Goal: Information Seeking & Learning: Learn about a topic

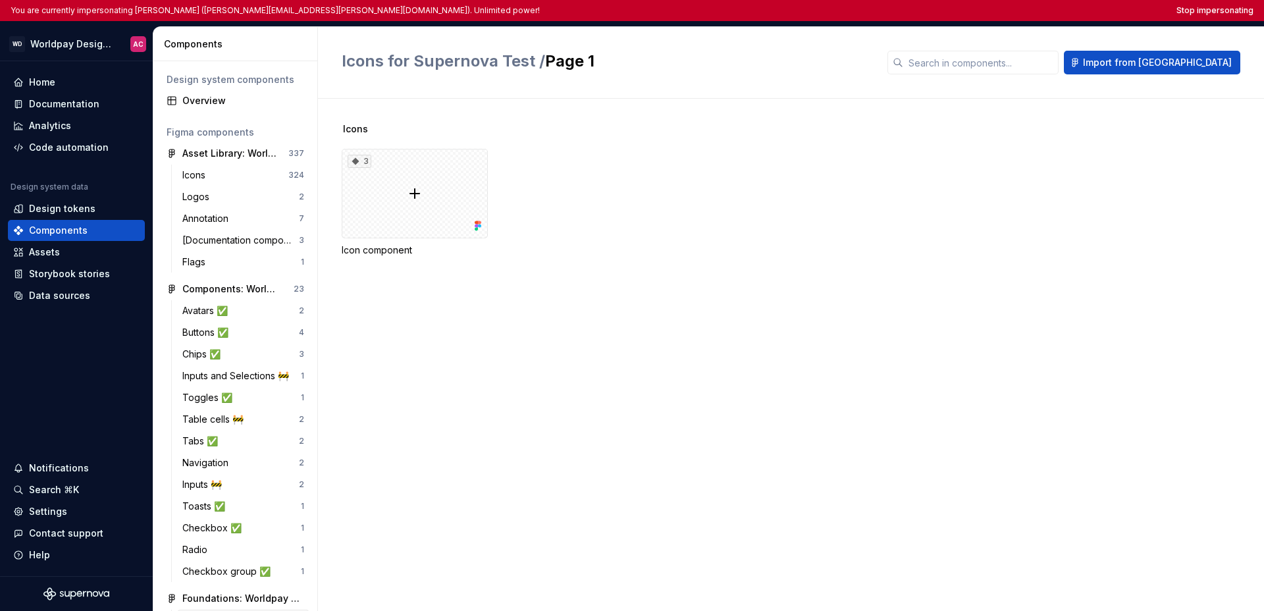
scroll to position [140, 0]
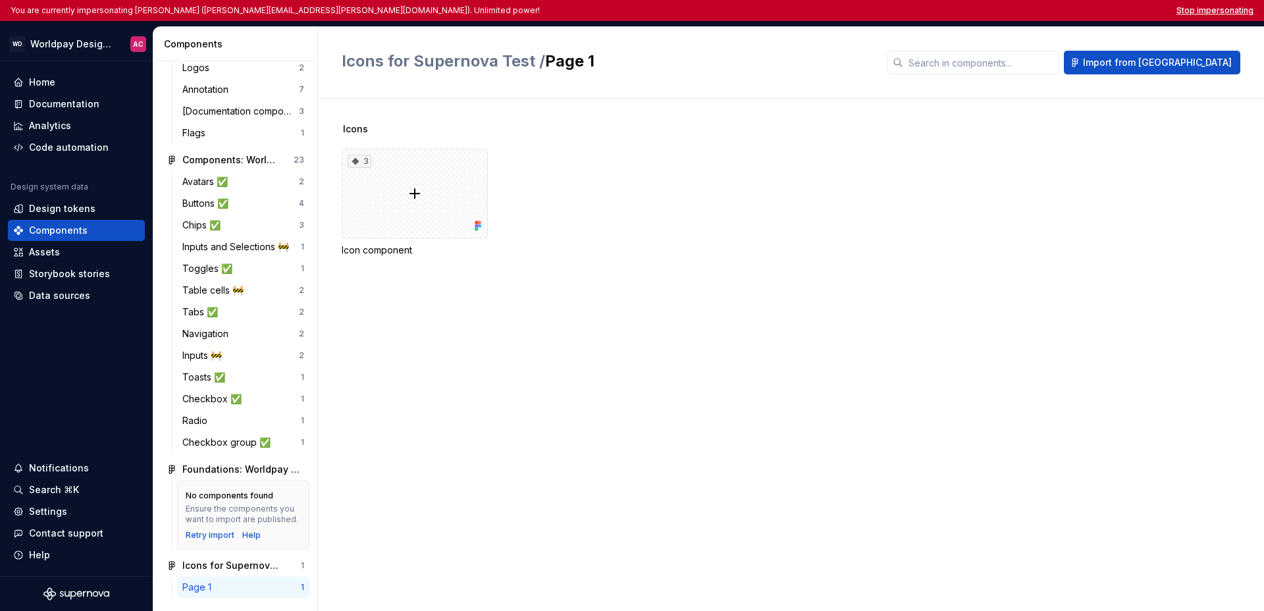
click at [1201, 13] on button "Stop impersonating" at bounding box center [1215, 10] width 77 height 11
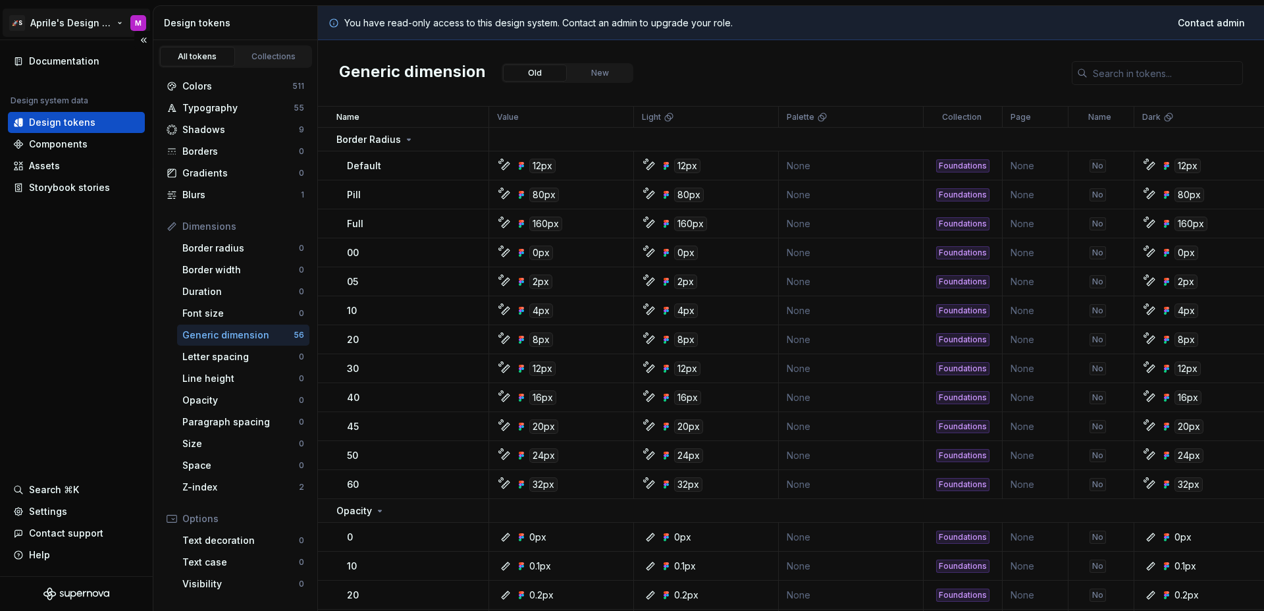
click at [72, 23] on html "🚀S Aprile's Design System M Documentation Design system data Design tokens Comp…" at bounding box center [632, 305] width 1264 height 611
click at [72, 24] on html "🚀S Aprile's Design System M Documentation Design system data Design tokens Comp…" at bounding box center [632, 305] width 1264 height 611
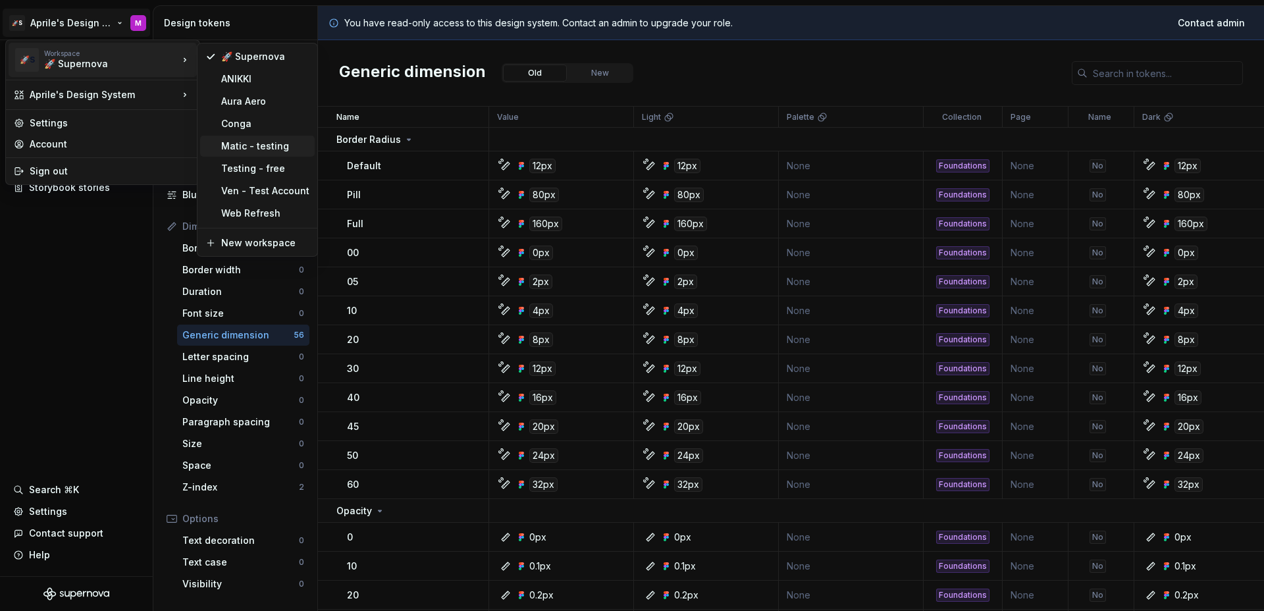
click at [252, 152] on div "Matic - testing" at bounding box center [265, 146] width 88 height 13
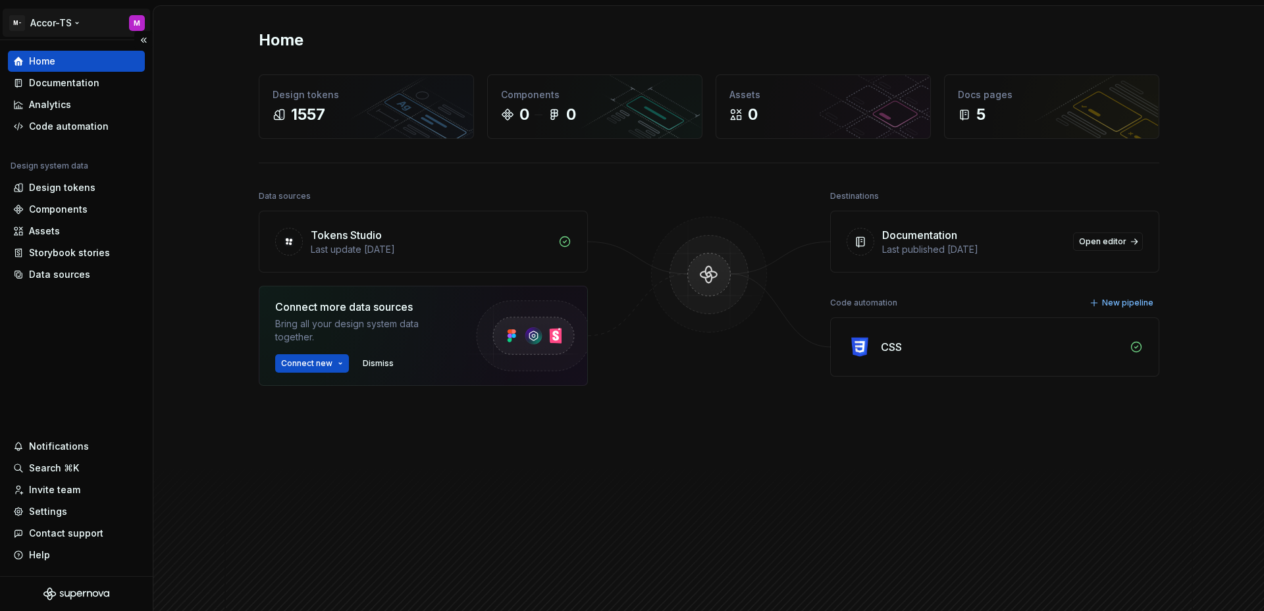
click at [63, 24] on html "M- Accor-TS M Home Documentation Analytics Code automation Design system data D…" at bounding box center [632, 305] width 1264 height 611
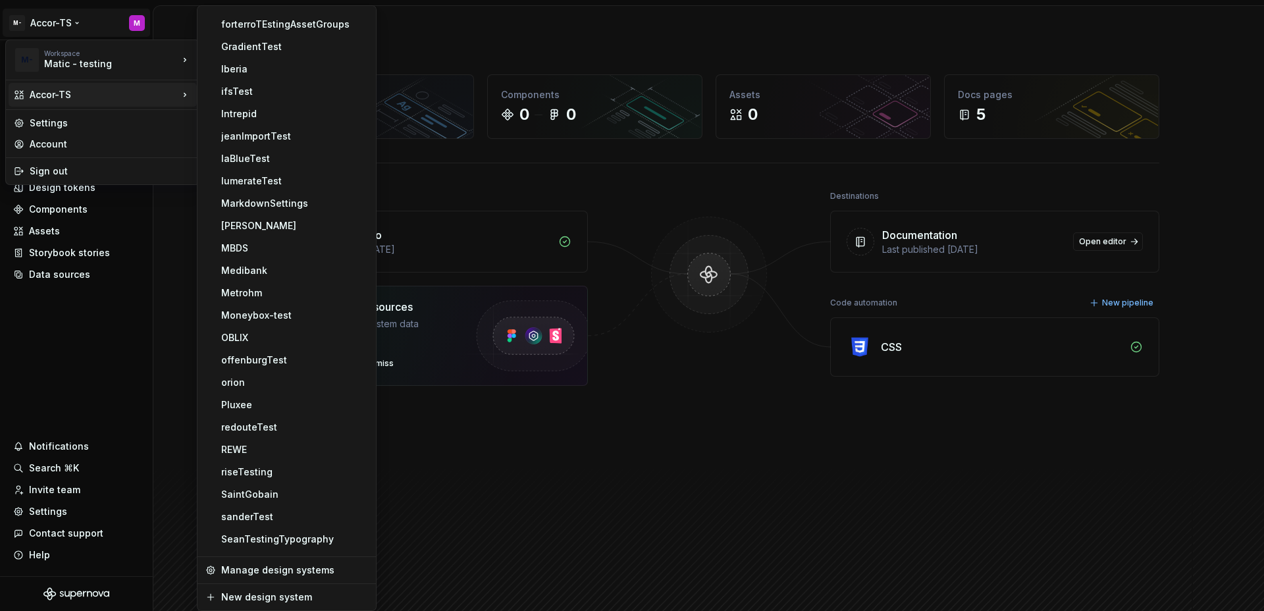
scroll to position [757, 0]
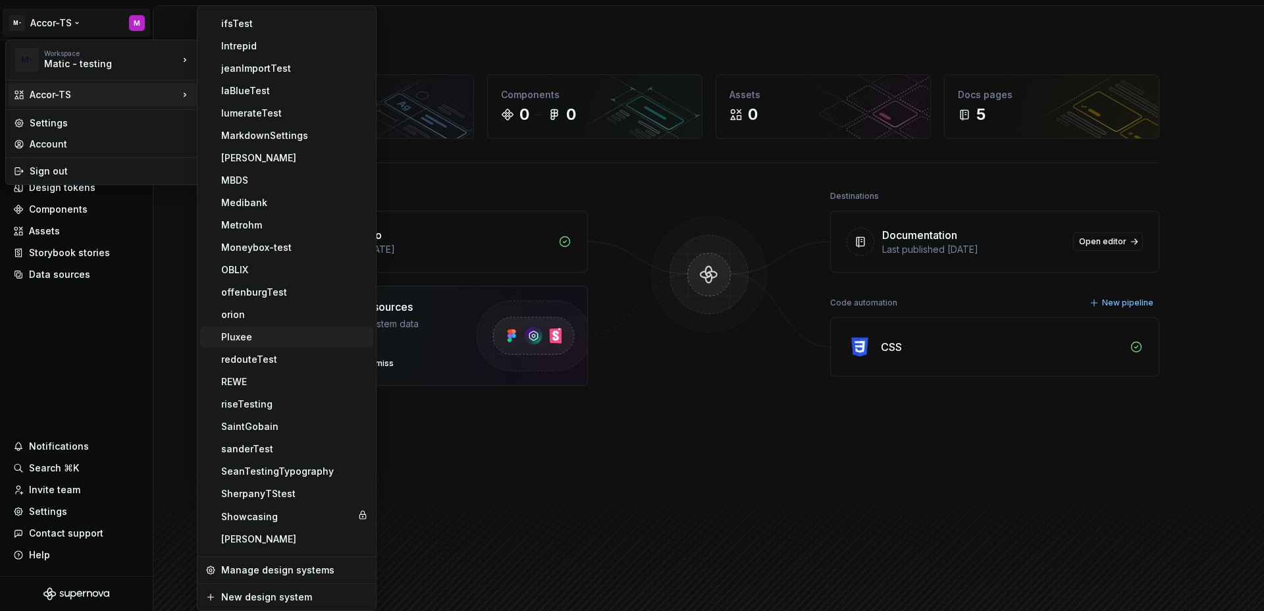
click at [273, 338] on div "Pluxee" at bounding box center [294, 337] width 147 height 13
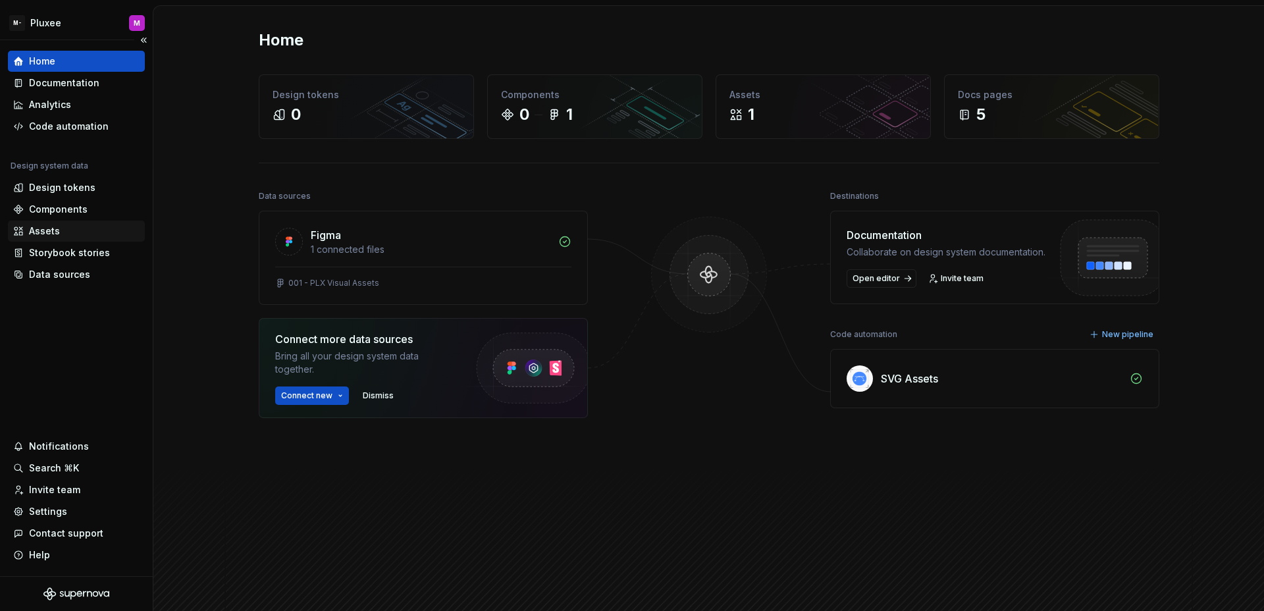
click at [70, 233] on div "Assets" at bounding box center [76, 231] width 126 height 13
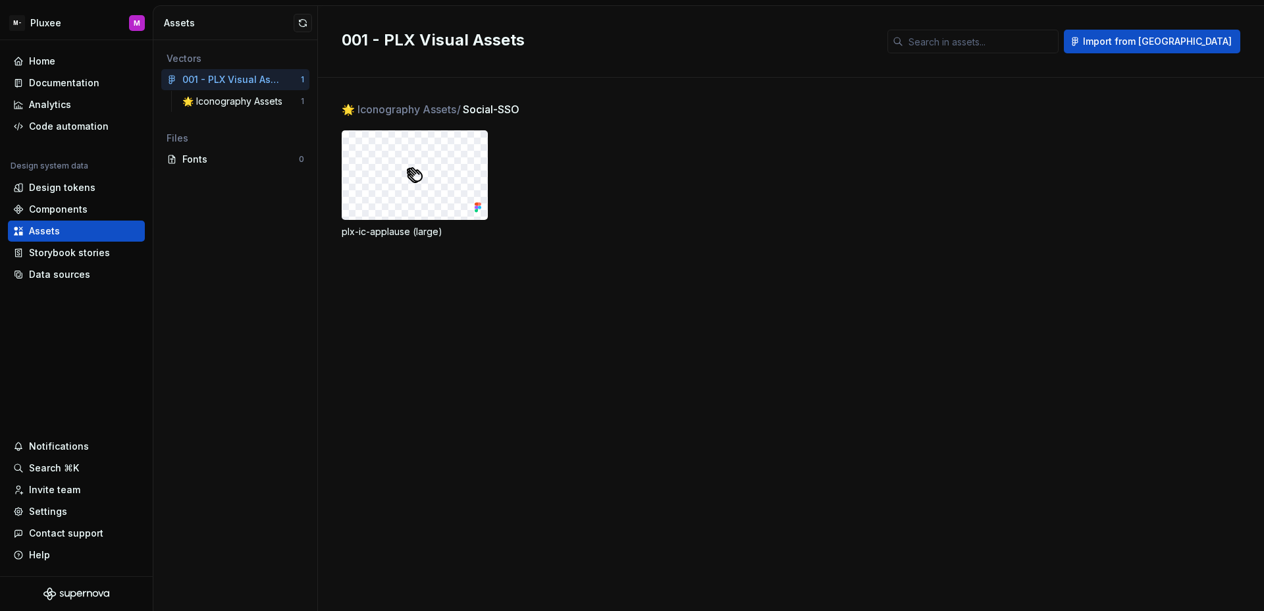
click at [376, 165] on div at bounding box center [414, 175] width 145 height 88
click at [421, 173] on img at bounding box center [414, 175] width 21 height 21
click at [523, 173] on div "plx-ic-applause (large)" at bounding box center [803, 184] width 923 height 108
click at [70, 74] on div "Documentation" at bounding box center [76, 82] width 137 height 21
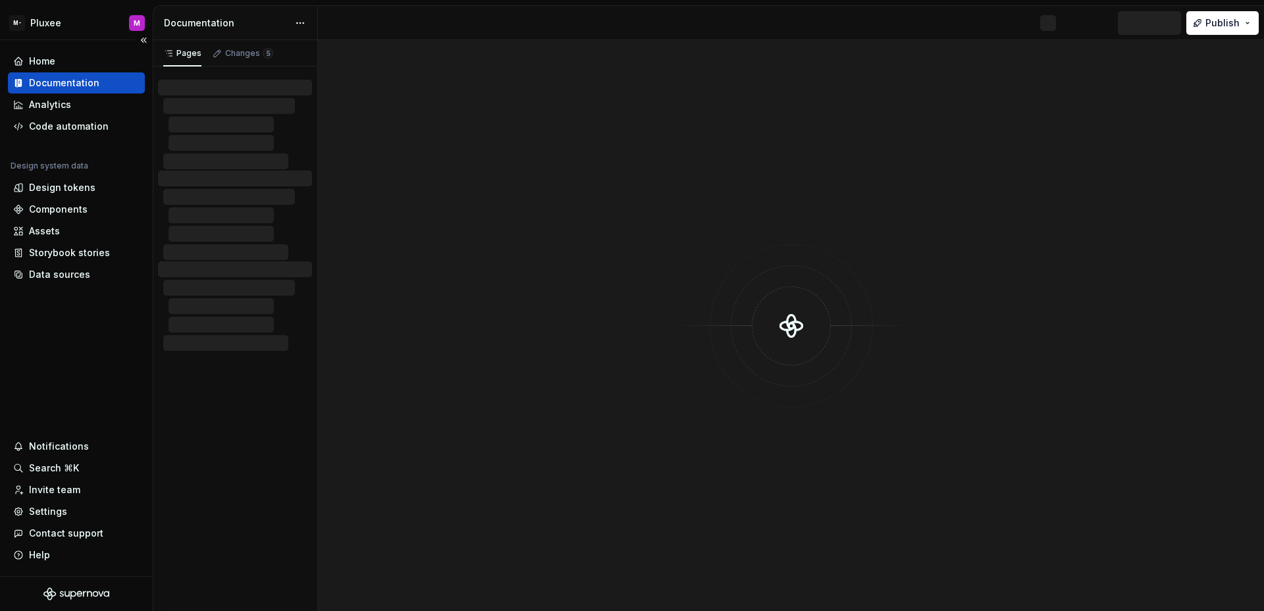
click at [72, 78] on div "Documentation" at bounding box center [64, 82] width 70 height 13
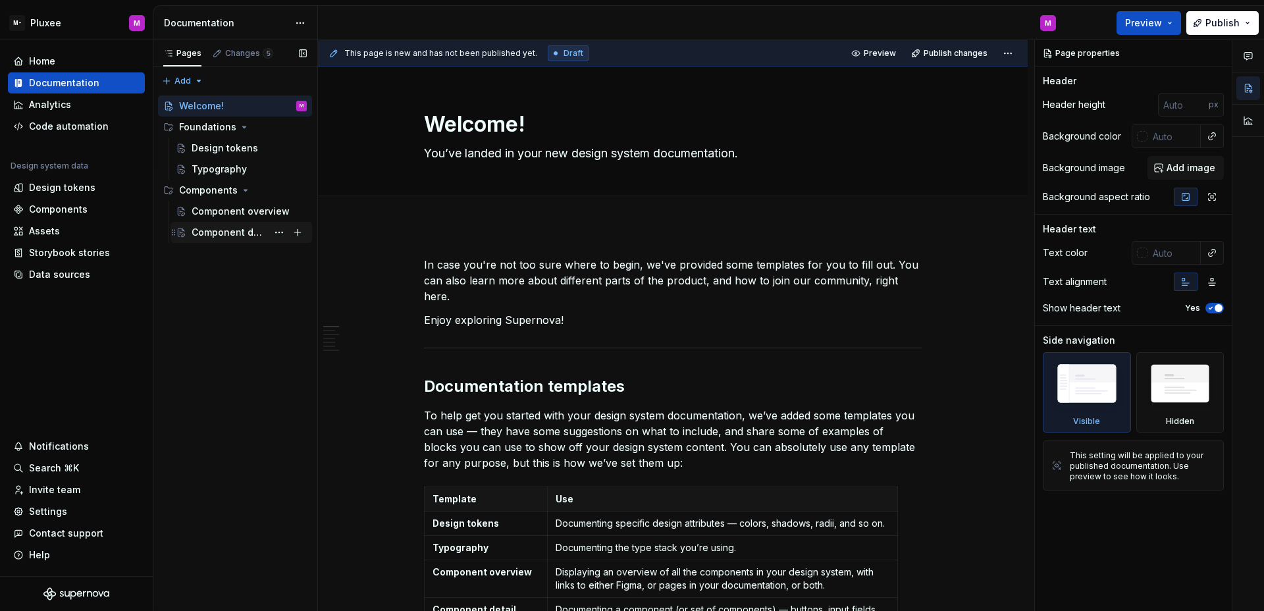
click at [230, 230] on div "Component detail" at bounding box center [230, 232] width 76 height 13
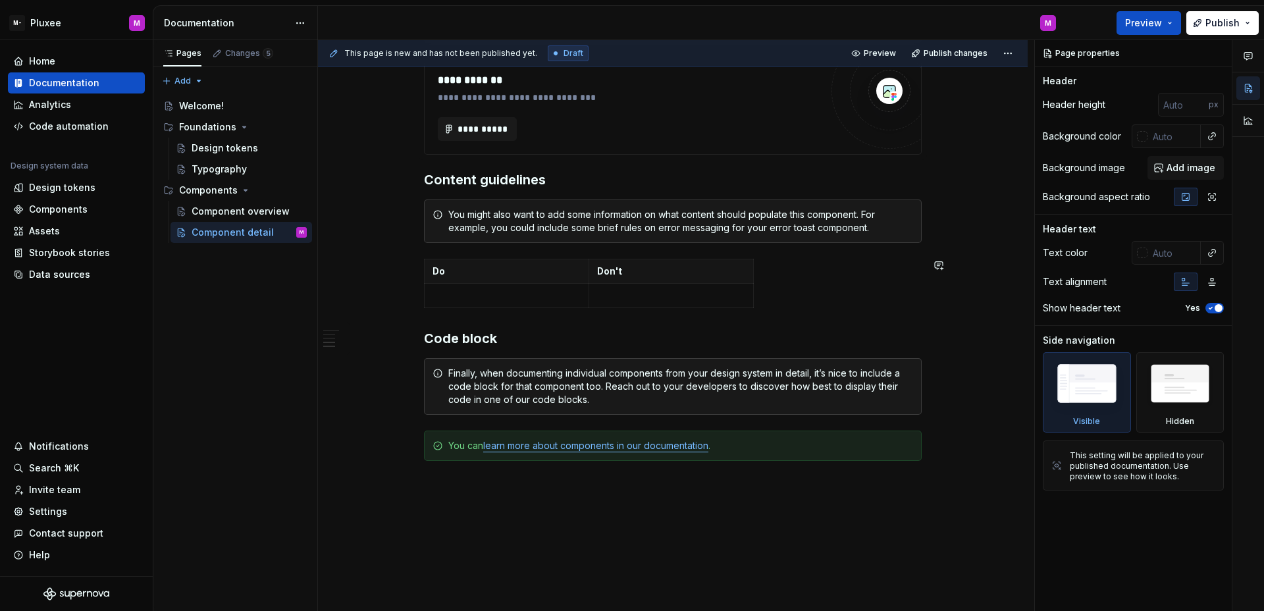
scroll to position [909, 0]
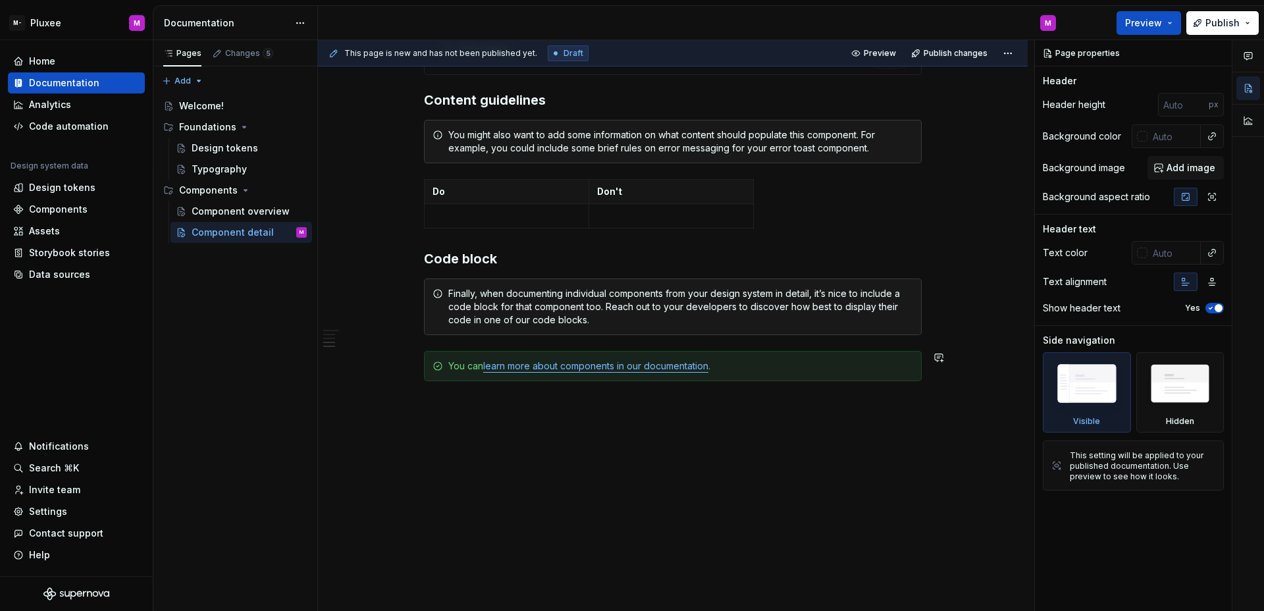
type textarea "*"
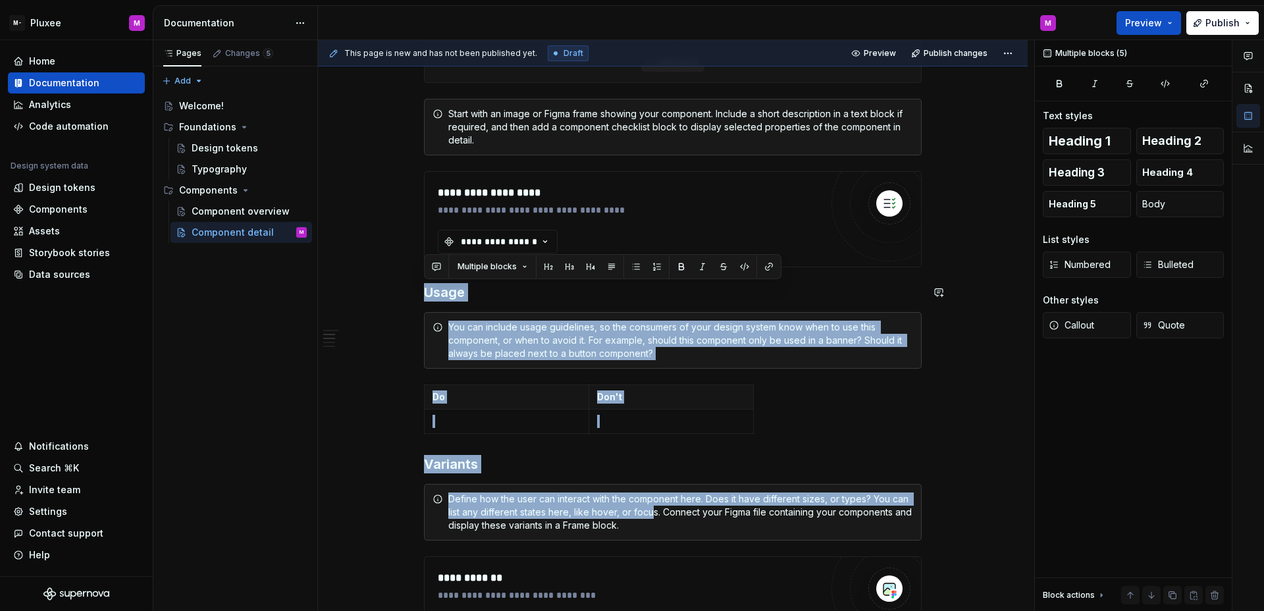
scroll to position [0, 0]
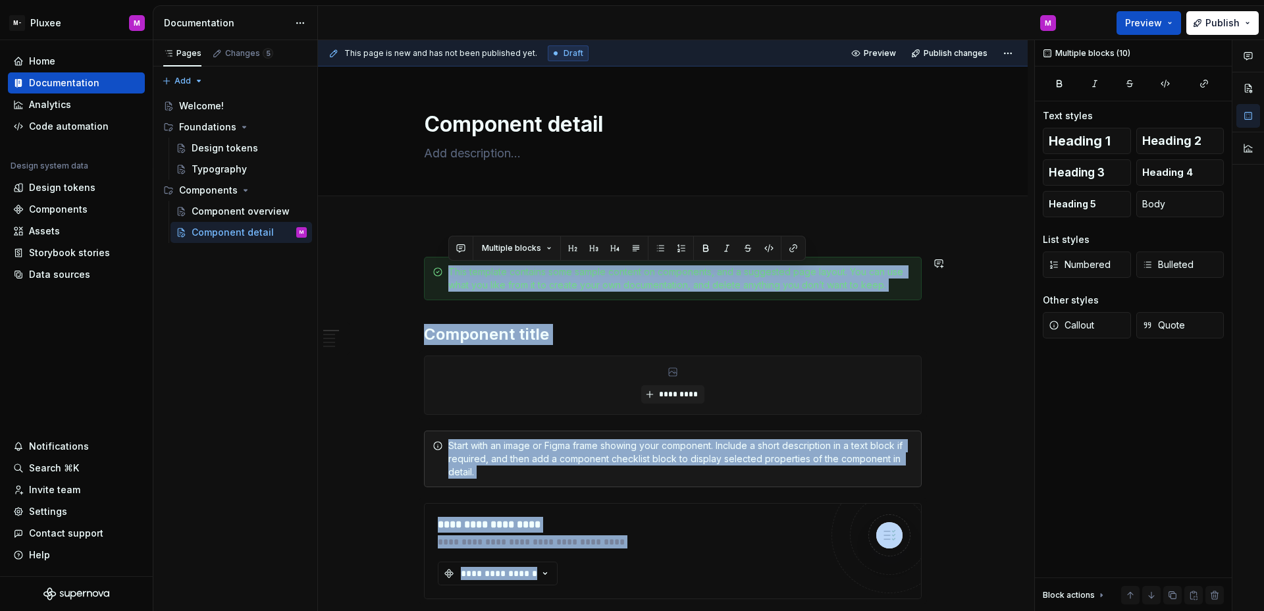
drag, startPoint x: 692, startPoint y: 423, endPoint x: 620, endPoint y: 252, distance: 185.7
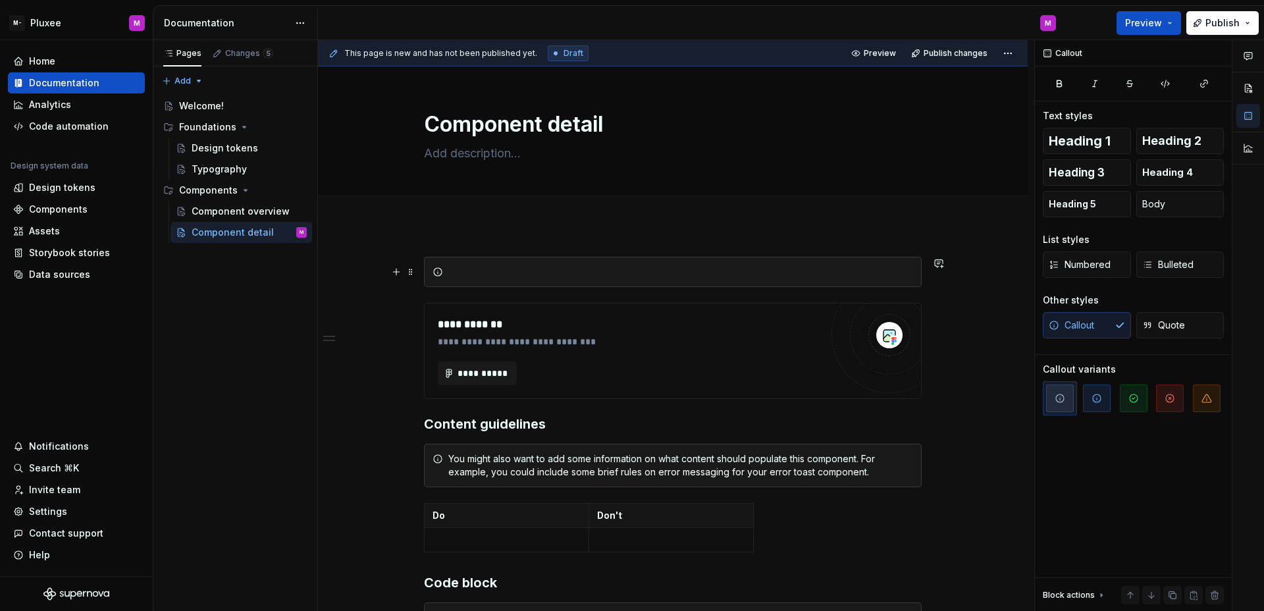
click at [983, 275] on div "**********" at bounding box center [673, 580] width 710 height 711
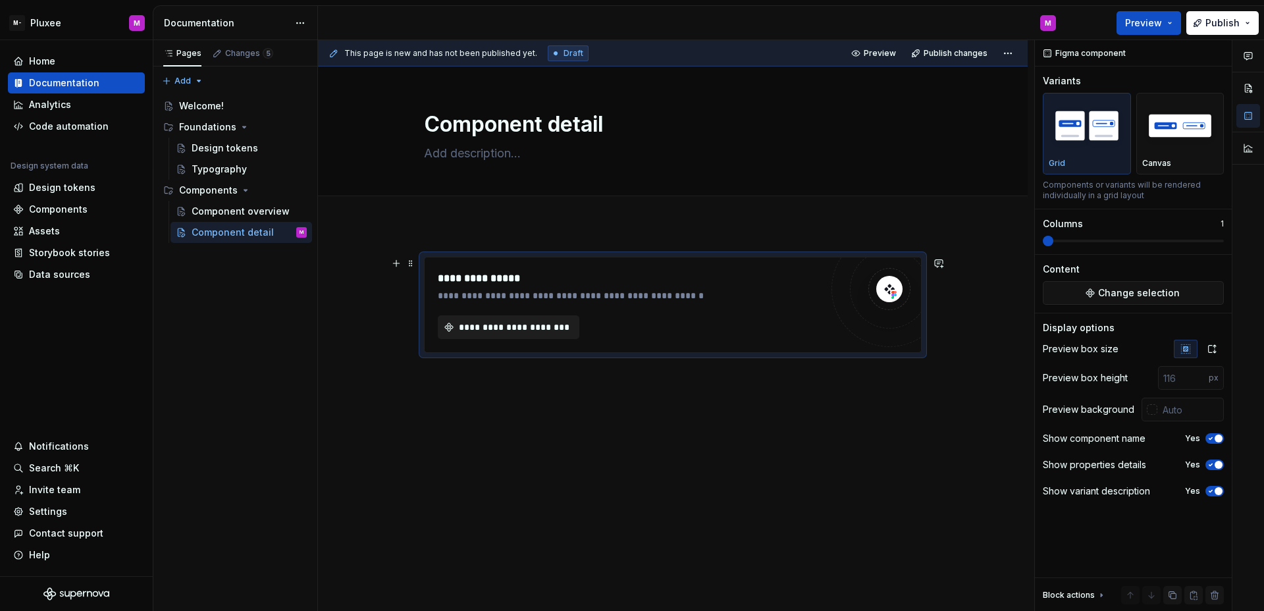
click at [542, 336] on button "**********" at bounding box center [509, 327] width 142 height 24
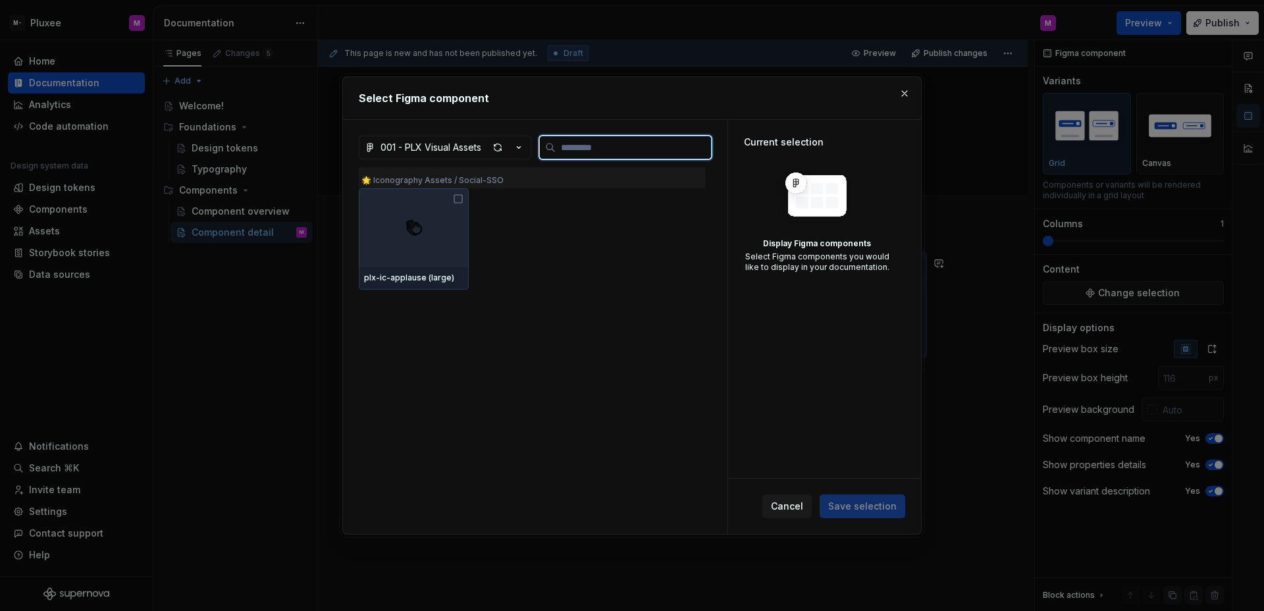
click at [454, 248] on div at bounding box center [414, 227] width 110 height 79
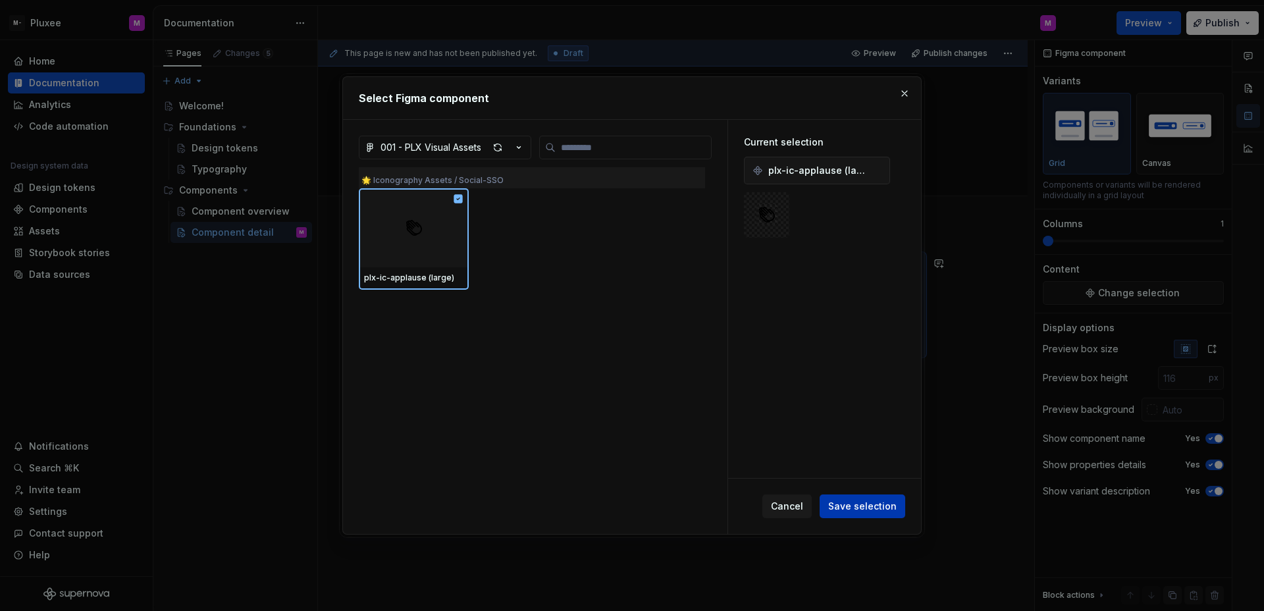
click at [860, 506] on span "Save selection" at bounding box center [862, 506] width 68 height 13
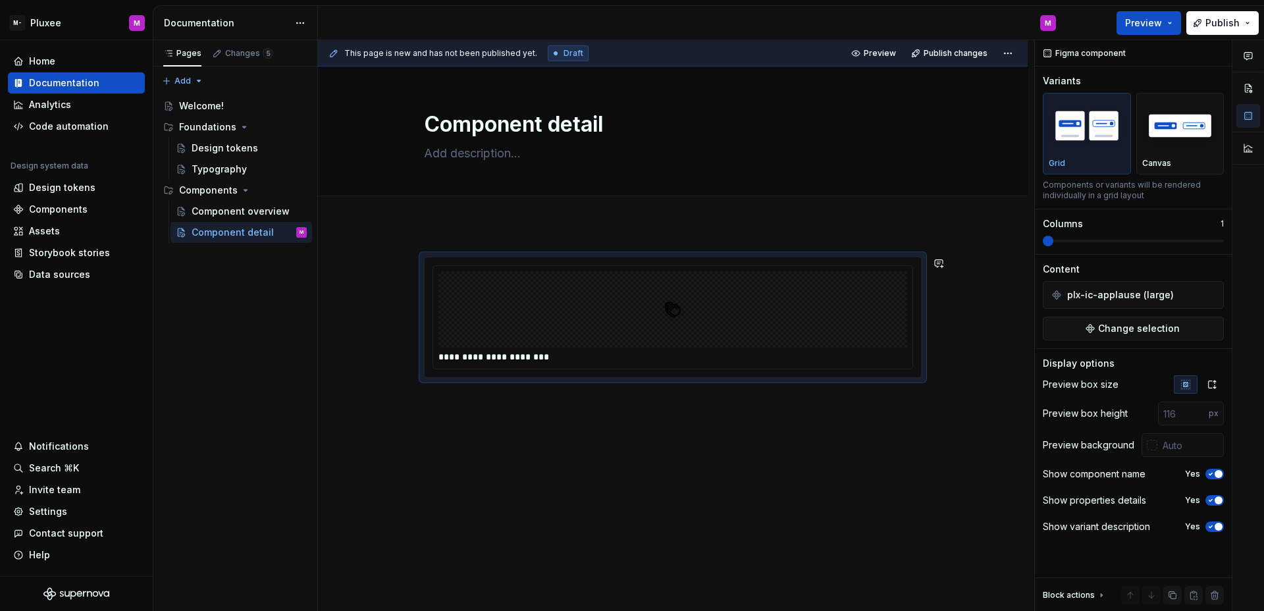
click at [655, 434] on div "**********" at bounding box center [673, 401] width 710 height 352
click at [659, 410] on div "**********" at bounding box center [673, 401] width 710 height 352
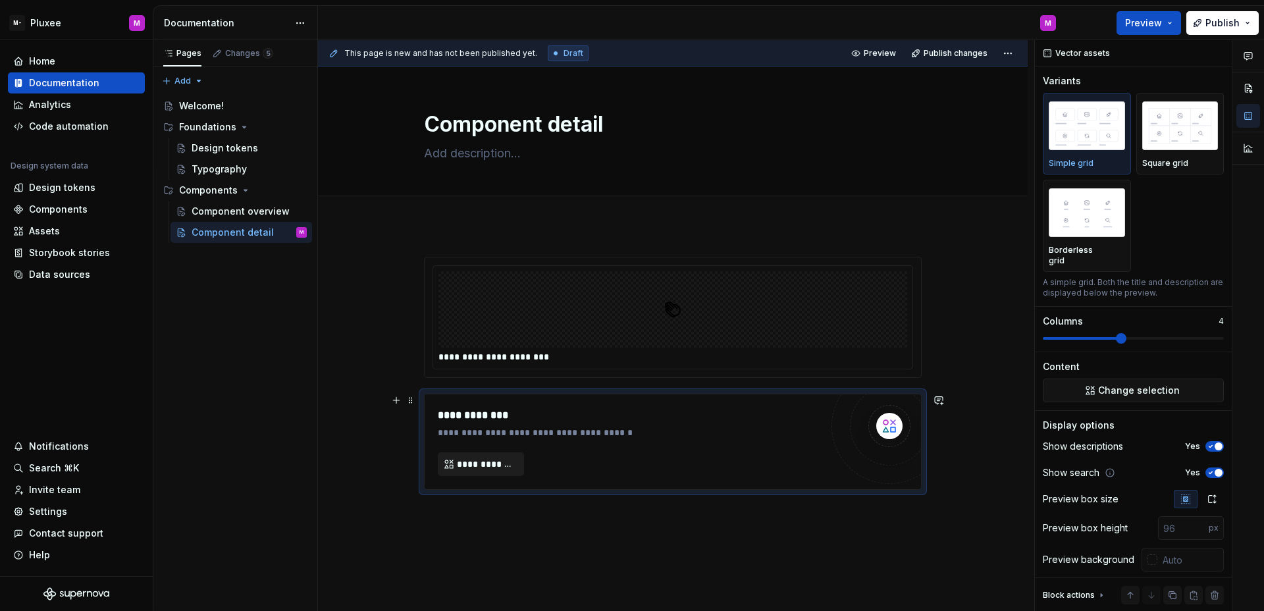
click at [477, 473] on button "**********" at bounding box center [481, 464] width 86 height 24
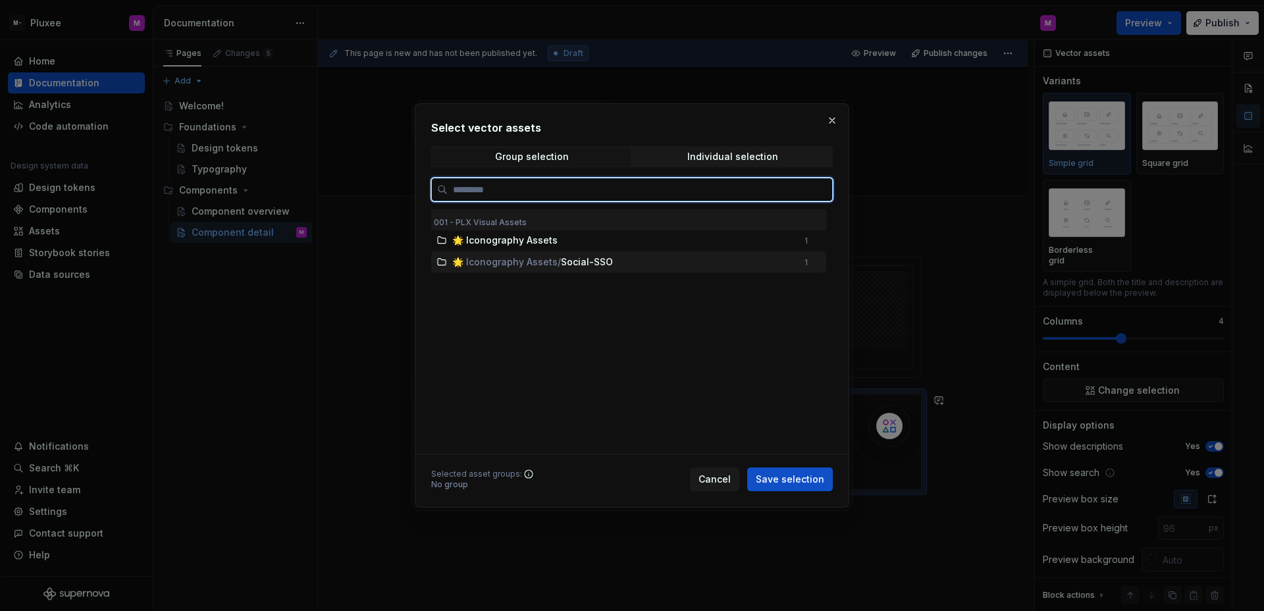
click at [734, 261] on div "🌟 Iconography Assets / Social-SSO" at bounding box center [624, 262] width 344 height 13
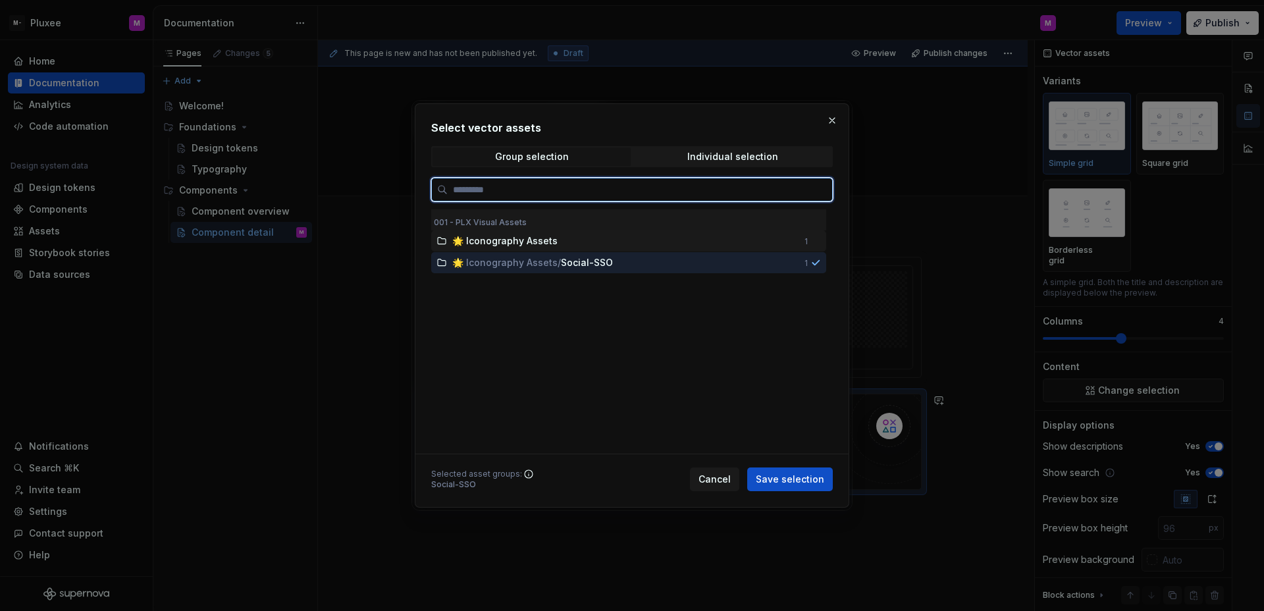
click at [657, 242] on div "🌟 Iconography Assets" at bounding box center [624, 240] width 344 height 13
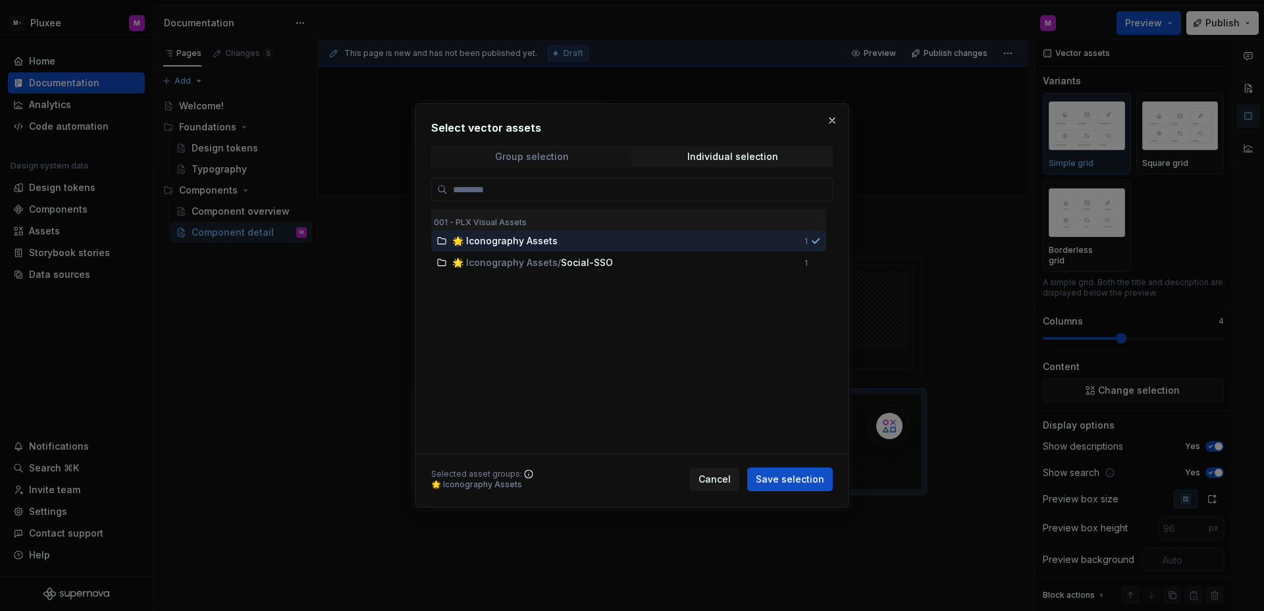
click at [571, 156] on span "Group selection" at bounding box center [532, 157] width 198 height 18
click at [737, 158] on div "Individual selection" at bounding box center [733, 156] width 91 height 11
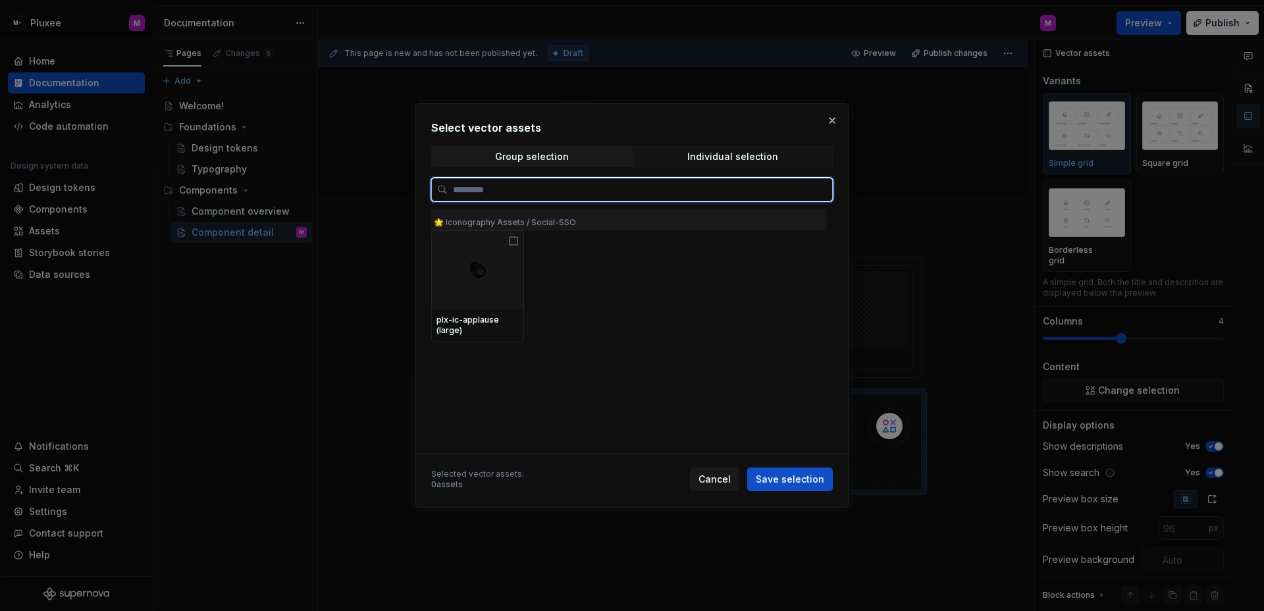
click at [495, 280] on div at bounding box center [477, 269] width 93 height 79
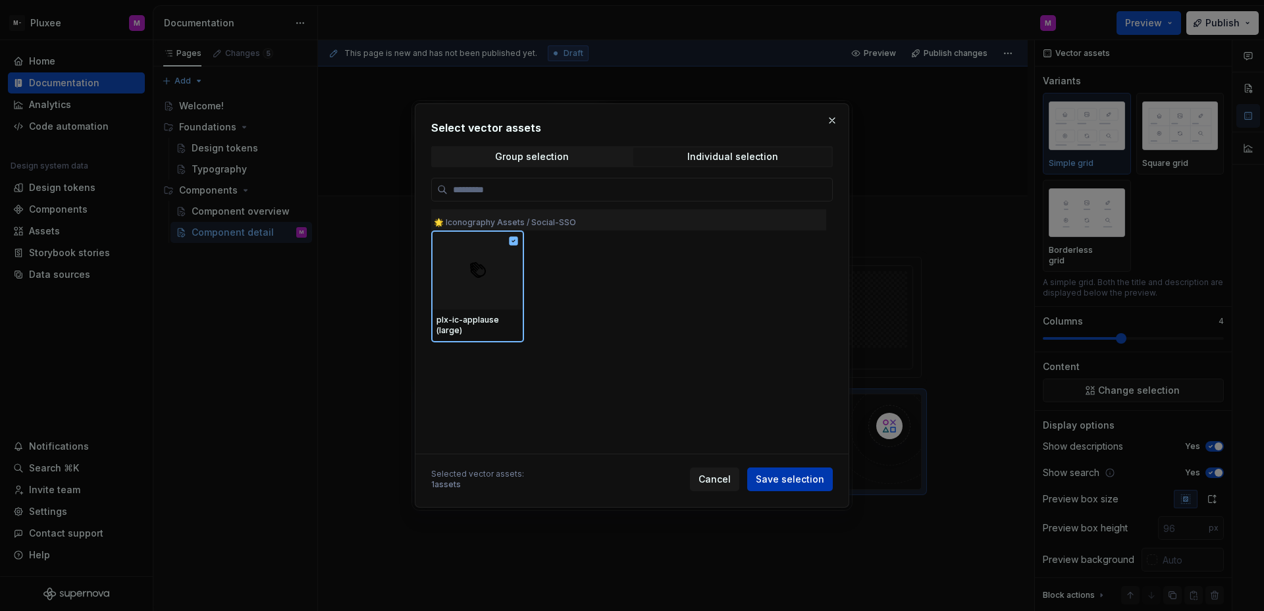
click at [811, 488] on button "Save selection" at bounding box center [790, 480] width 86 height 24
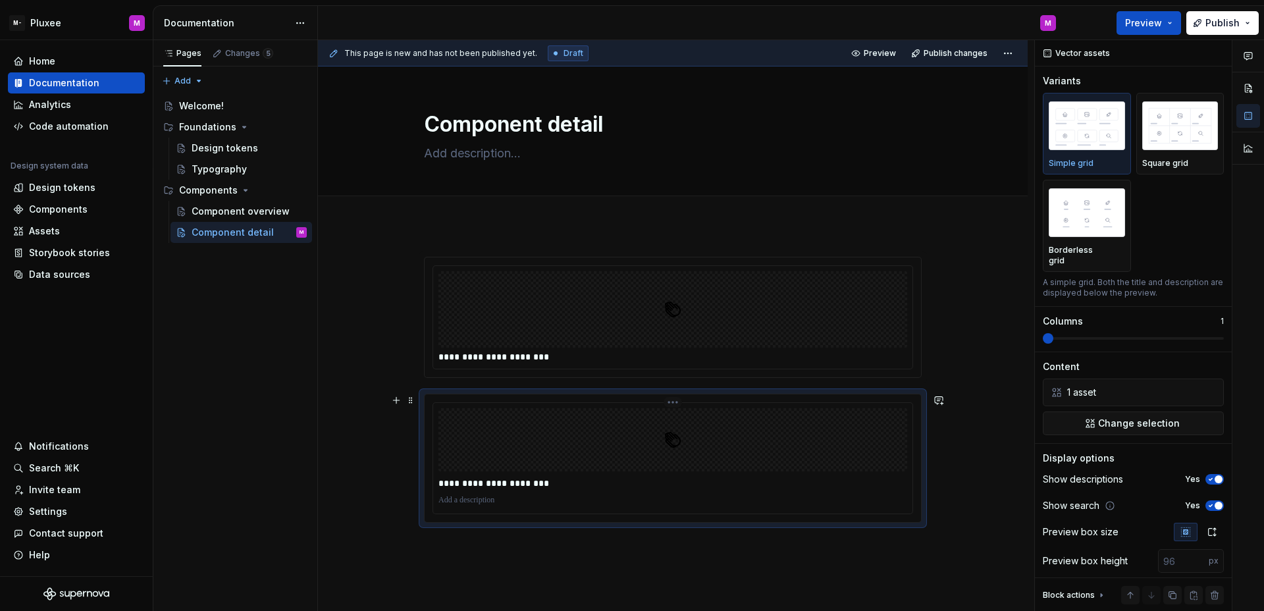
click at [844, 446] on div at bounding box center [673, 439] width 469 height 63
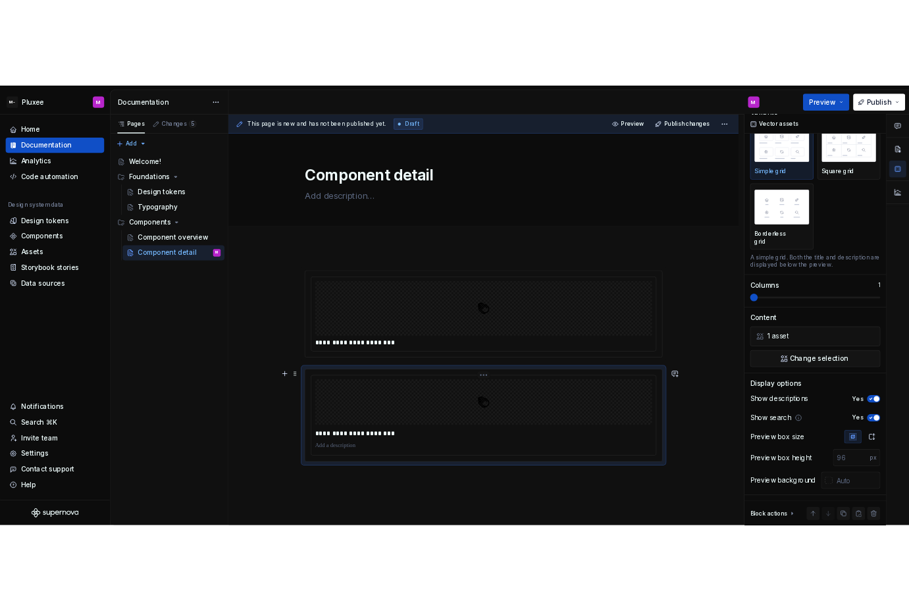
scroll to position [17, 0]
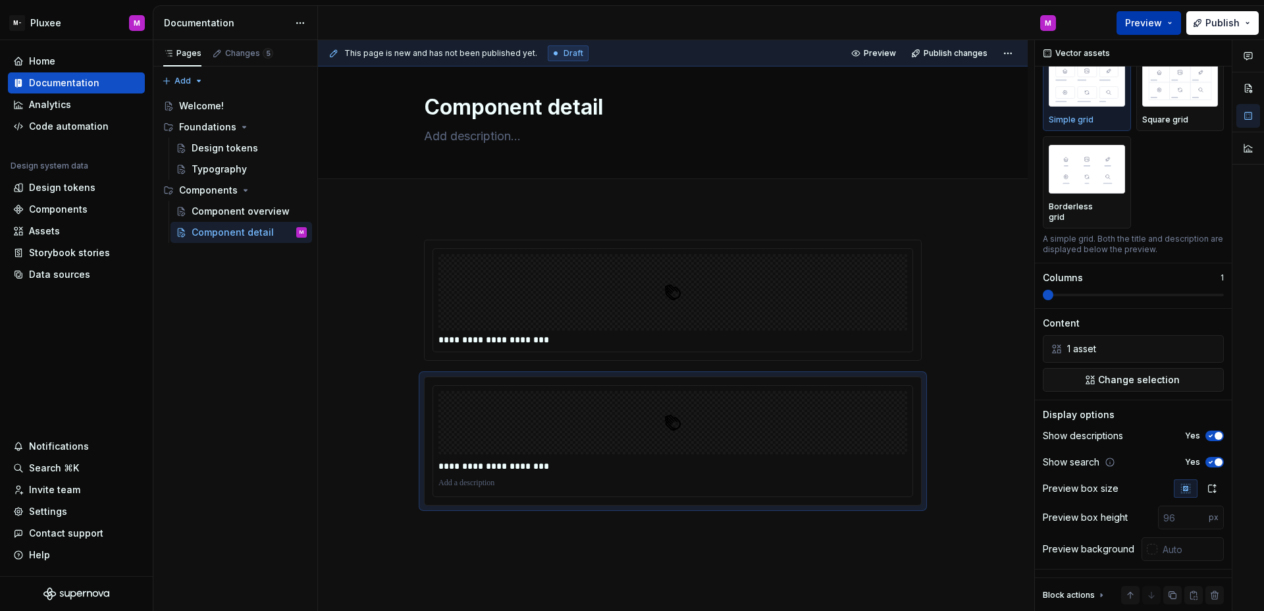
click at [1150, 32] on button "Preview" at bounding box center [1149, 23] width 65 height 24
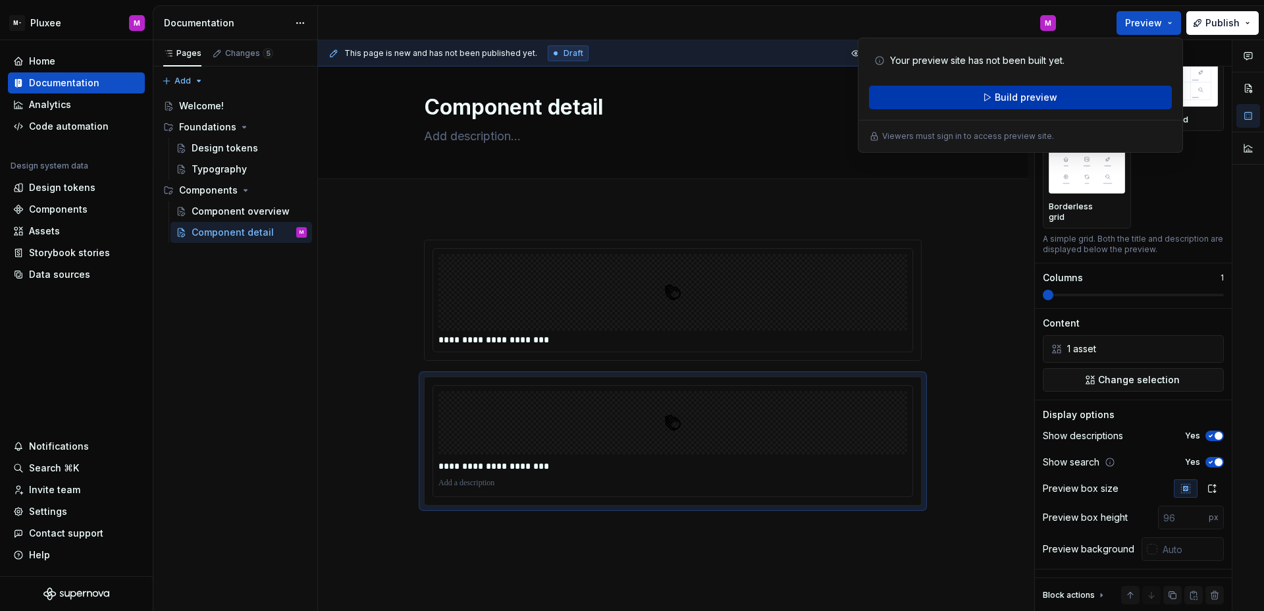
click at [1066, 98] on button "Build preview" at bounding box center [1020, 98] width 303 height 24
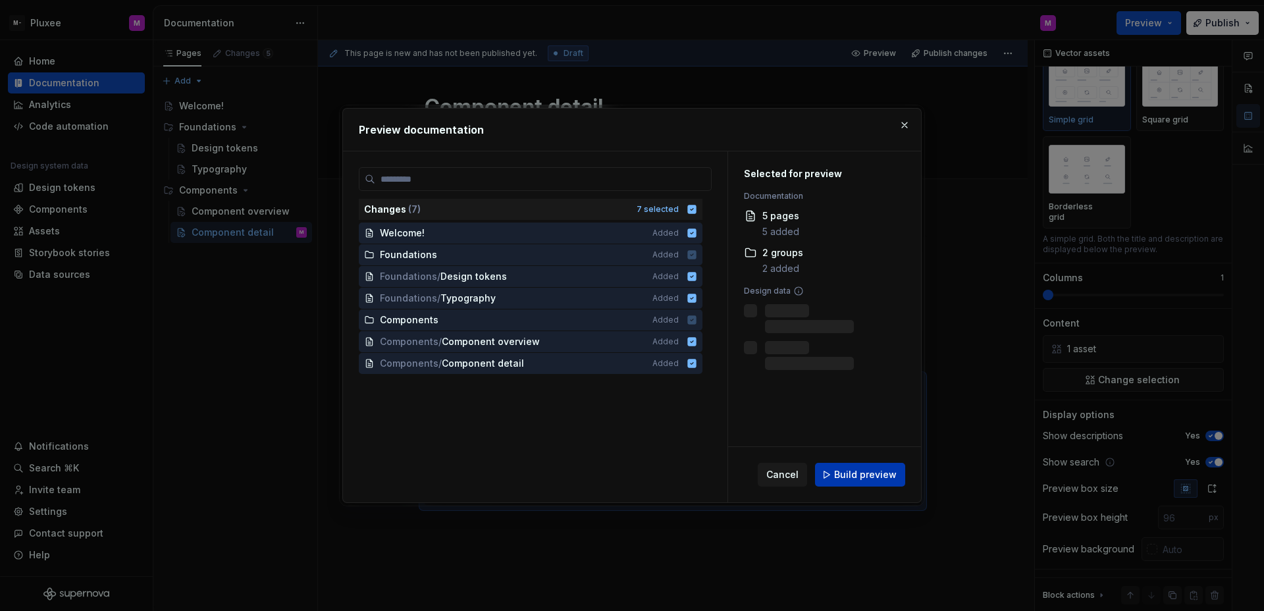
click at [854, 483] on button "Build preview" at bounding box center [860, 475] width 90 height 24
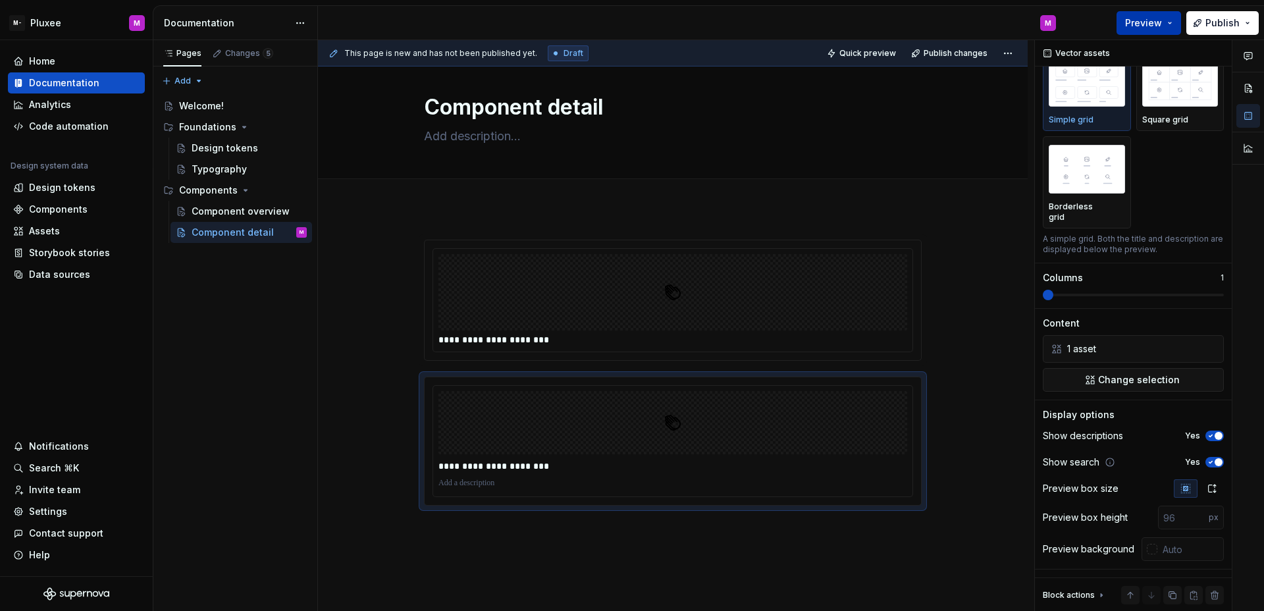
click at [1123, 25] on button "Preview" at bounding box center [1149, 23] width 65 height 24
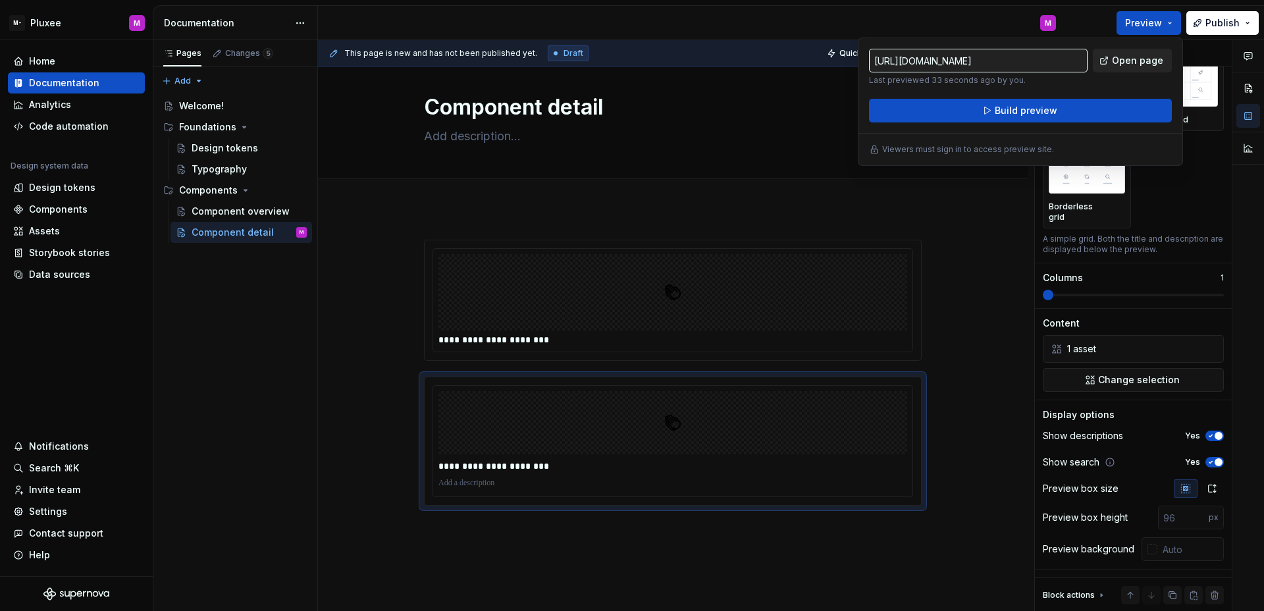
click at [1116, 67] on span "Open page" at bounding box center [1137, 60] width 51 height 13
type textarea "*"
click at [30, 228] on div "Assets" at bounding box center [44, 231] width 31 height 13
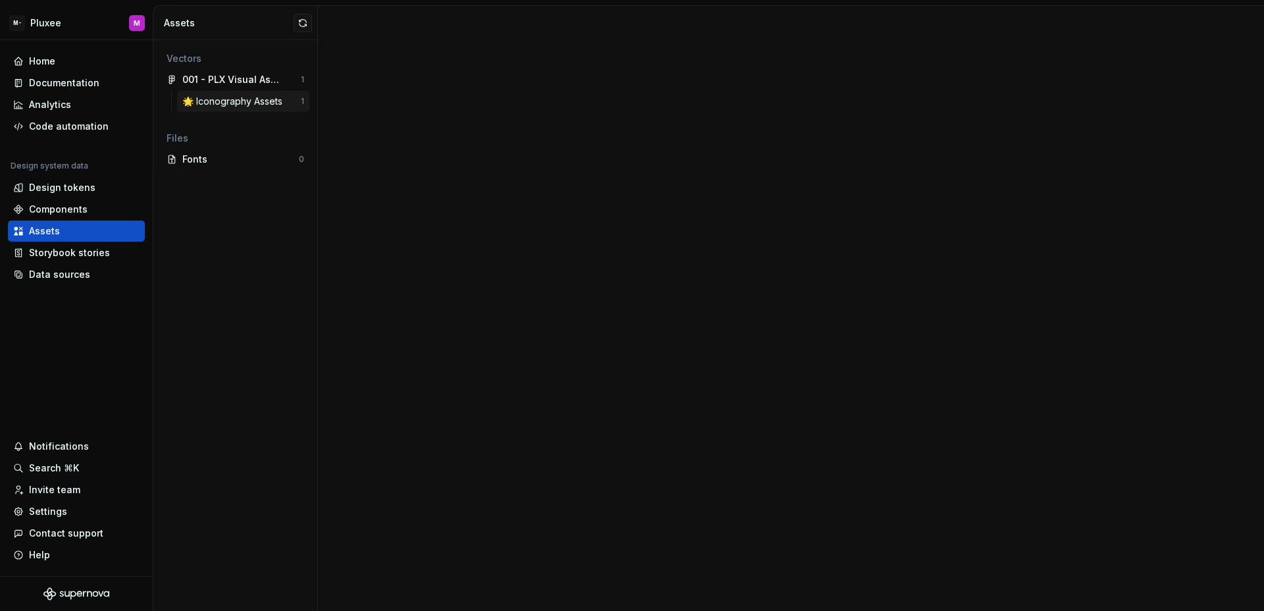
click at [229, 98] on div "🌟 Iconography Assets" at bounding box center [234, 101] width 105 height 13
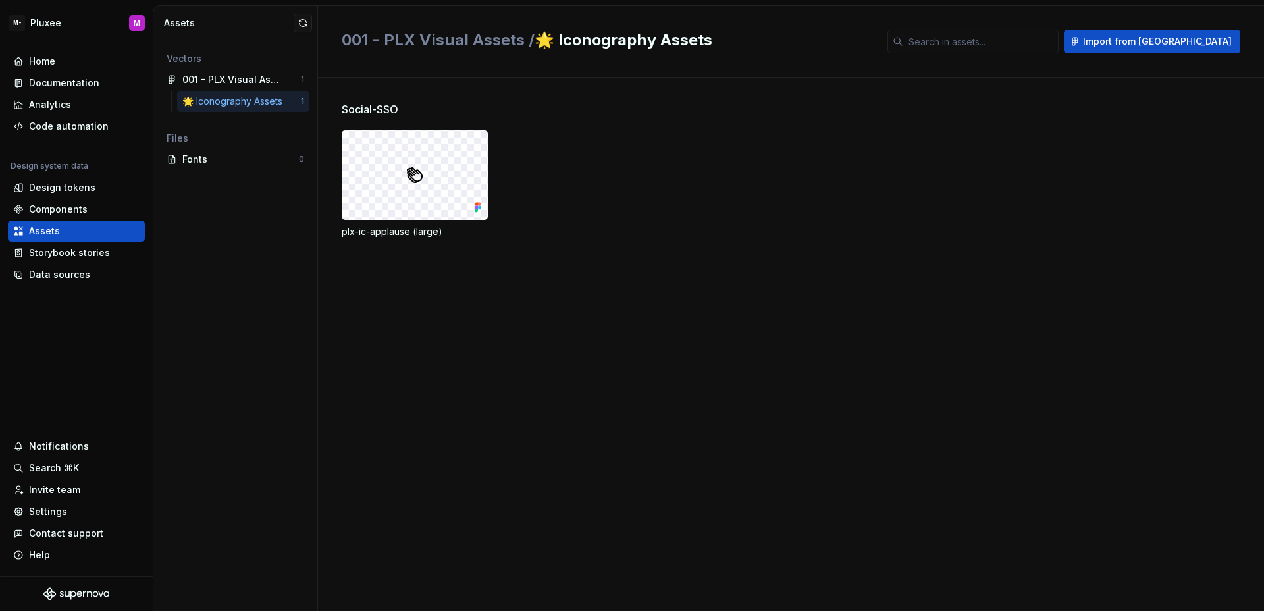
click at [412, 175] on img at bounding box center [414, 175] width 21 height 21
click at [121, 308] on div "Home Documentation Analytics Code automation Design system data Design tokens C…" at bounding box center [76, 308] width 153 height 536
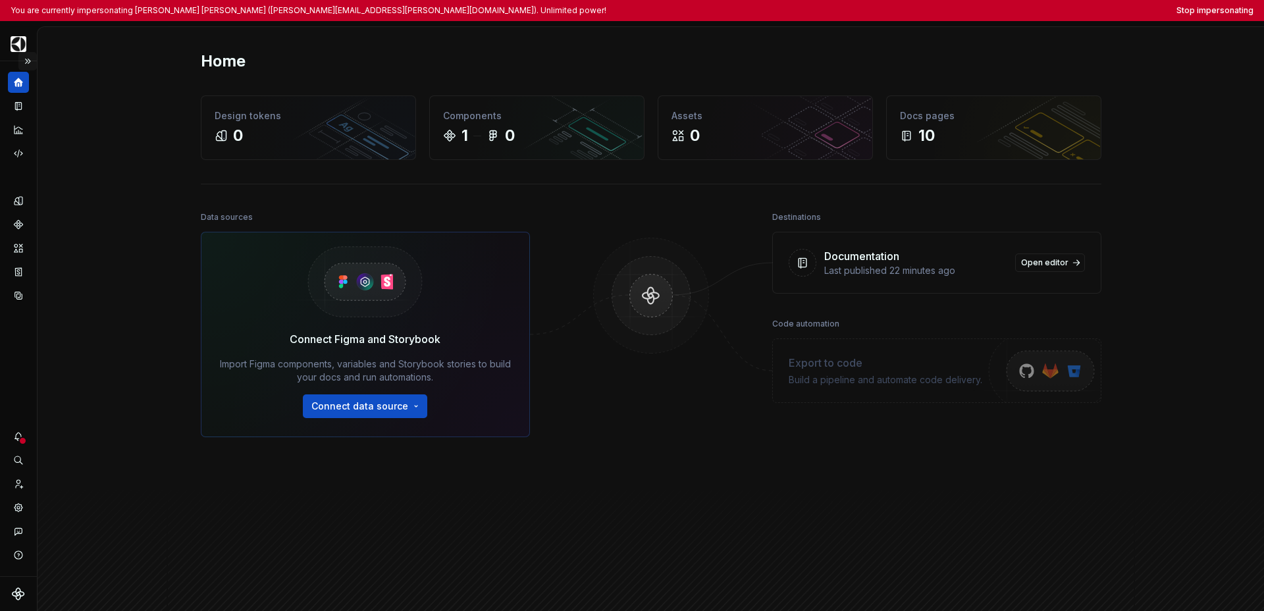
click at [28, 62] on button "Expand sidebar" at bounding box center [27, 61] width 18 height 18
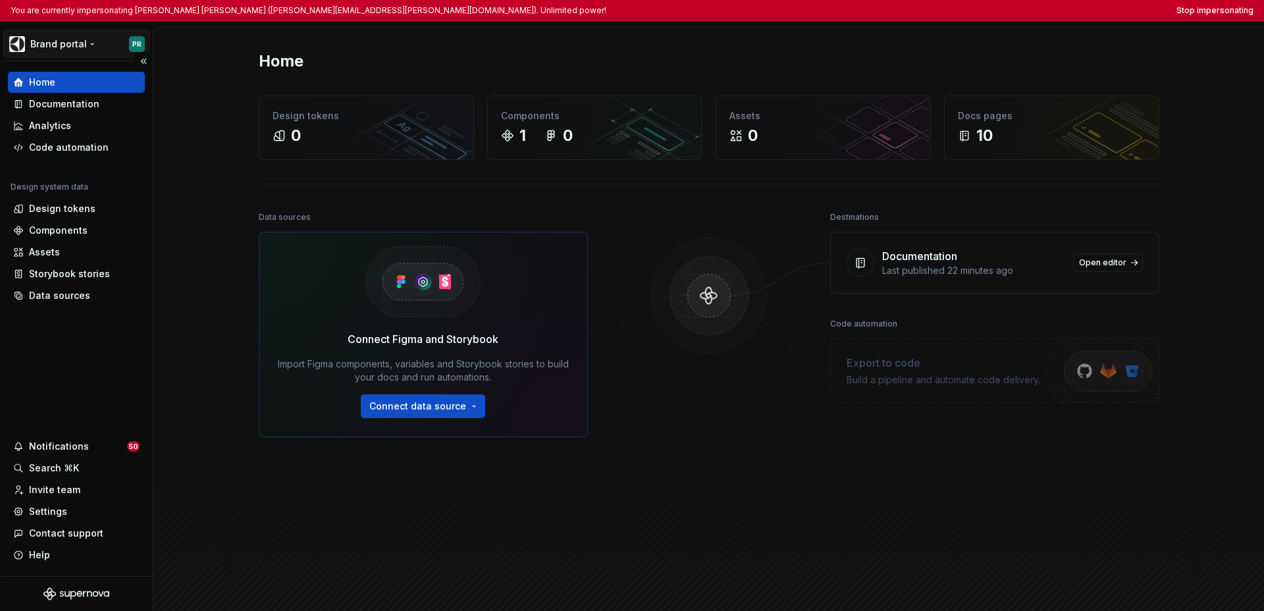
click at [91, 46] on html "You are currently impersonating Pablo Romero Jarén (pablo.romero-jaren@electrol…" at bounding box center [632, 305] width 1264 height 611
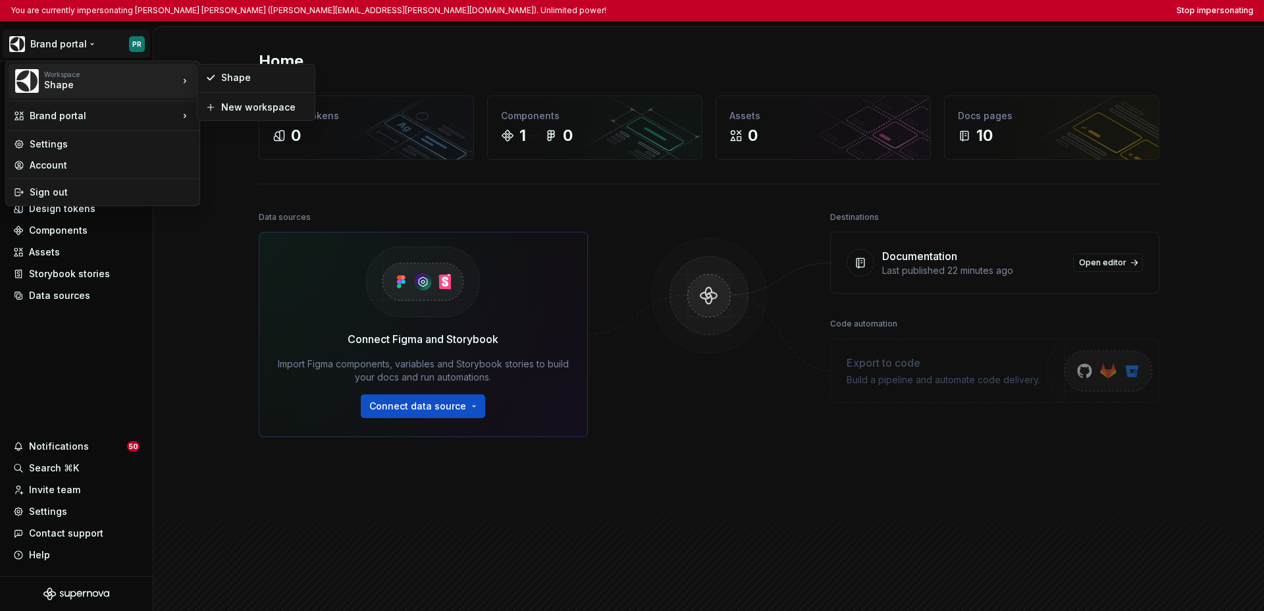
click at [63, 86] on div "Shape" at bounding box center [100, 84] width 112 height 13
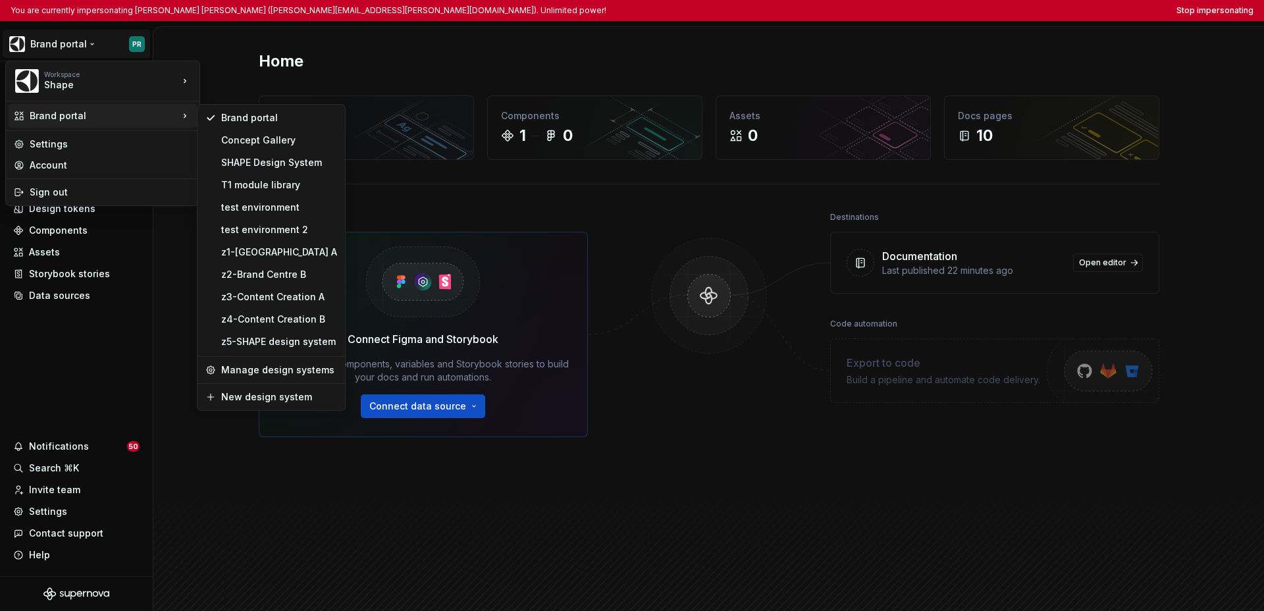
click at [109, 344] on html "You are currently impersonating Pablo Romero Jarén (pablo.romero-jaren@electrol…" at bounding box center [632, 305] width 1264 height 611
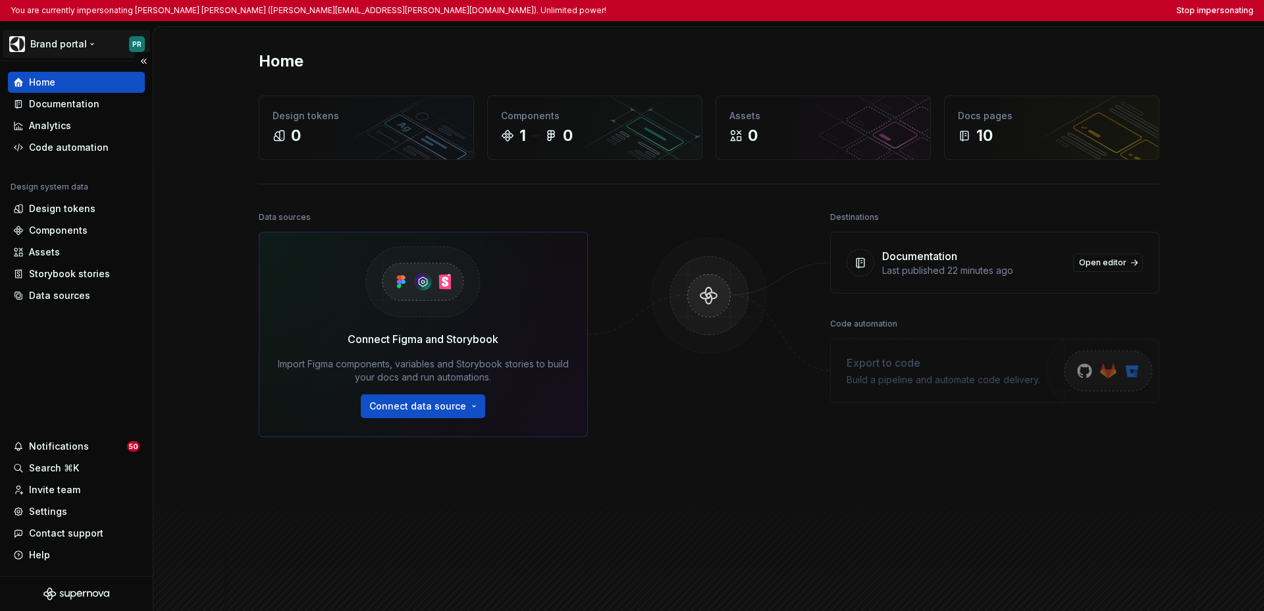
click at [58, 49] on html "You are currently impersonating Pablo Romero Jarén (pablo.romero-jaren@electrol…" at bounding box center [632, 305] width 1264 height 611
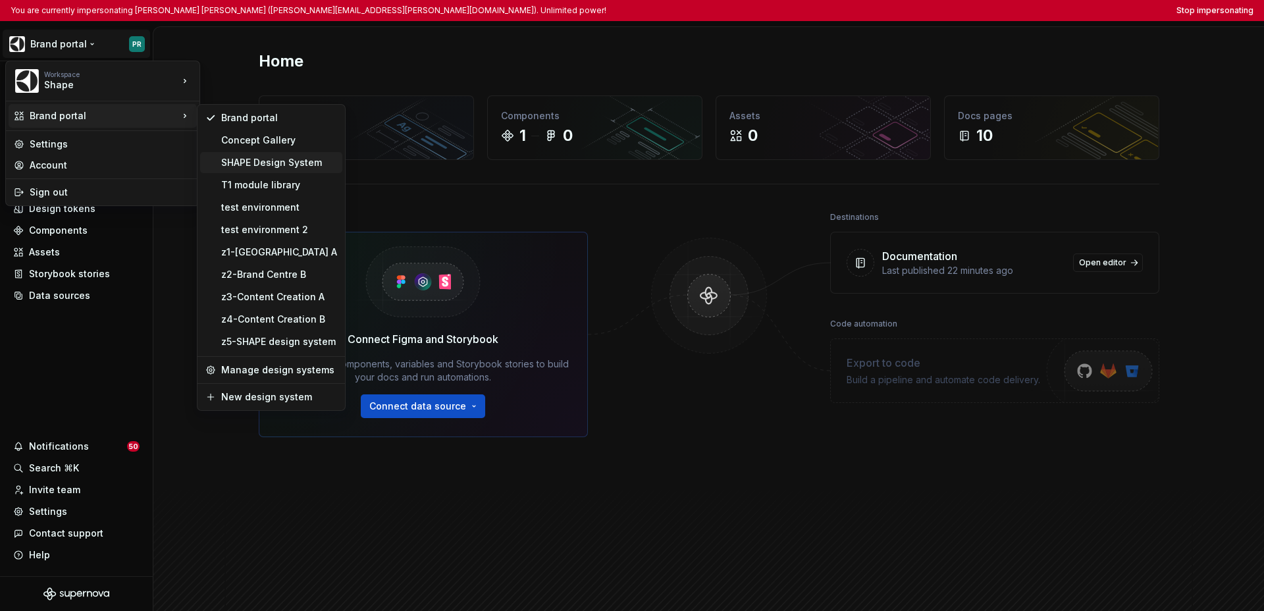
click at [267, 168] on div "SHAPE Design System" at bounding box center [279, 162] width 116 height 13
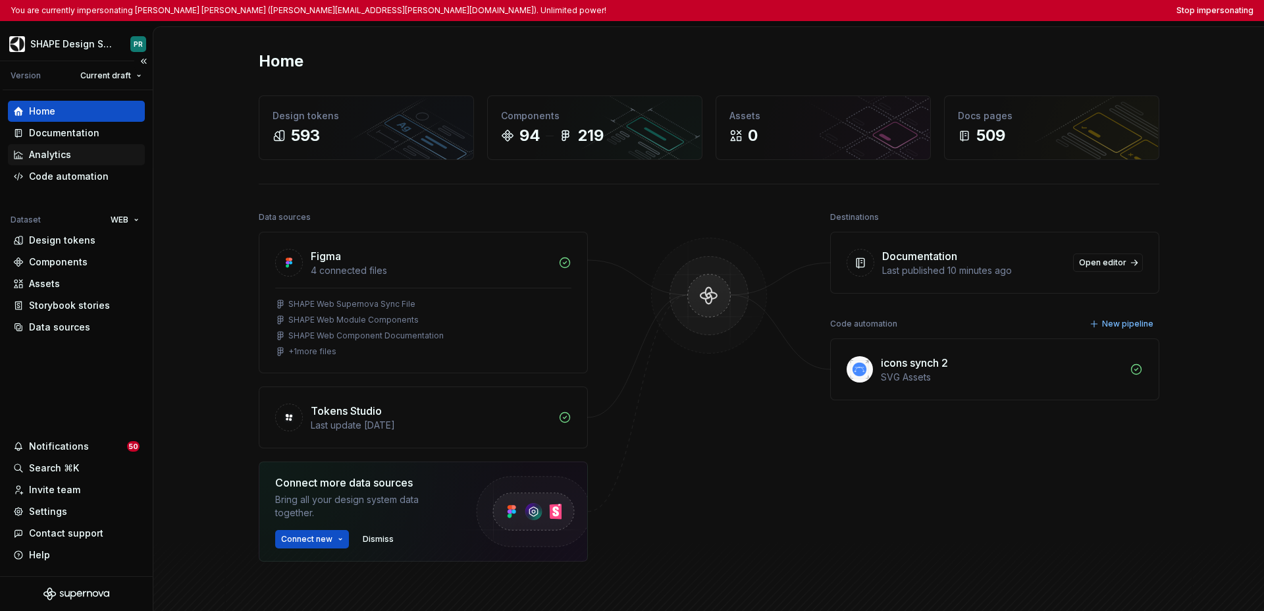
click at [84, 144] on div "Analytics" at bounding box center [76, 154] width 137 height 21
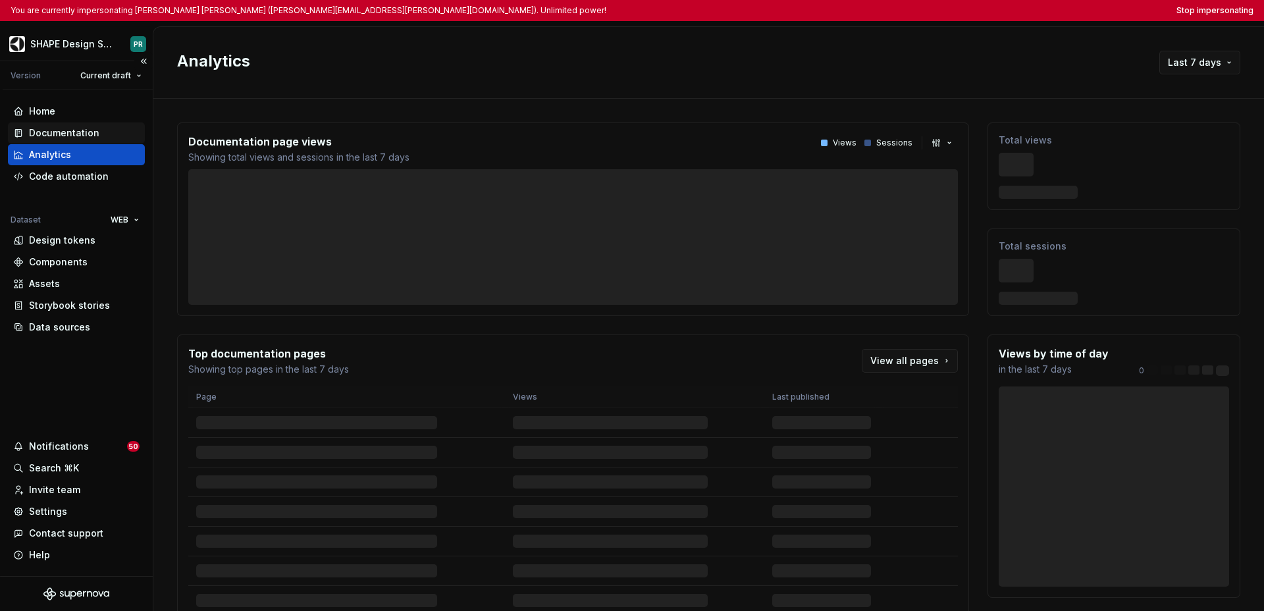
click at [84, 140] on div "Documentation" at bounding box center [76, 132] width 137 height 21
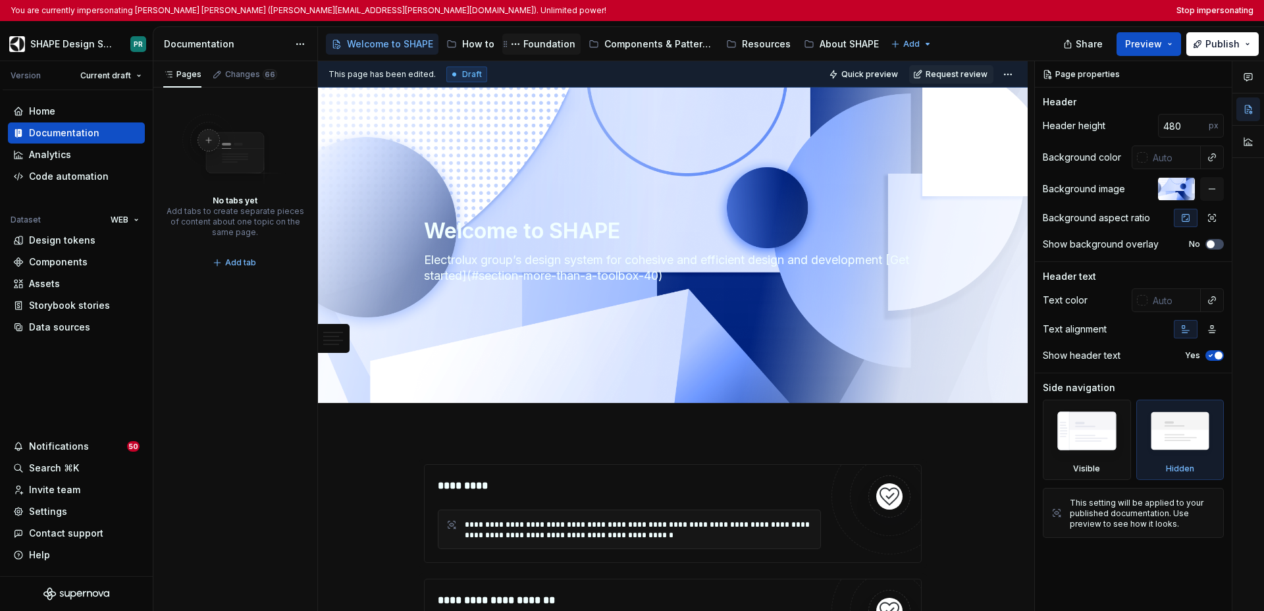
click at [544, 49] on div "Foundation" at bounding box center [550, 44] width 52 height 13
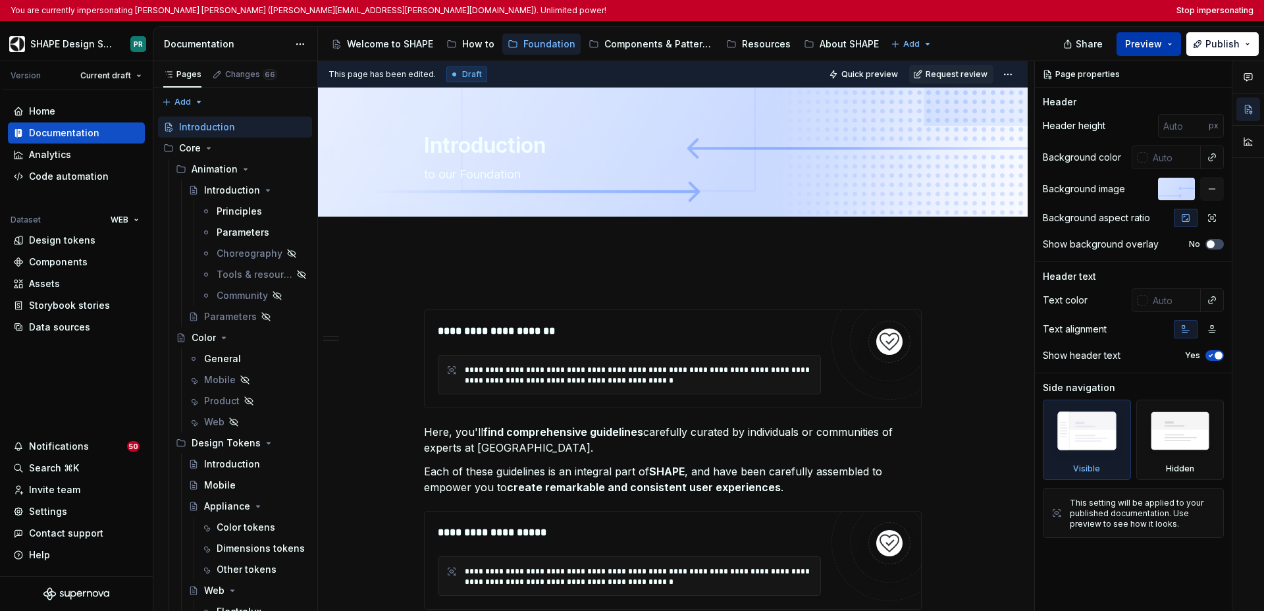
click at [909, 42] on button "Preview" at bounding box center [1149, 44] width 65 height 24
click at [909, 26] on div "Documentation Accessibility guide for tree Page tree. Navigate the tree with th…" at bounding box center [709, 318] width 1112 height 585
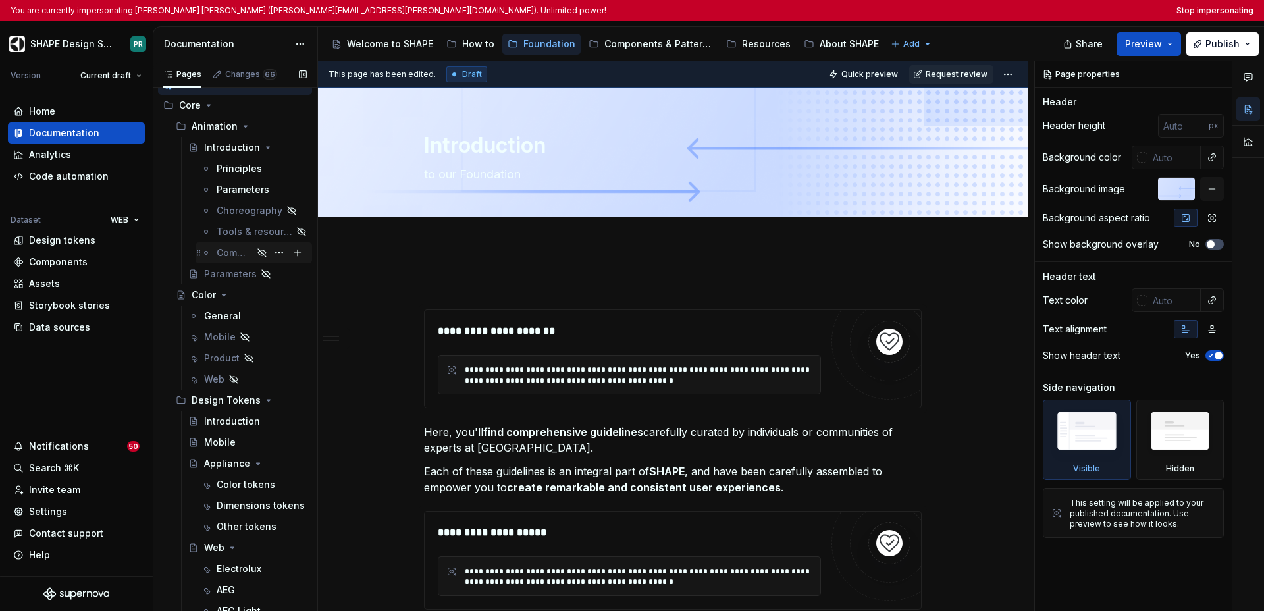
scroll to position [51, 0]
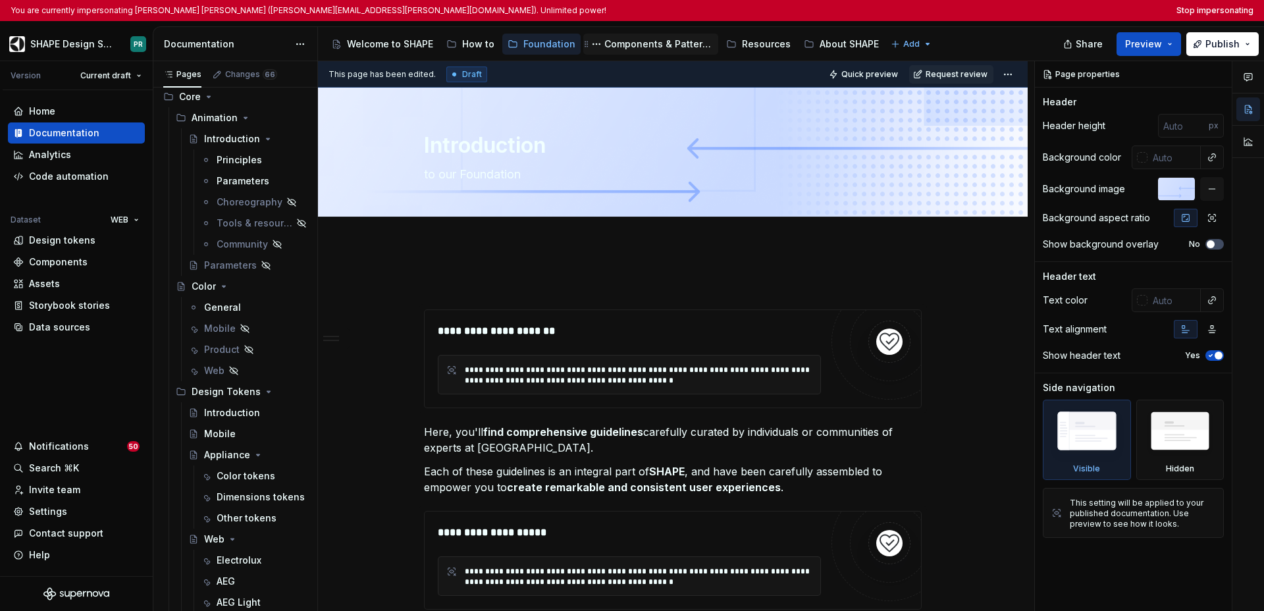
click at [633, 41] on div "Components & Patterns" at bounding box center [659, 44] width 109 height 13
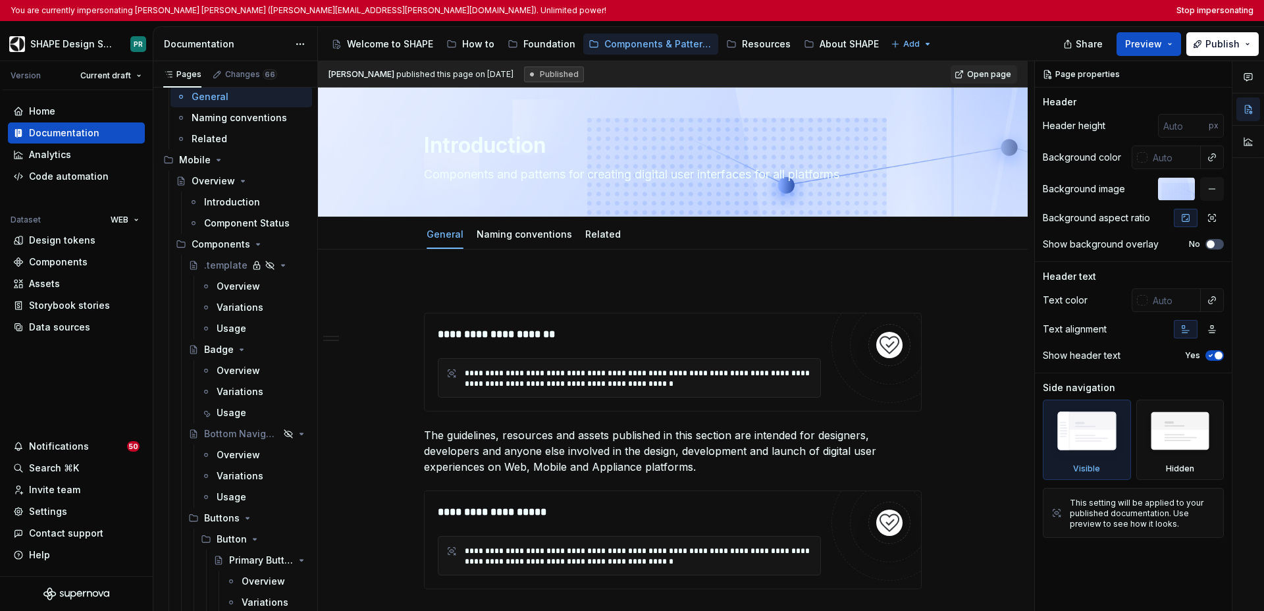
click at [126, 216] on html "You are currently impersonating Pablo Romero Jarén (pablo.romero-jaren@electrol…" at bounding box center [632, 305] width 1264 height 611
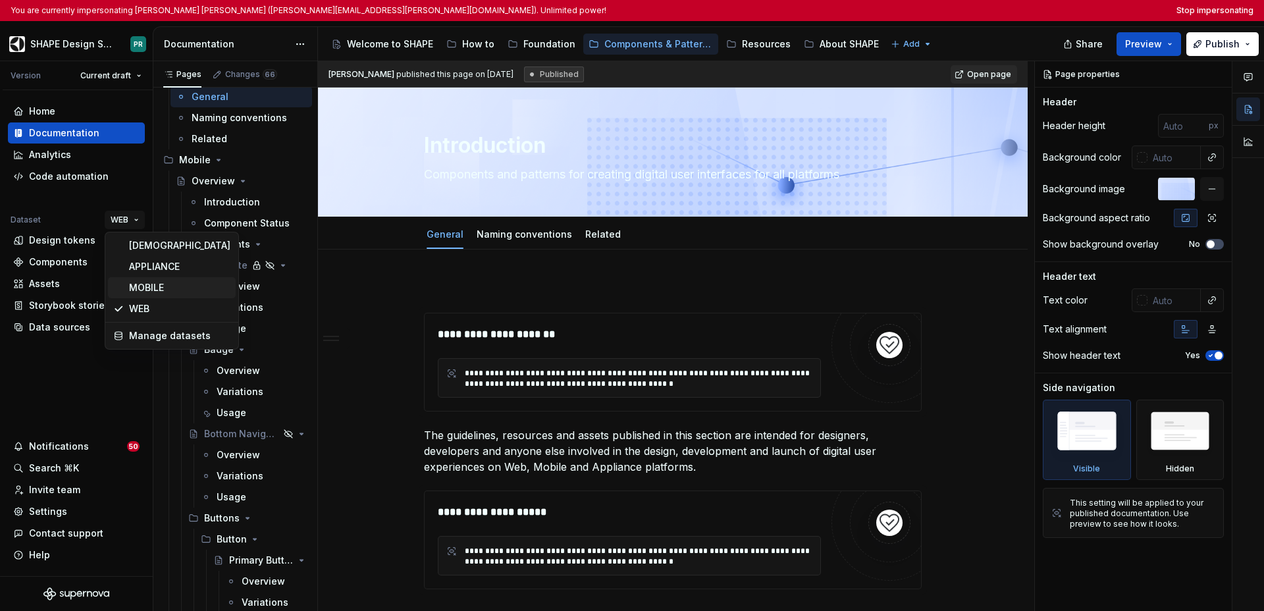
click at [129, 286] on div "MOBILE" at bounding box center [179, 287] width 101 height 13
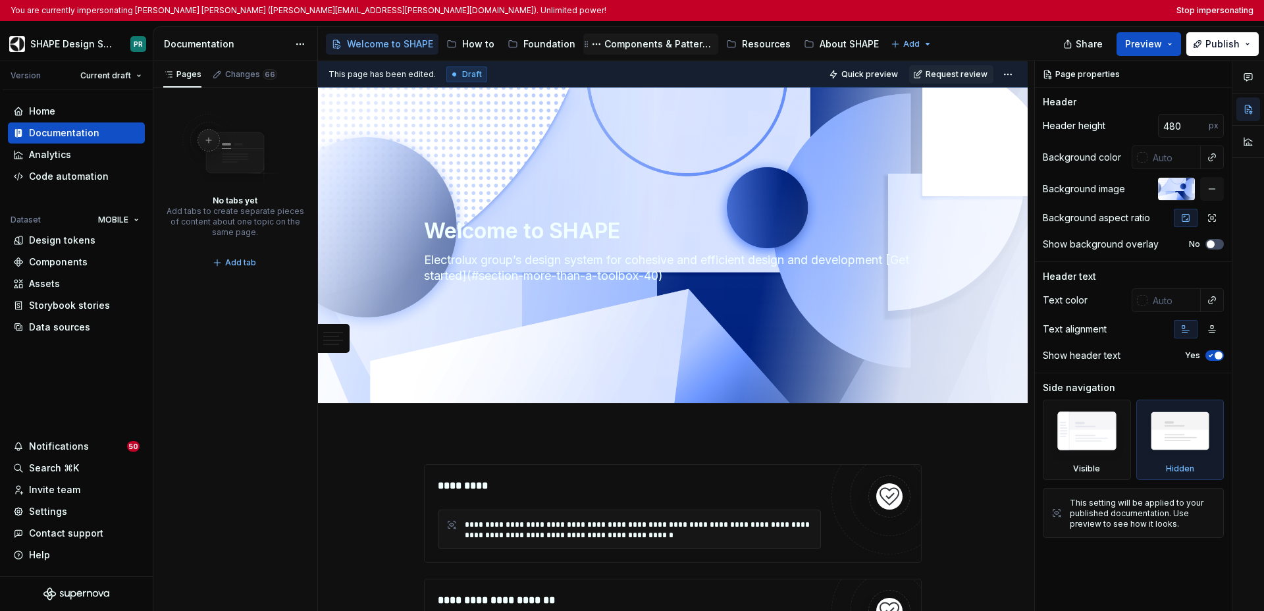
click at [651, 50] on div "Components & Patterns" at bounding box center [659, 44] width 109 height 13
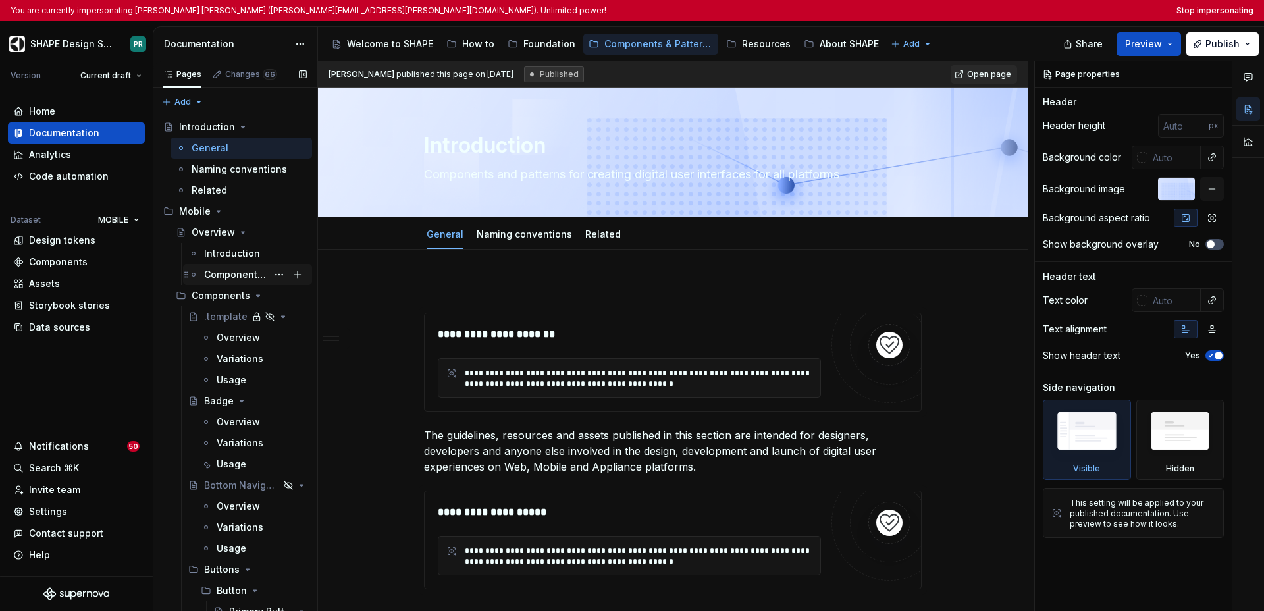
click at [229, 277] on div "Component Status" at bounding box center [235, 274] width 63 height 13
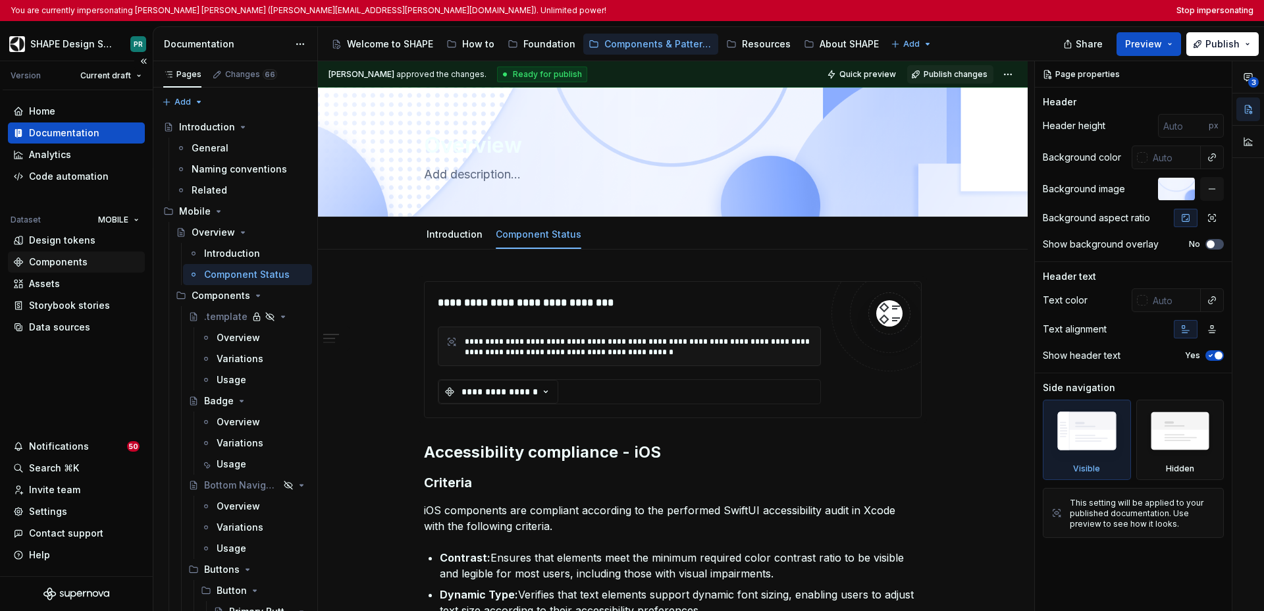
click at [60, 261] on div "Components" at bounding box center [58, 262] width 59 height 13
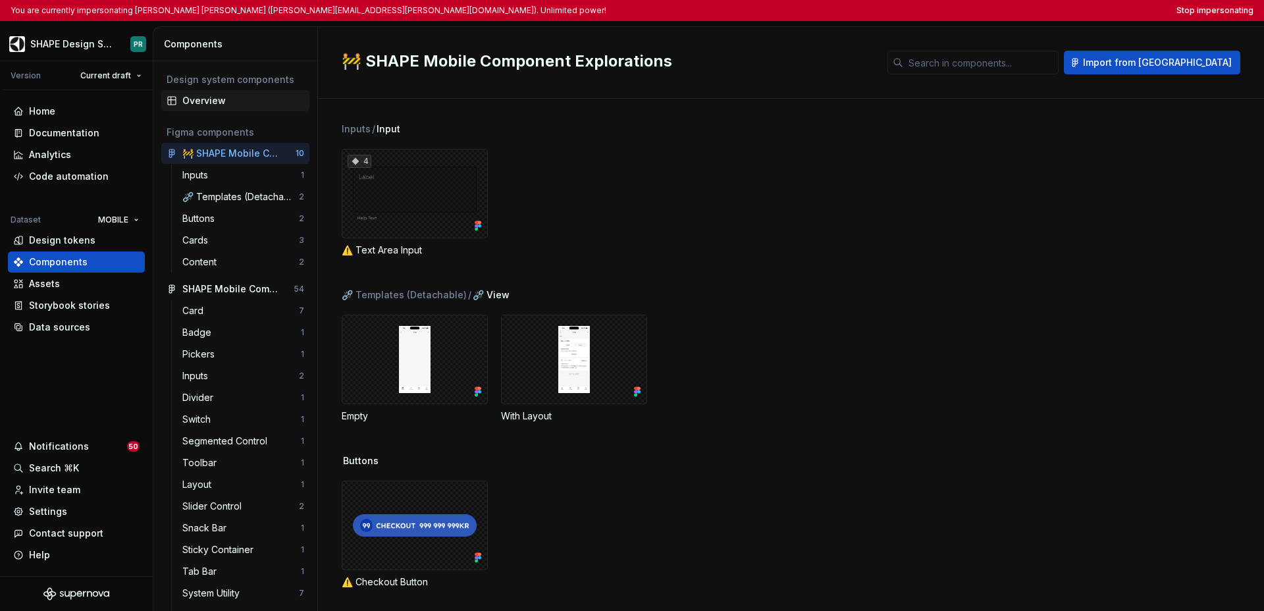
click at [196, 105] on div "Overview" at bounding box center [243, 100] width 122 height 13
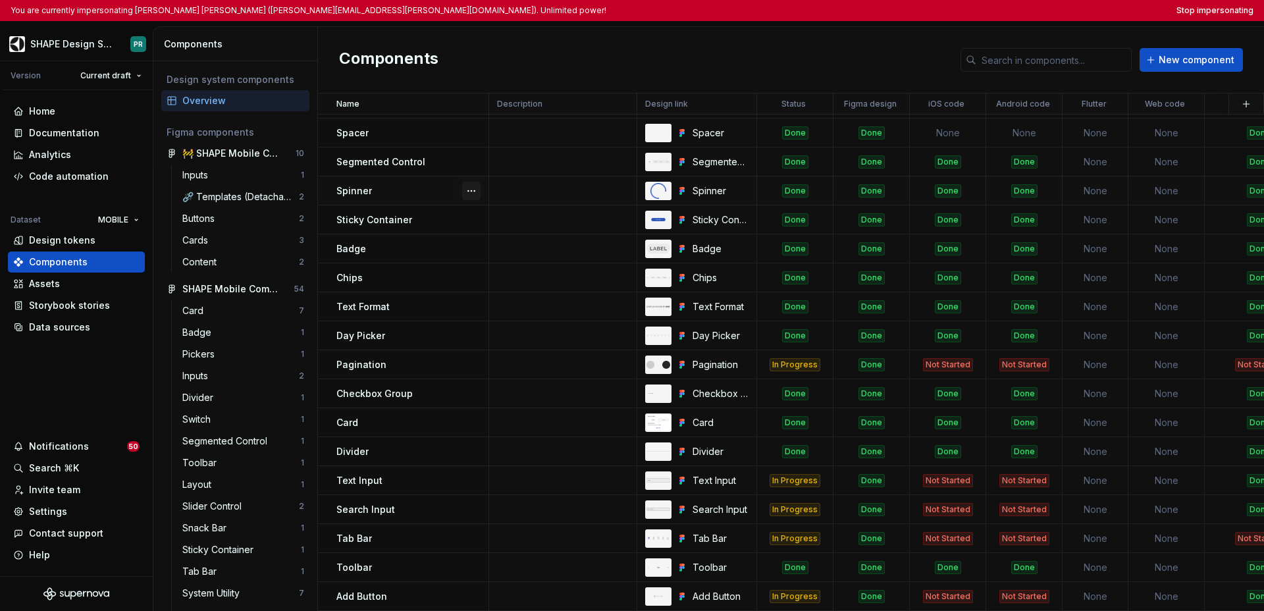
scroll to position [380, 0]
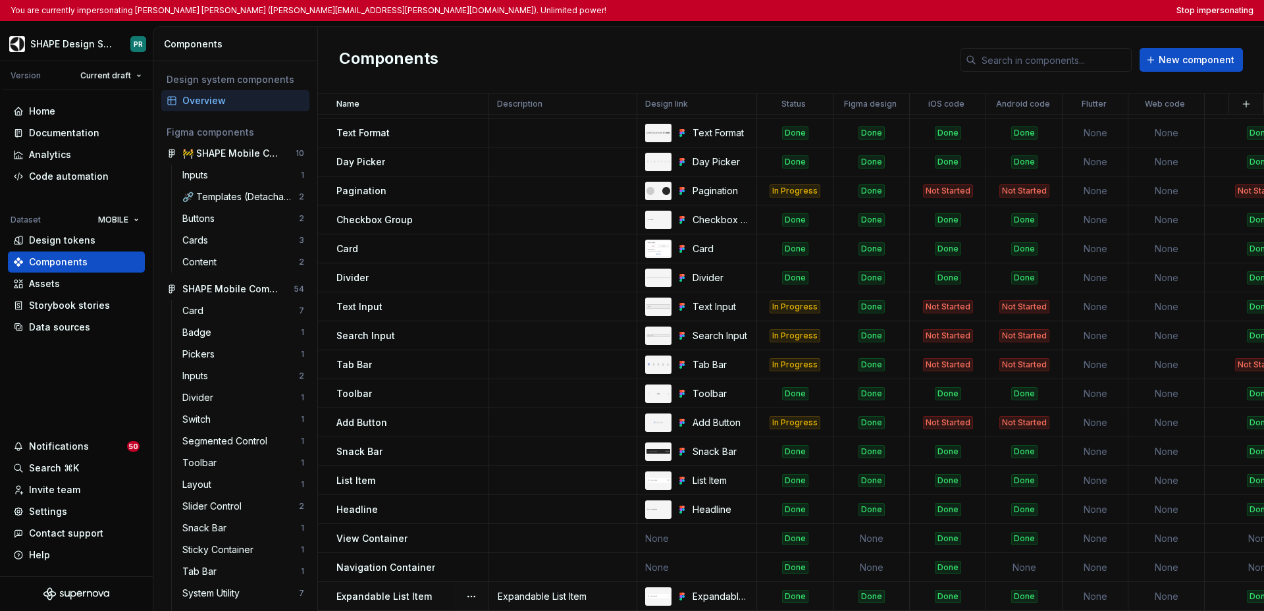
click at [395, 590] on p "Expandable List Item" at bounding box center [384, 596] width 95 height 13
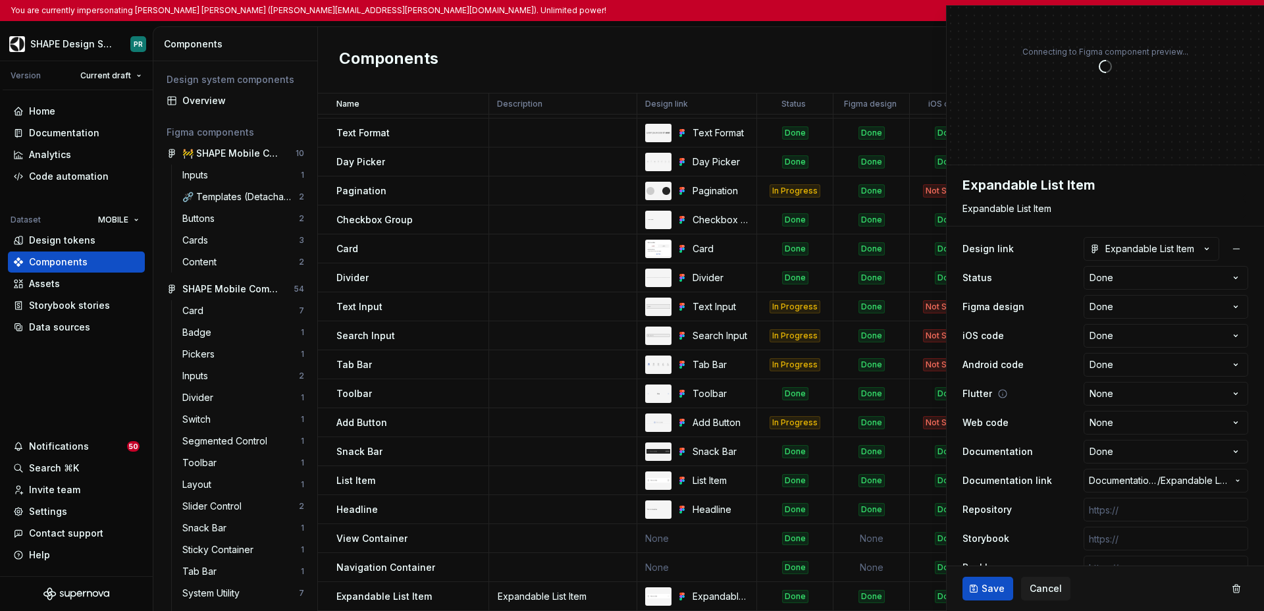
scroll to position [76, 0]
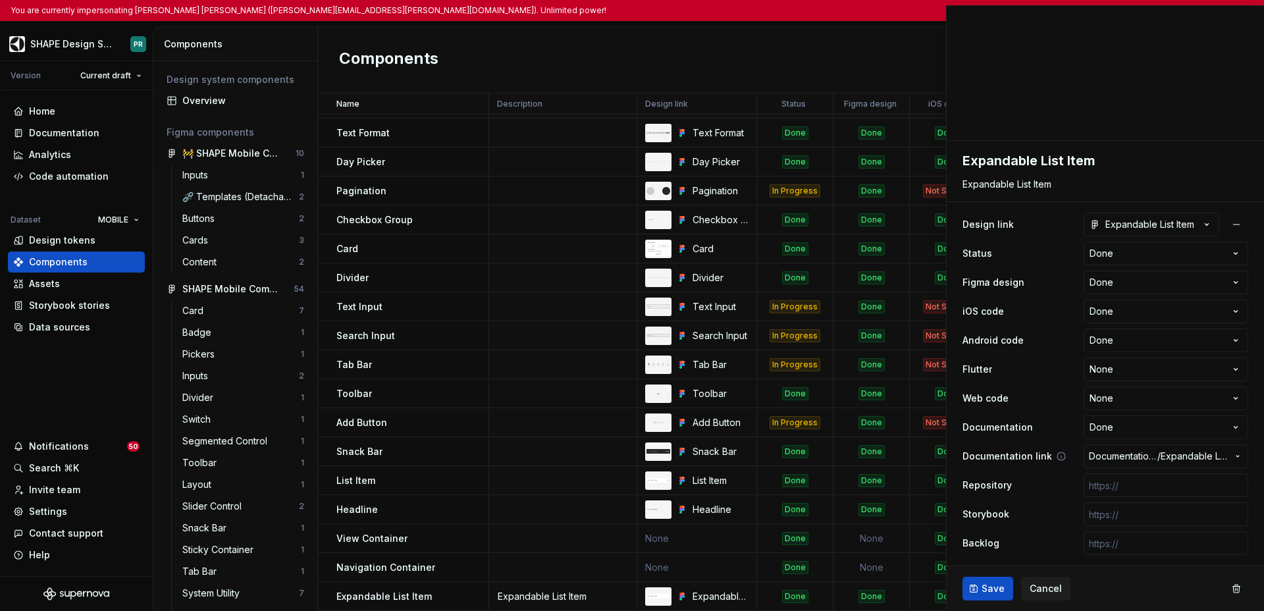
click at [909, 457] on icon "button" at bounding box center [1238, 456] width 11 height 11
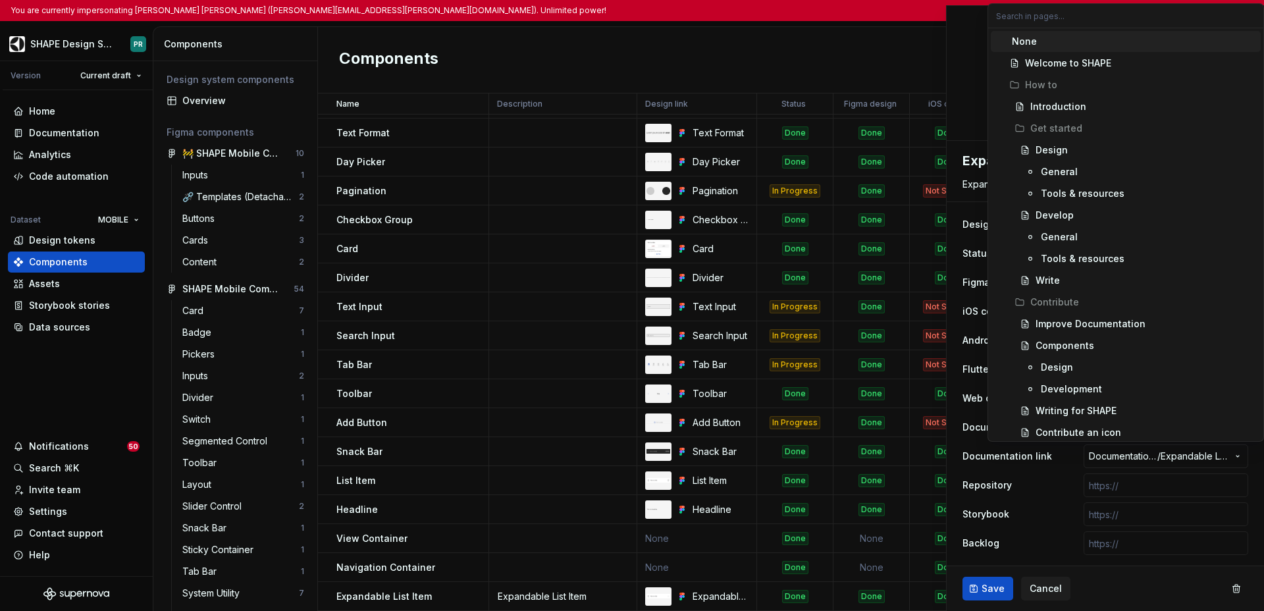
click at [909, 485] on html "You are currently impersonating Pablo Romero Jarén (pablo.romero-jaren@electrol…" at bounding box center [632, 305] width 1264 height 611
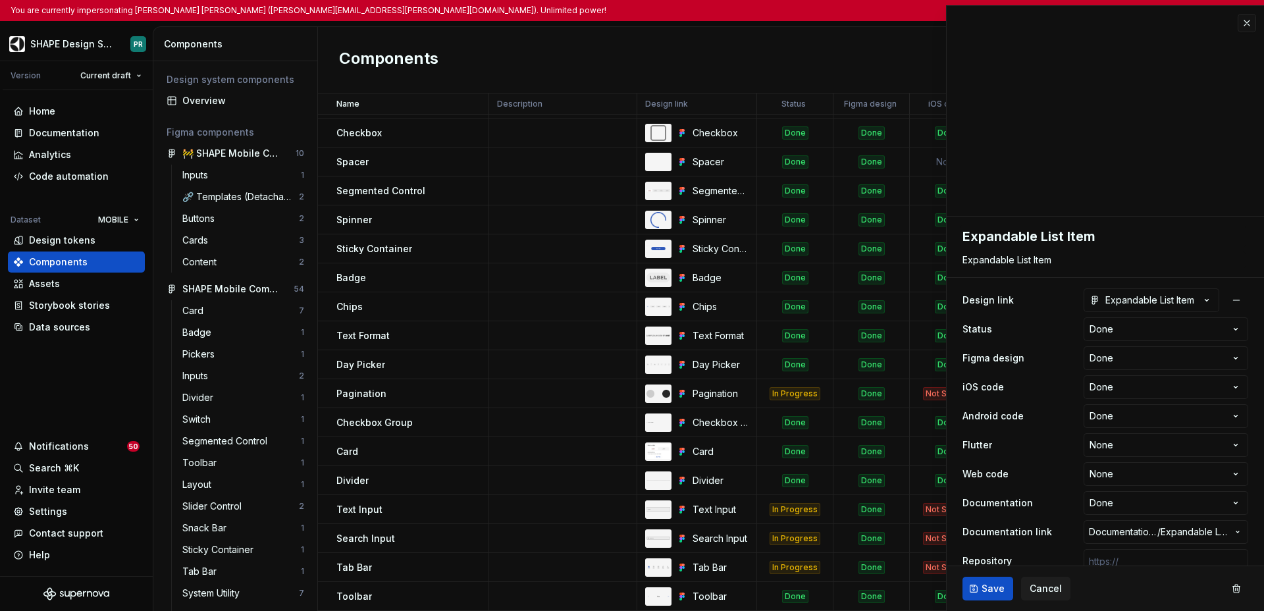
scroll to position [0, 0]
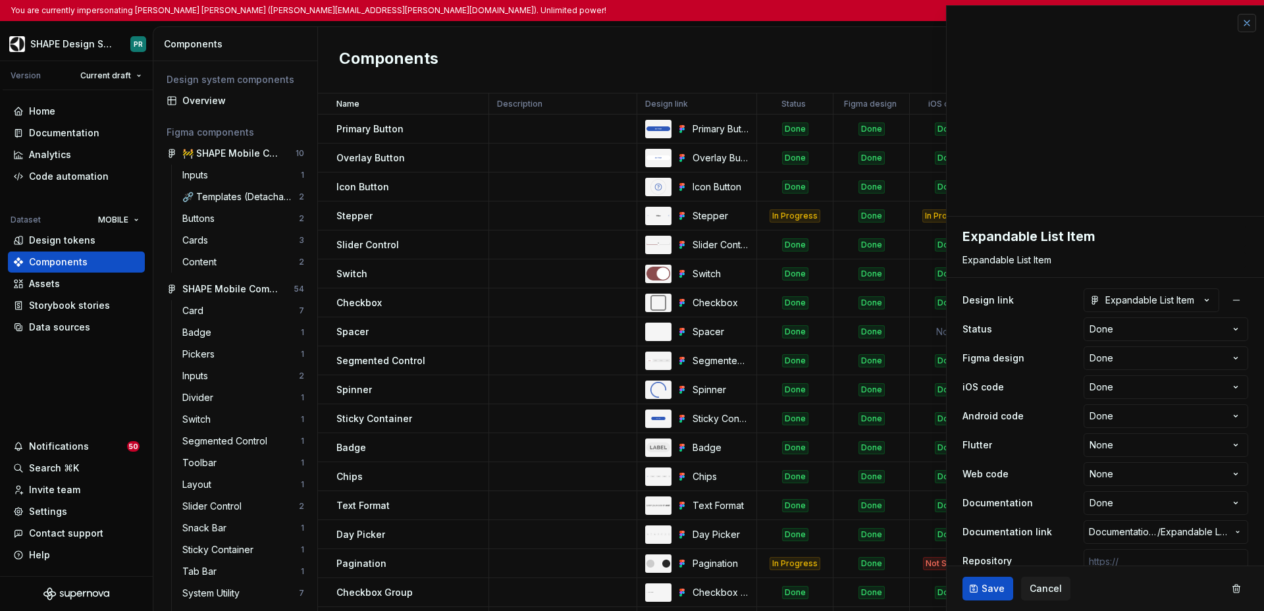
click at [909, 24] on button "button" at bounding box center [1247, 23] width 18 height 18
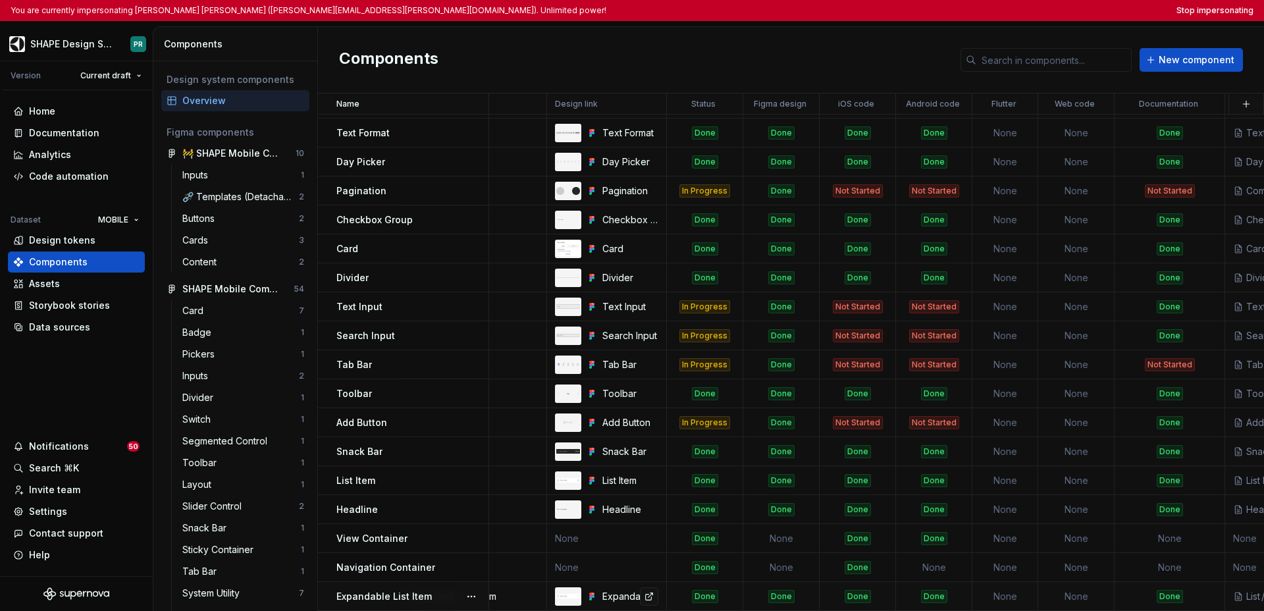
scroll to position [380, 0]
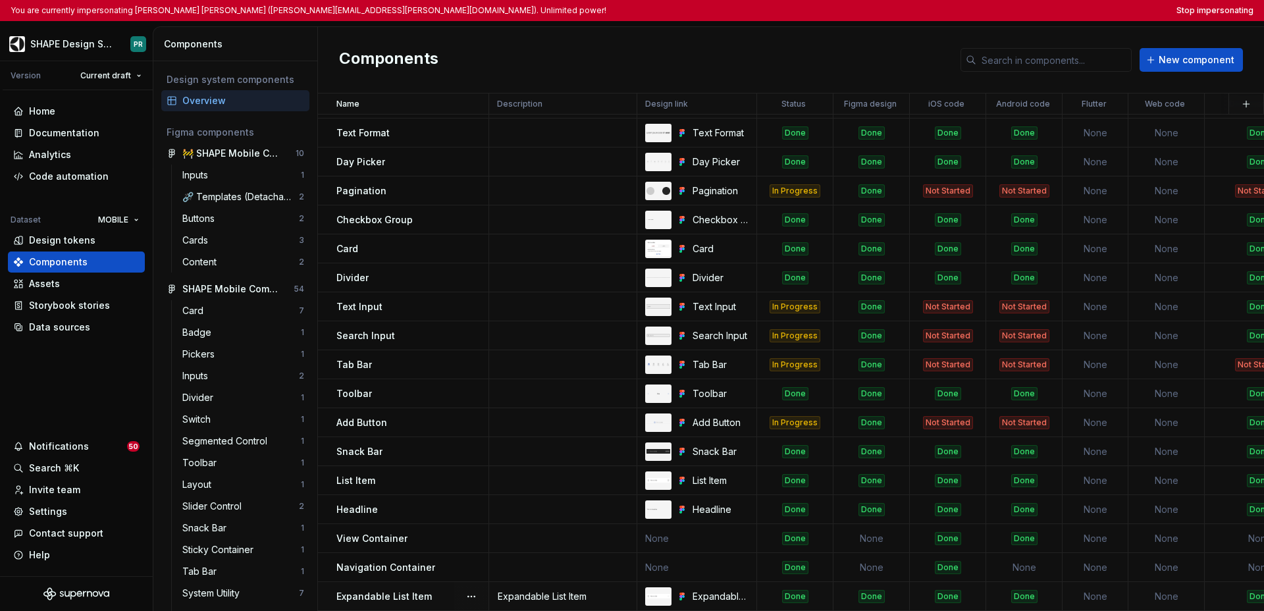
click at [389, 591] on p "Expandable List Item" at bounding box center [384, 596] width 95 height 13
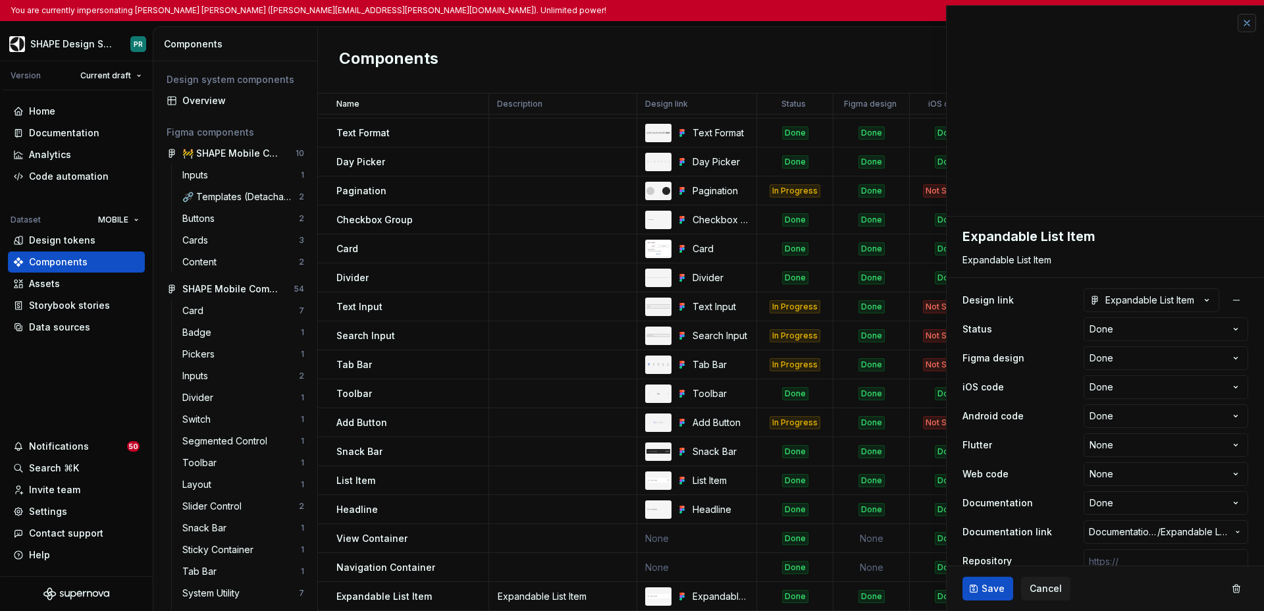
click at [909, 22] on button "button" at bounding box center [1247, 23] width 18 height 18
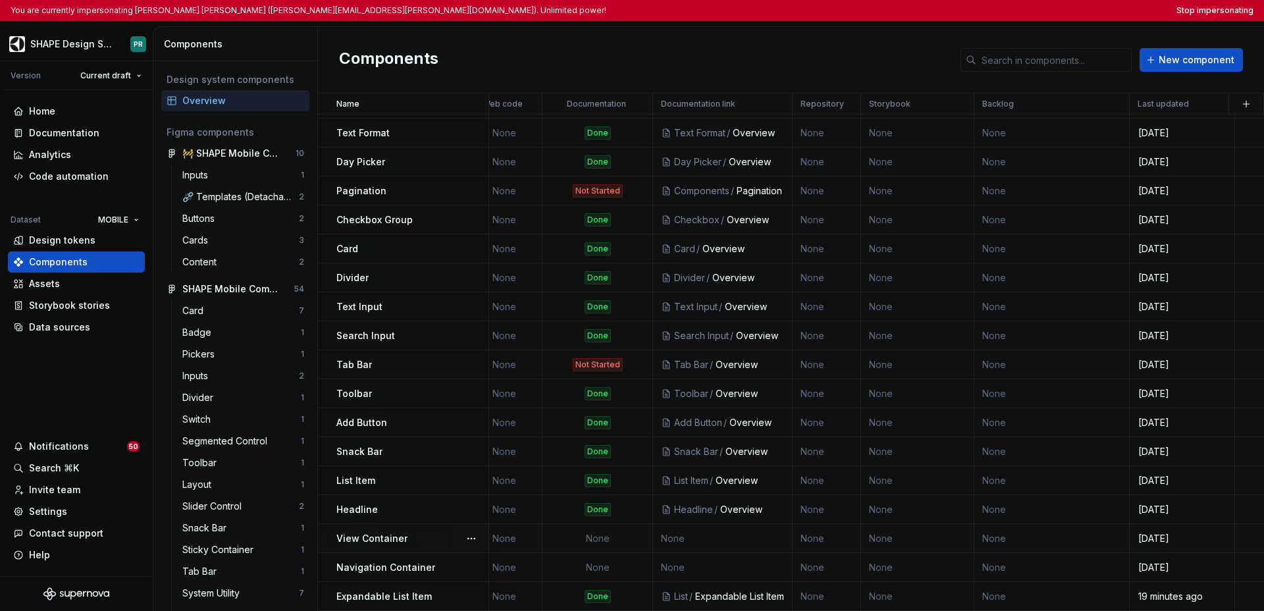
scroll to position [380, 657]
click at [76, 132] on div "Documentation" at bounding box center [64, 132] width 70 height 13
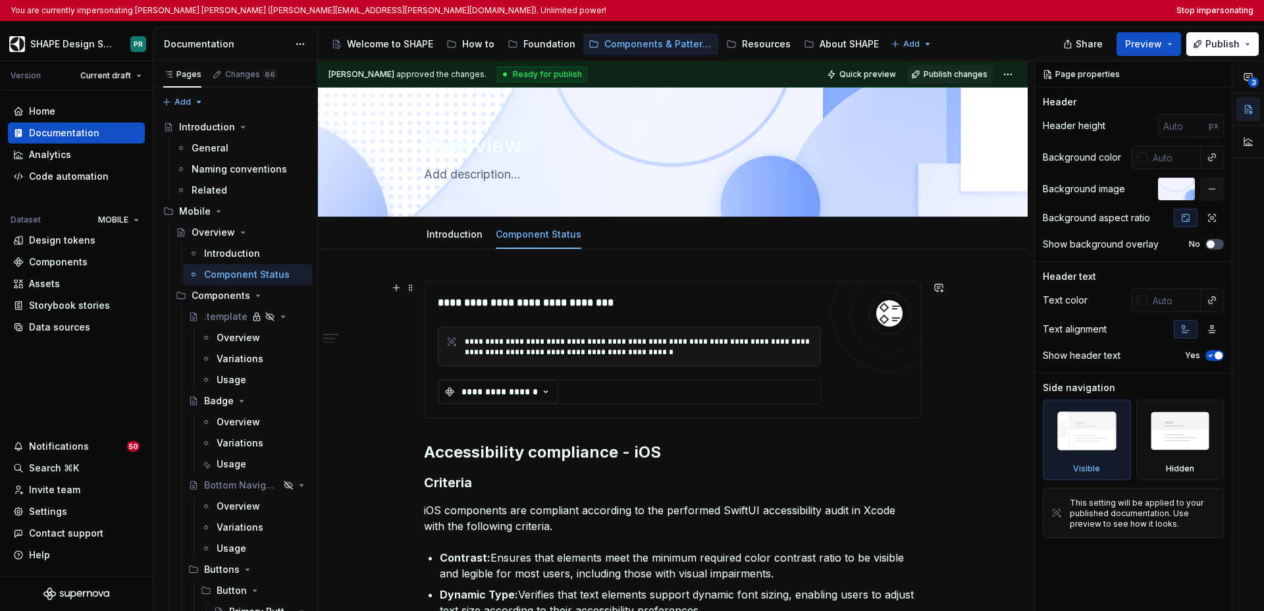
click at [851, 356] on div at bounding box center [890, 314] width 116 height 116
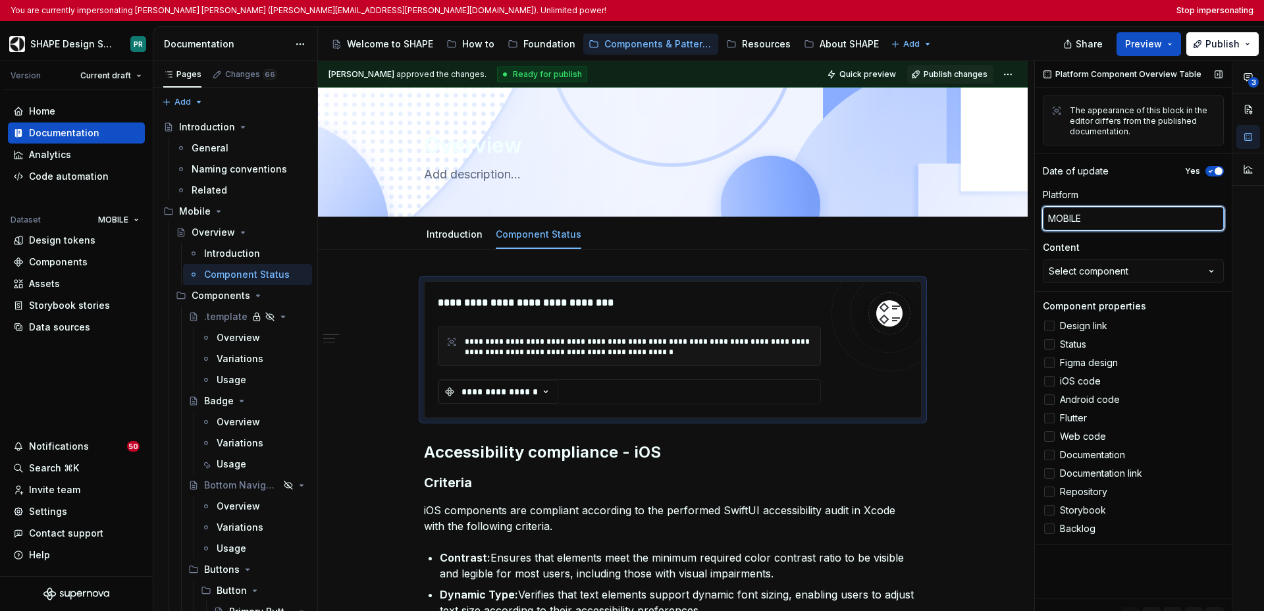
click at [909, 221] on textarea "MOBILE" at bounding box center [1133, 219] width 181 height 24
click at [909, 562] on div "Platform Component Overview Table The appearance of this block in the editor di…" at bounding box center [1133, 347] width 197 height 572
click at [688, 309] on div "**********" at bounding box center [629, 303] width 383 height 16
type textarea "*"
click at [909, 6] on button "Stop impersonating" at bounding box center [1215, 10] width 77 height 11
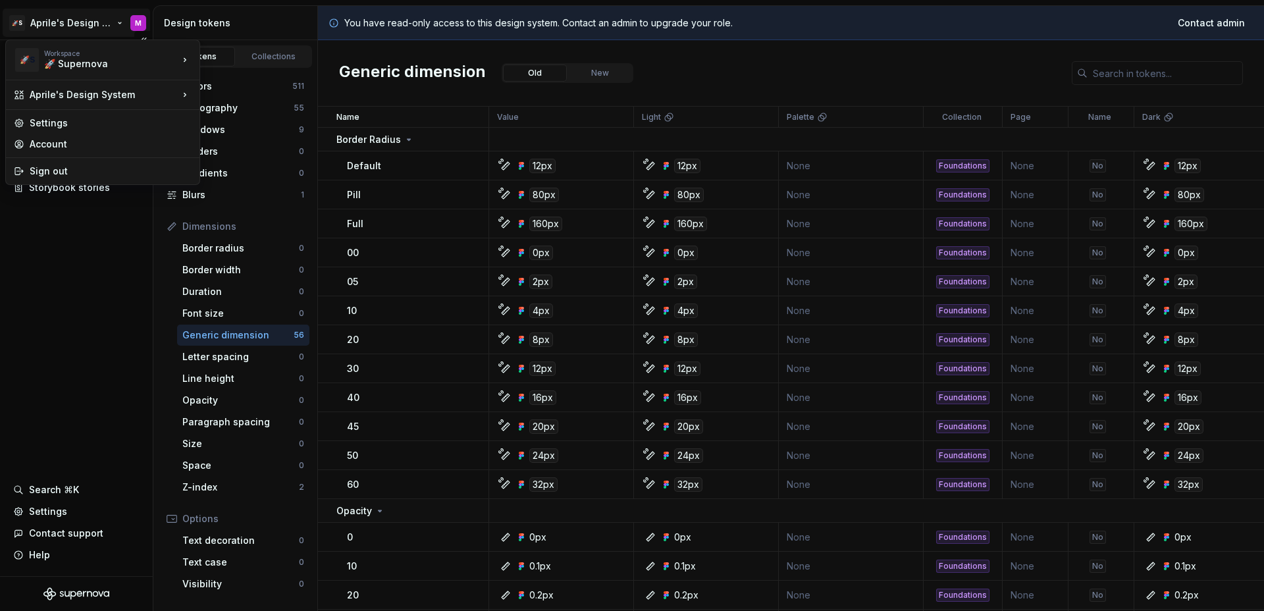
click at [85, 22] on html "🚀S Aprile's Design System M Documentation Design system data Design tokens Comp…" at bounding box center [632, 305] width 1264 height 611
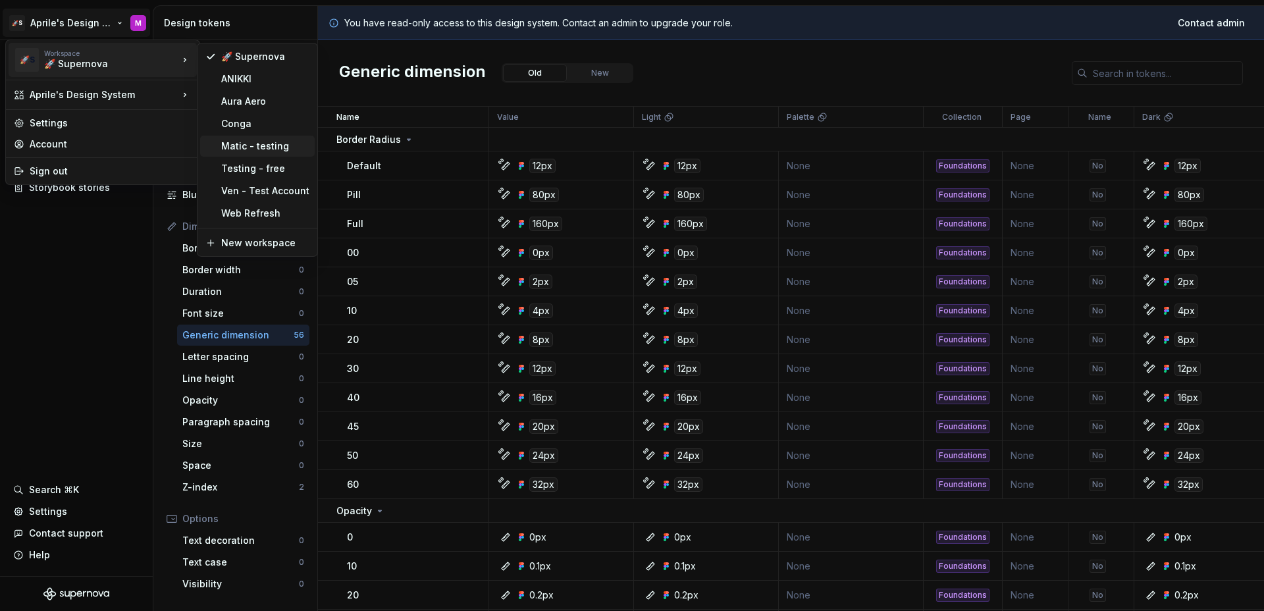
click at [227, 146] on div "Matic - testing" at bounding box center [265, 146] width 88 height 13
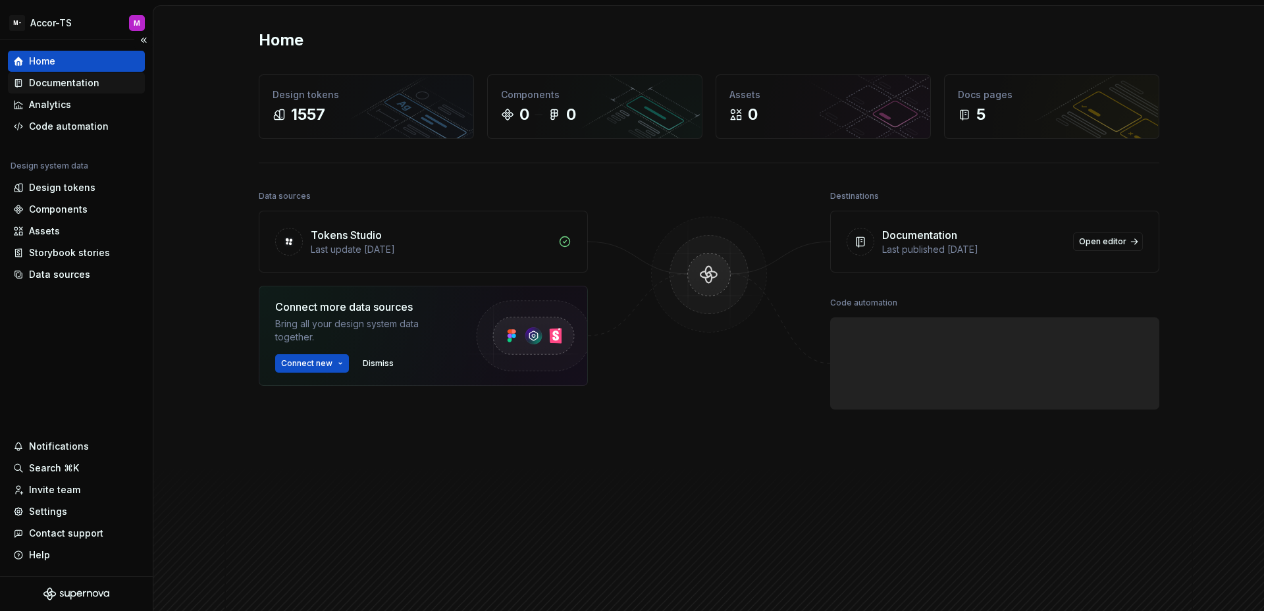
click at [63, 88] on div "Documentation" at bounding box center [64, 82] width 70 height 13
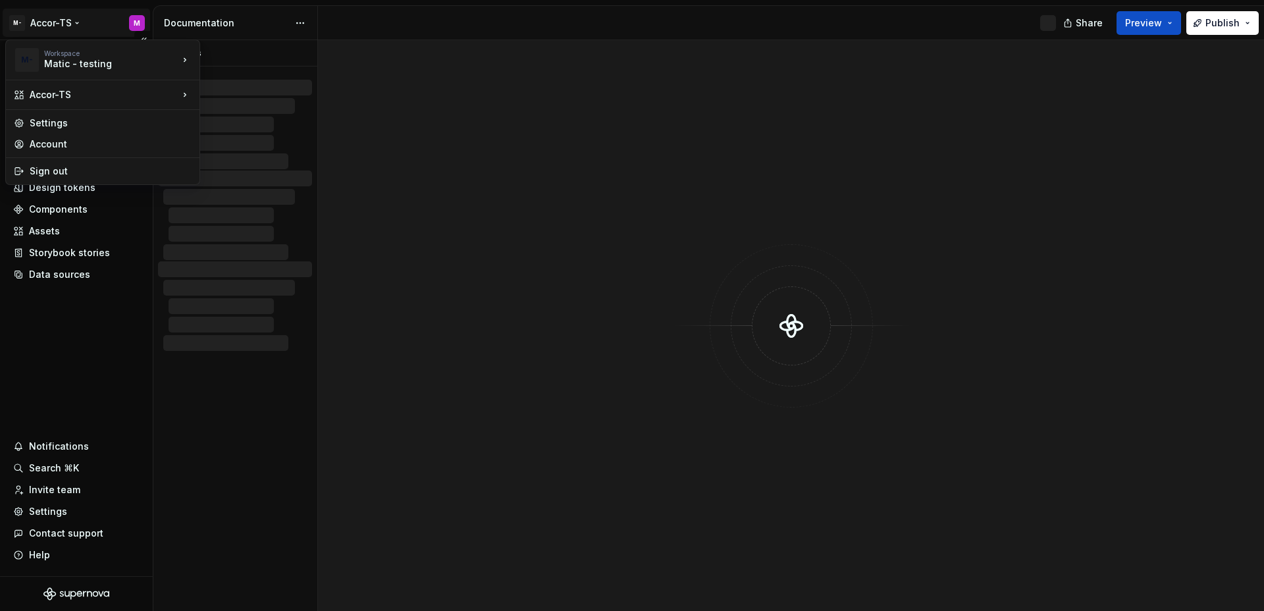
click at [63, 25] on html "M- Accor-TS M Home Documentation Analytics Code automation Design system data D…" at bounding box center [632, 305] width 1264 height 611
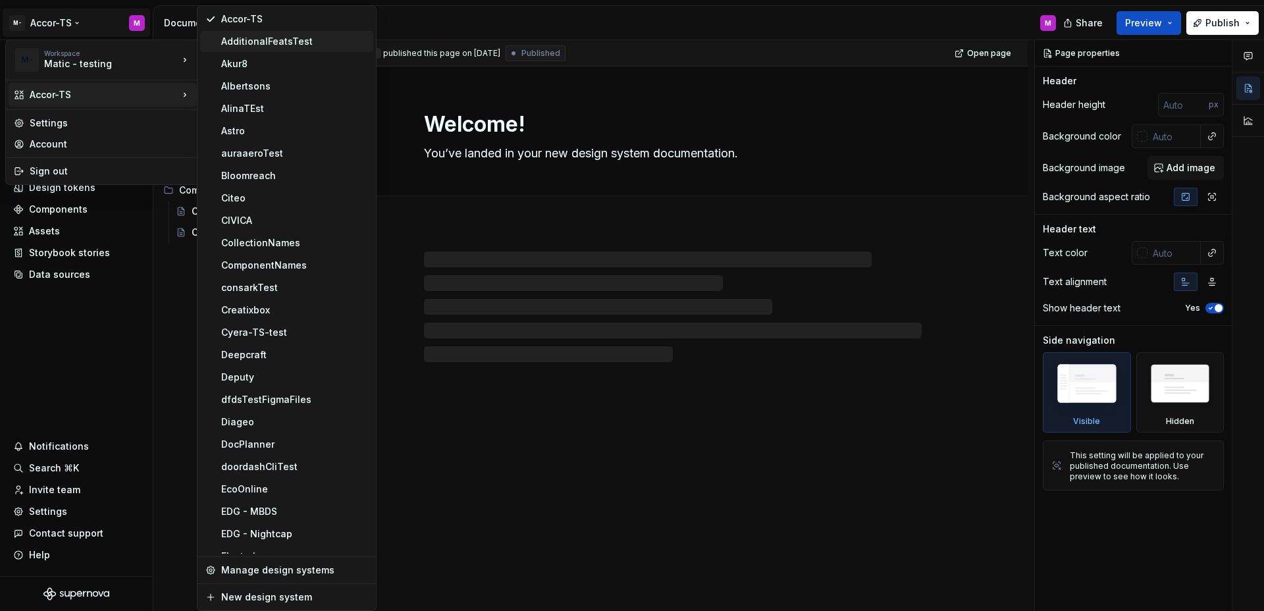
click at [288, 36] on div "AdditionalFeatsTest" at bounding box center [294, 41] width 147 height 13
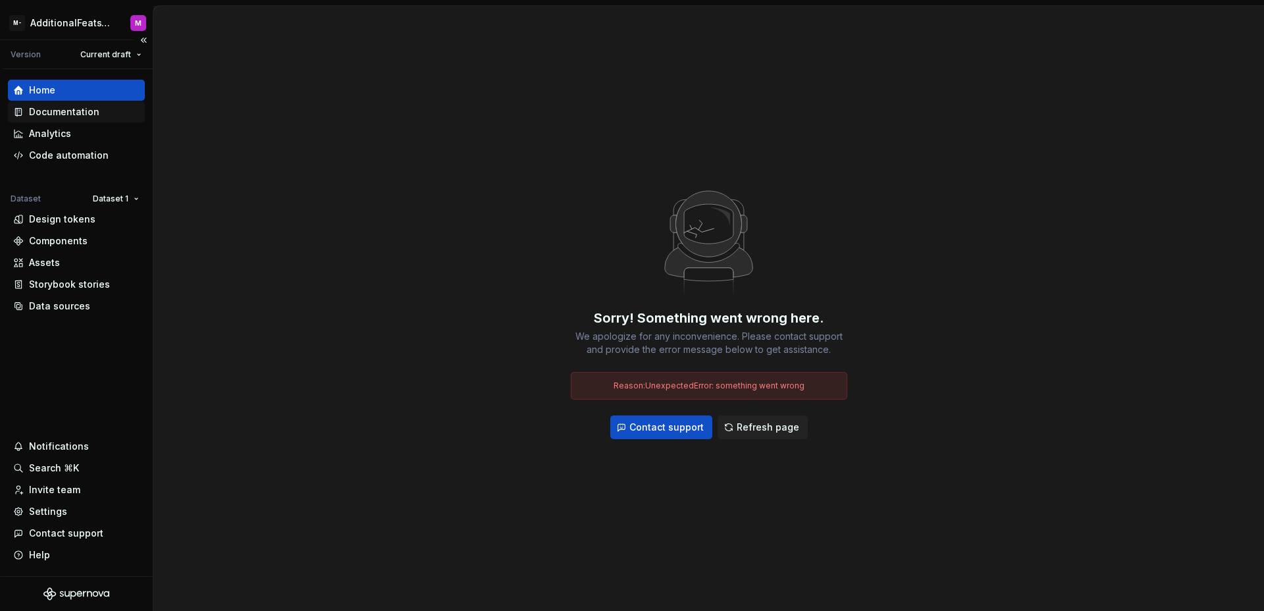
click at [63, 115] on div "Documentation" at bounding box center [64, 111] width 70 height 13
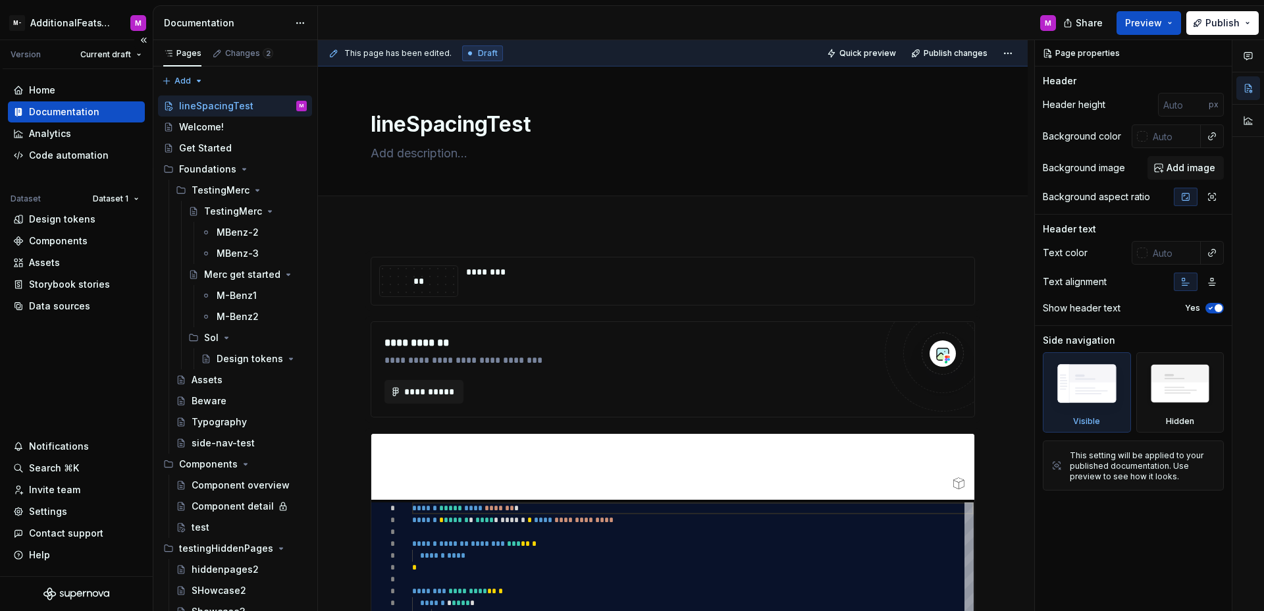
type textarea "*"
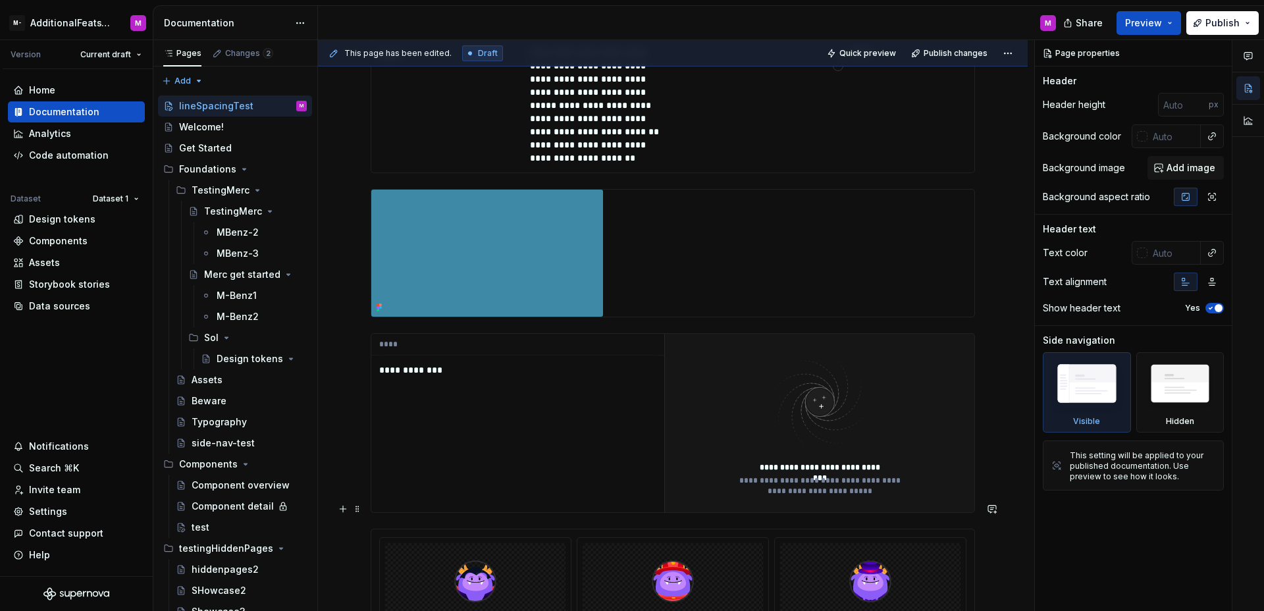
scroll to position [3963, 0]
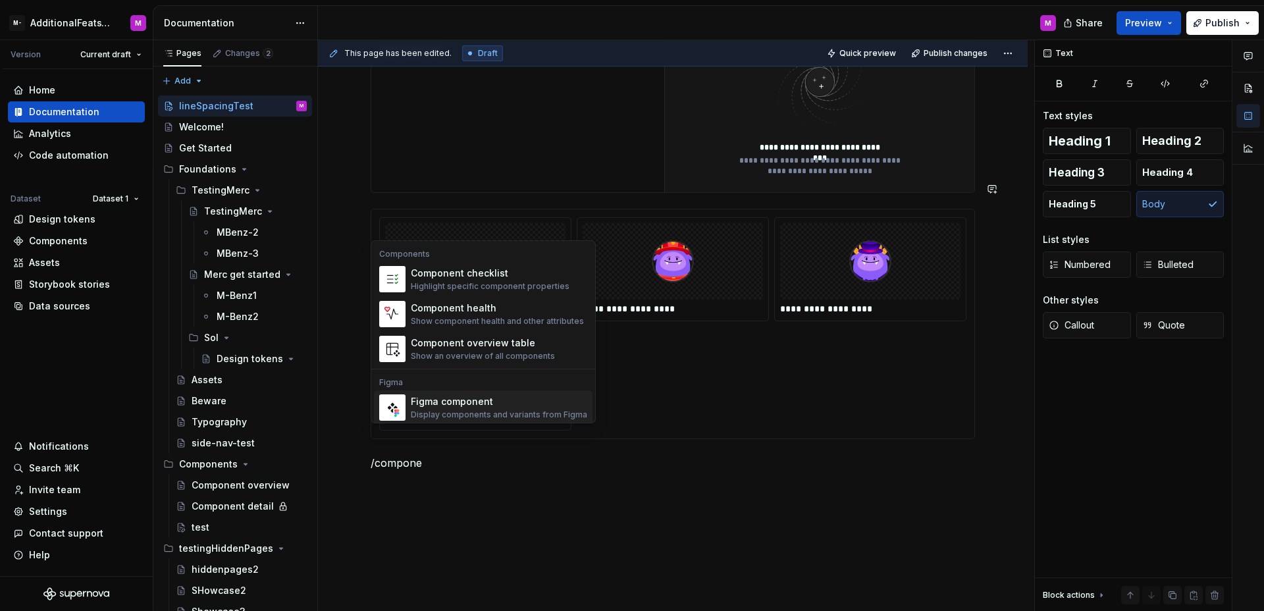
click at [481, 348] on div "Component overview table" at bounding box center [483, 343] width 144 height 13
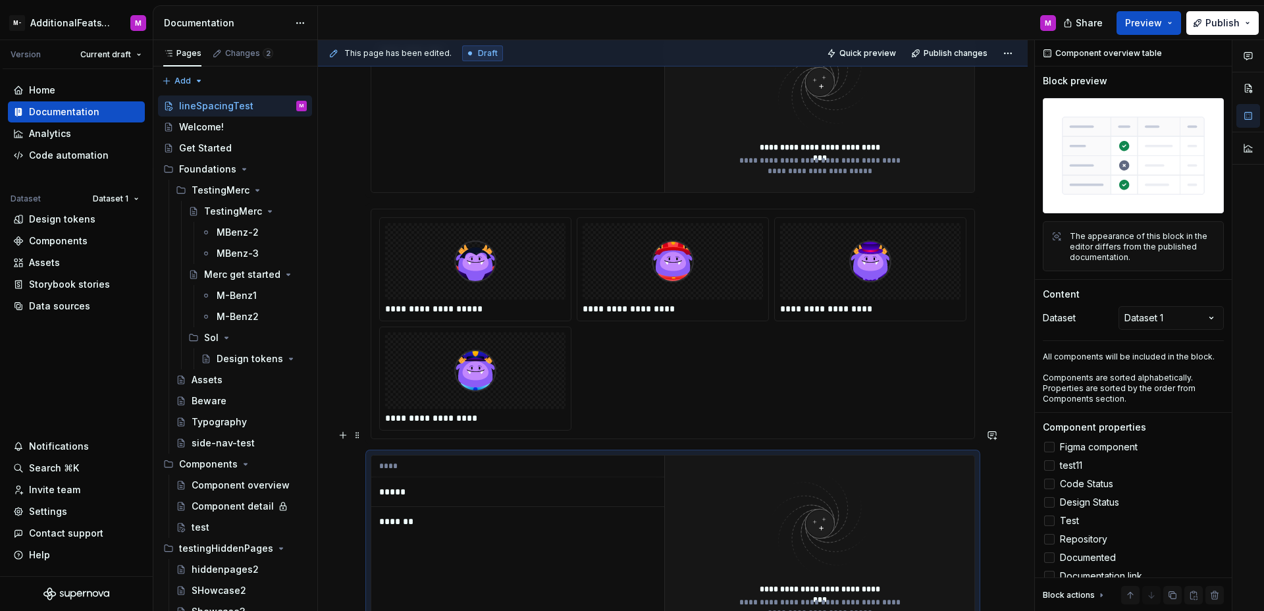
click at [510, 456] on th "****" at bounding box center [517, 467] width 293 height 22
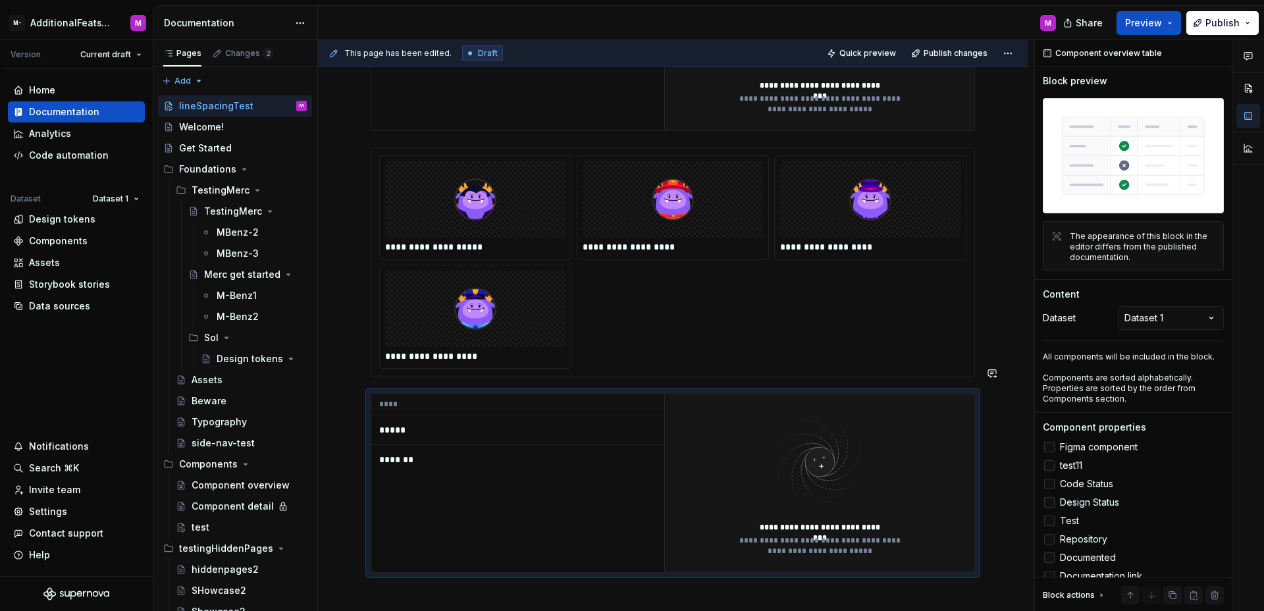
scroll to position [4159, 0]
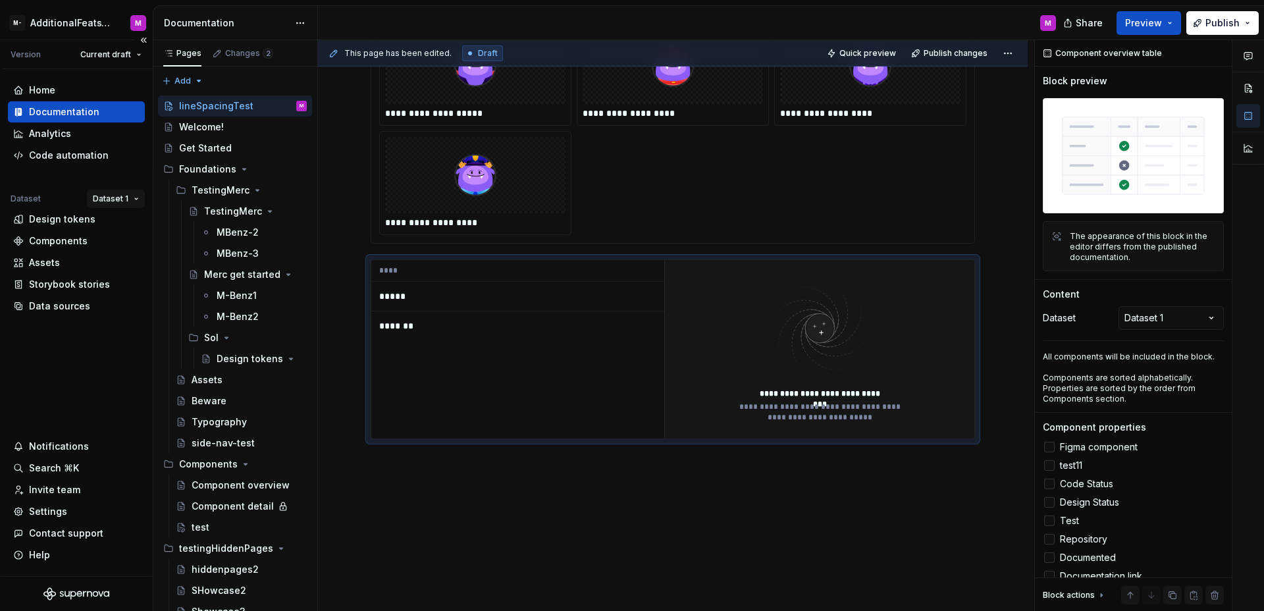
click at [121, 201] on html "M- AdditionalFeatsTest M Version Current draft Home Documentation Analytics Cod…" at bounding box center [632, 305] width 1264 height 611
click at [367, 375] on html "M- AdditionalFeatsTest M Version Current draft Home Documentation Analytics Cod…" at bounding box center [632, 305] width 1264 height 611
click at [534, 365] on div "**** ***** *******" at bounding box center [517, 349] width 293 height 178
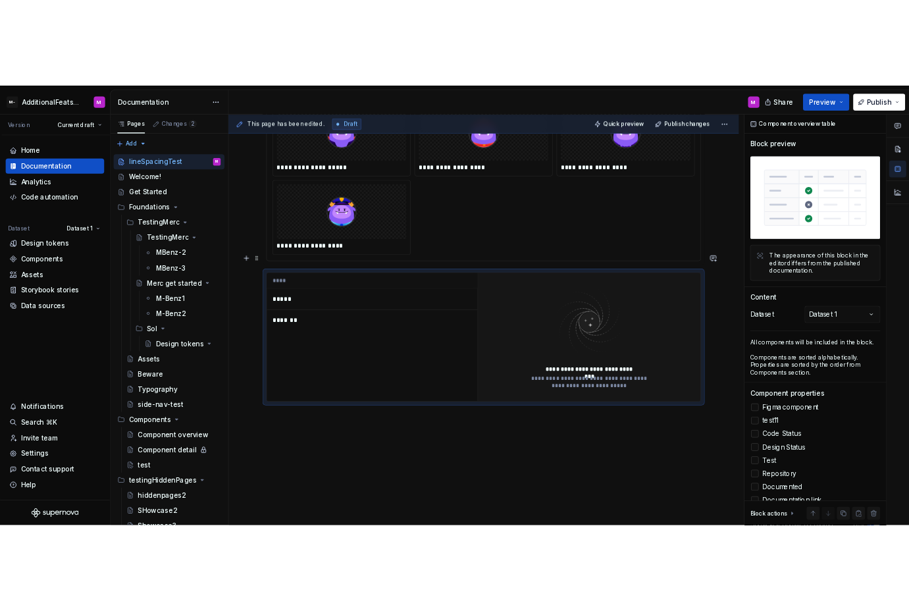
scroll to position [3812, 0]
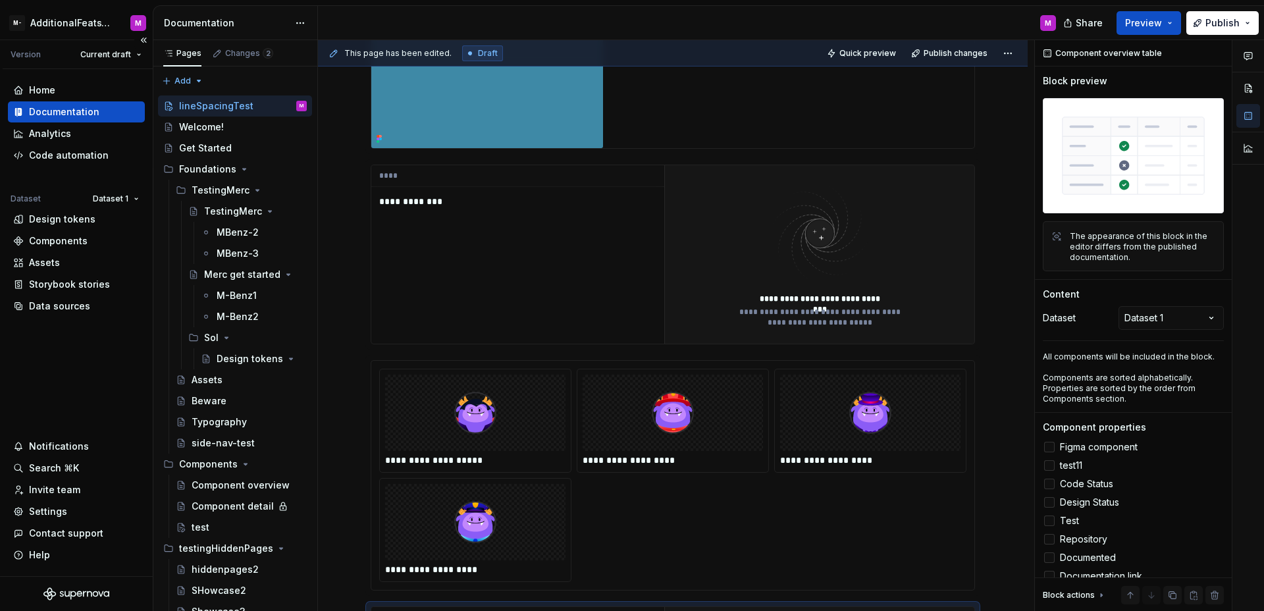
type textarea "*"
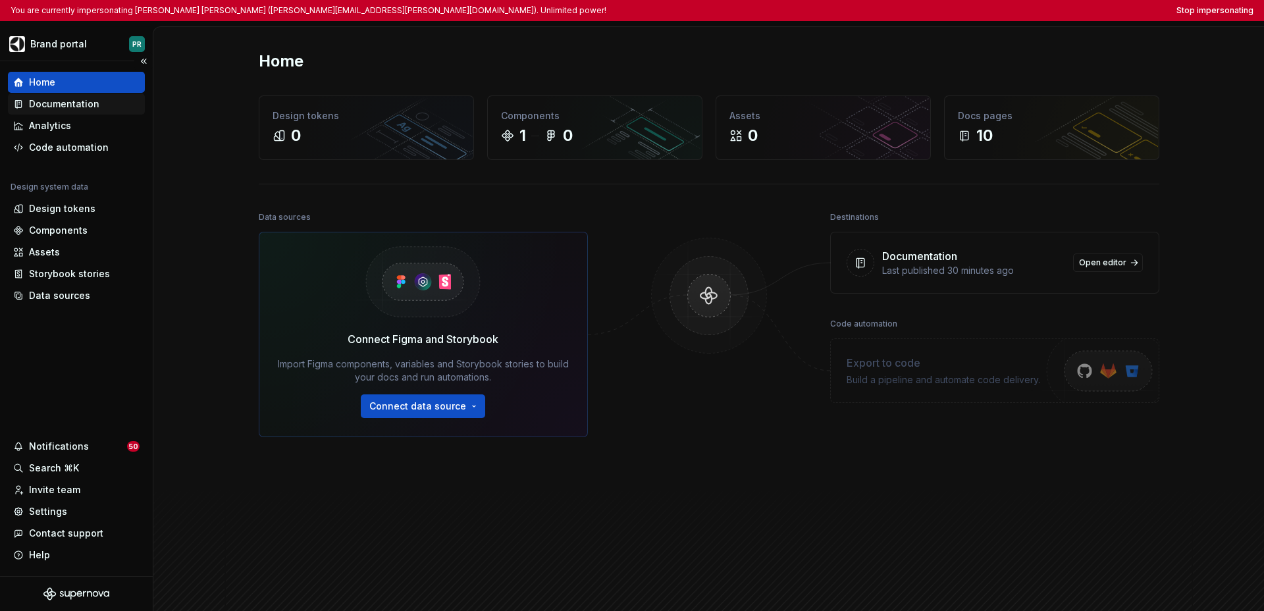
click at [72, 105] on div "Documentation" at bounding box center [64, 103] width 70 height 13
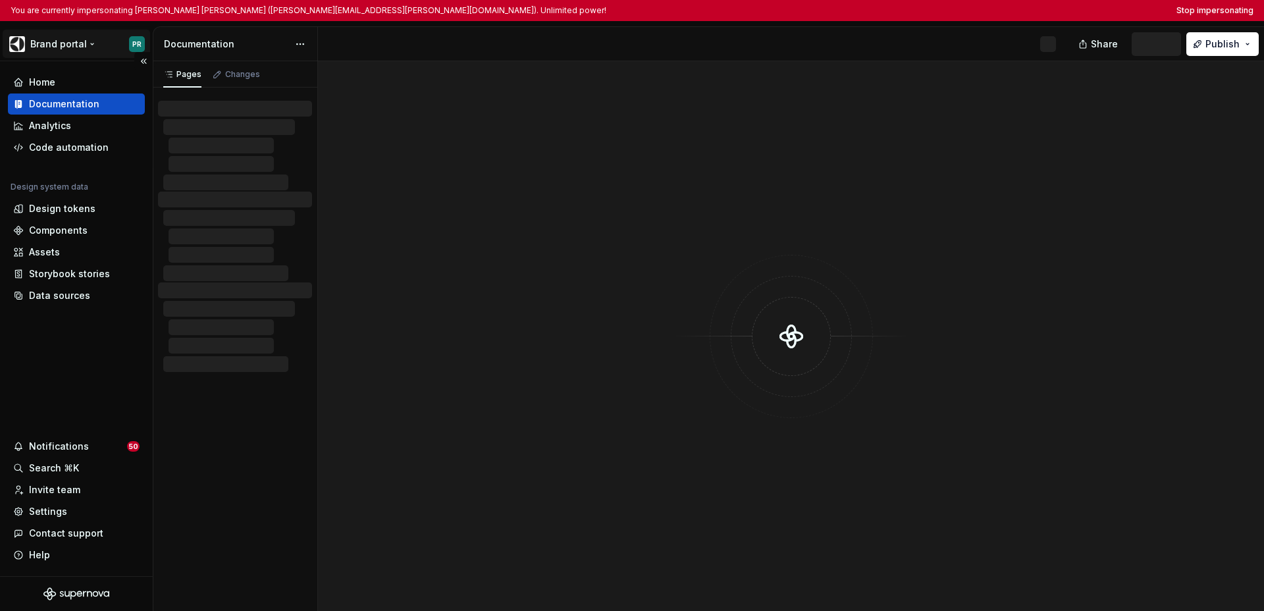
click at [63, 47] on html "You are currently impersonating [PERSON_NAME] [PERSON_NAME] ([PERSON_NAME][EMAI…" at bounding box center [632, 305] width 1264 height 611
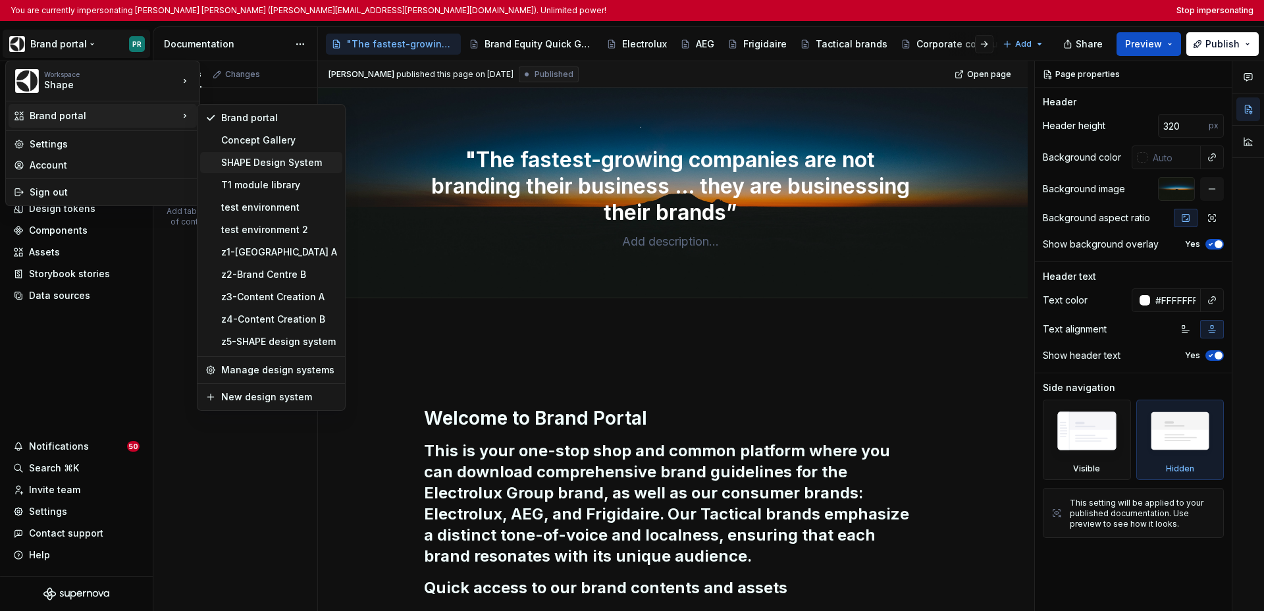
click at [283, 166] on div "SHAPE Design System" at bounding box center [279, 162] width 116 height 13
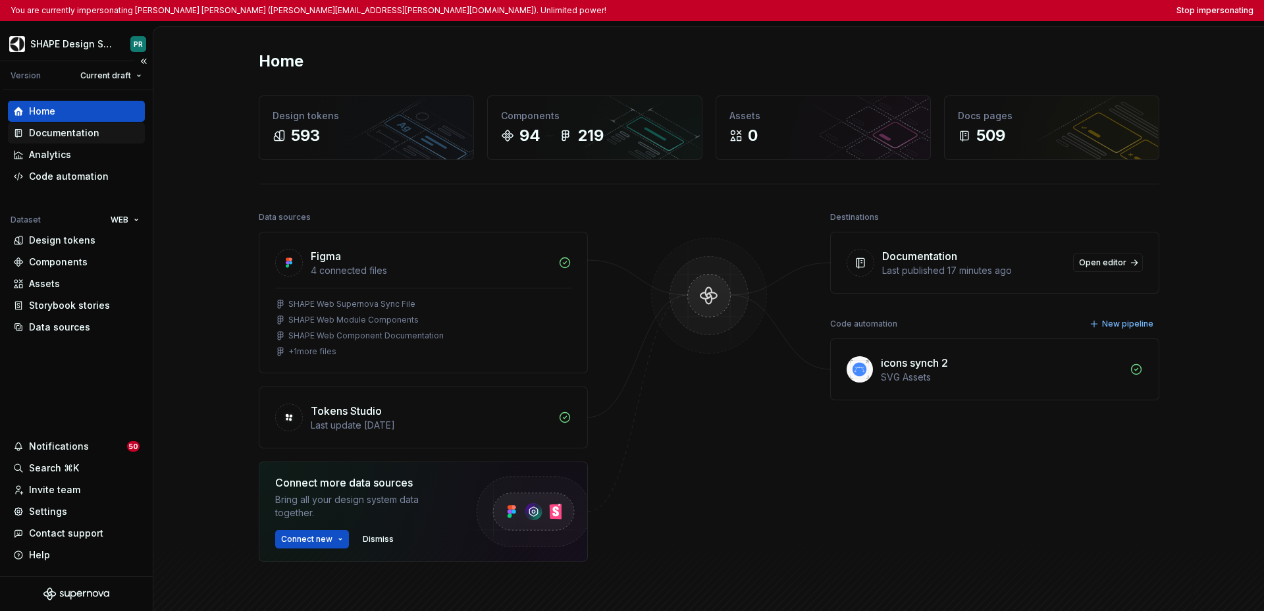
click at [79, 138] on div "Documentation" at bounding box center [64, 132] width 70 height 13
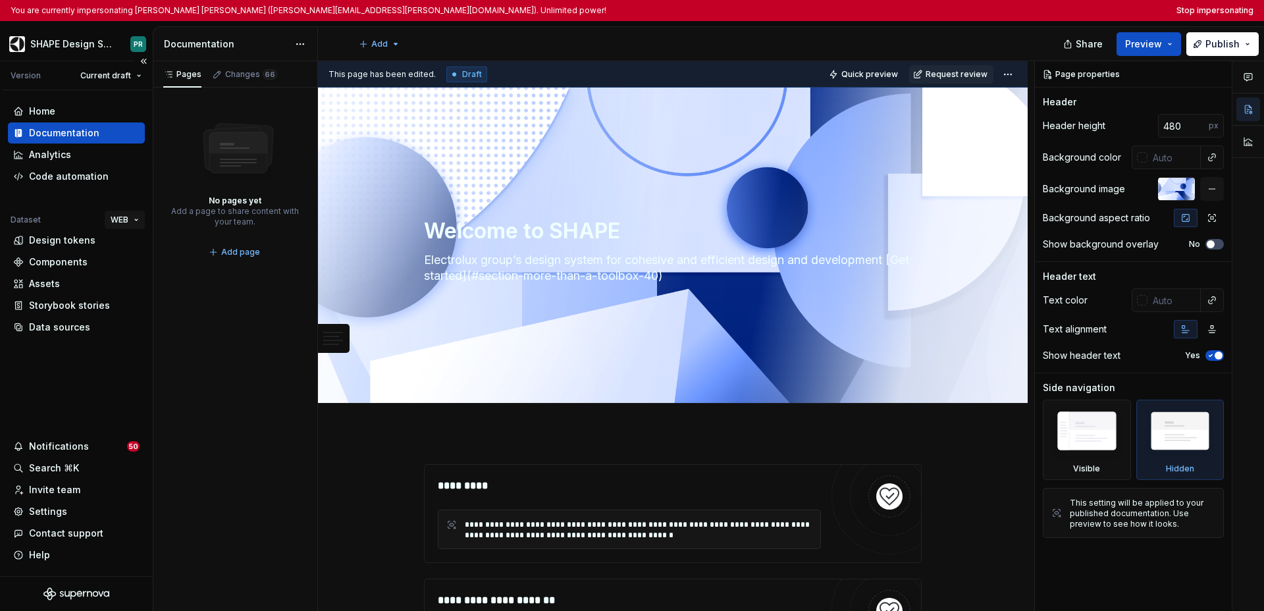
click at [111, 215] on html "You are currently impersonating [PERSON_NAME] [PERSON_NAME] ([PERSON_NAME][EMAI…" at bounding box center [632, 305] width 1264 height 611
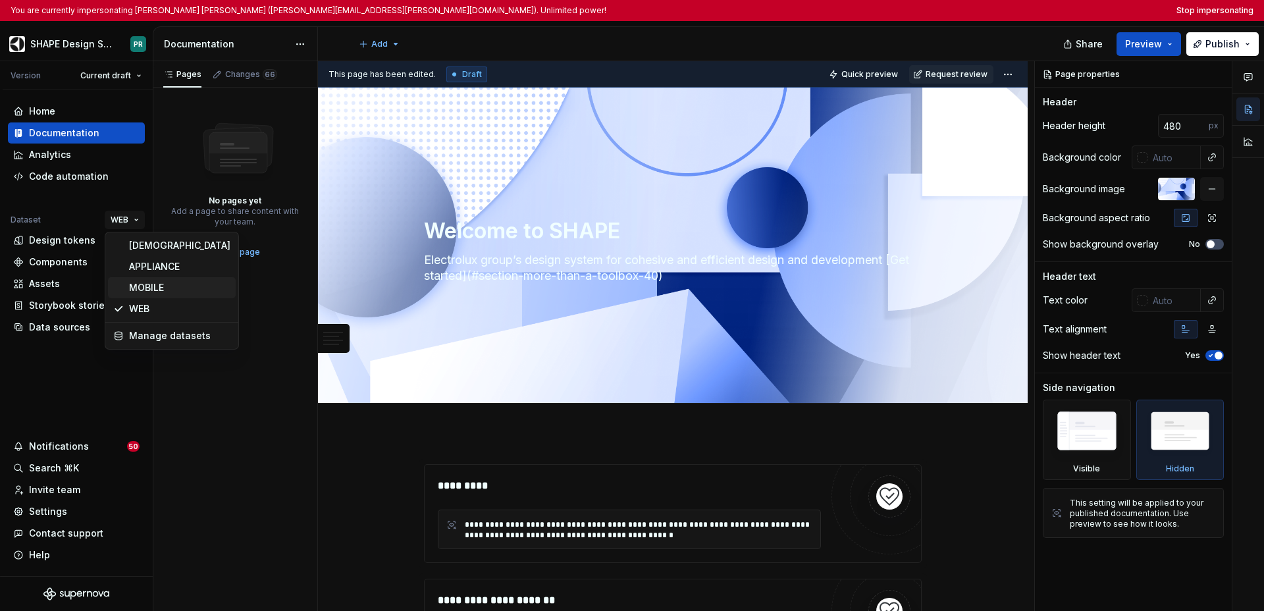
click at [139, 285] on div "MOBILE" at bounding box center [179, 287] width 101 height 13
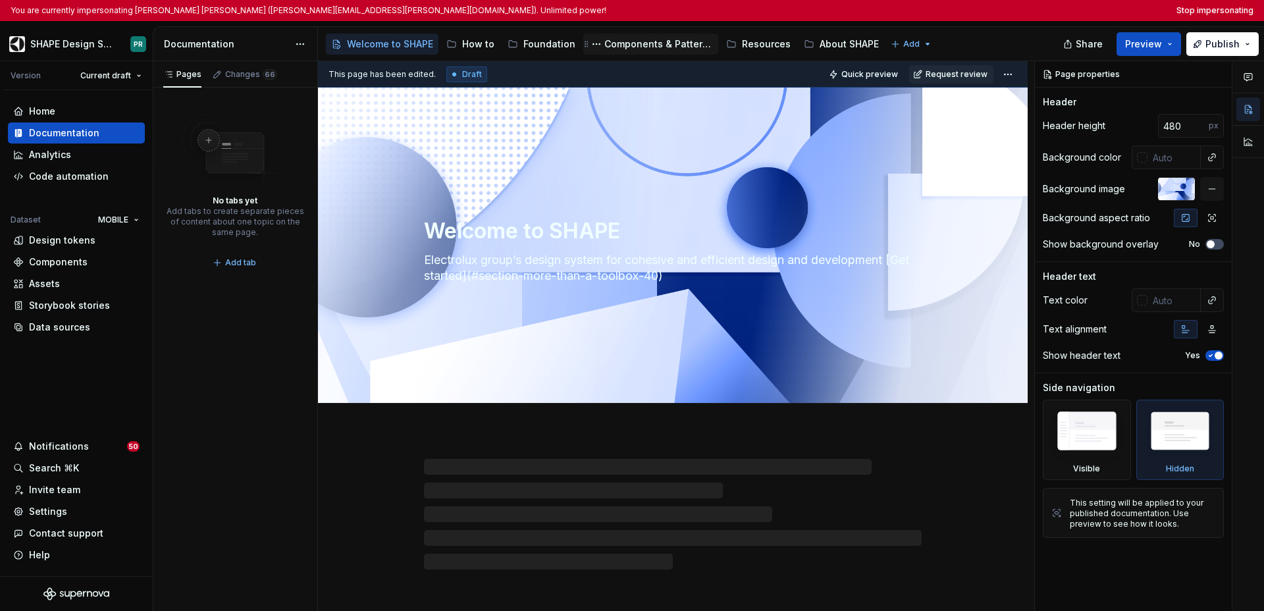
click at [648, 43] on div "Components & Patterns" at bounding box center [659, 44] width 109 height 13
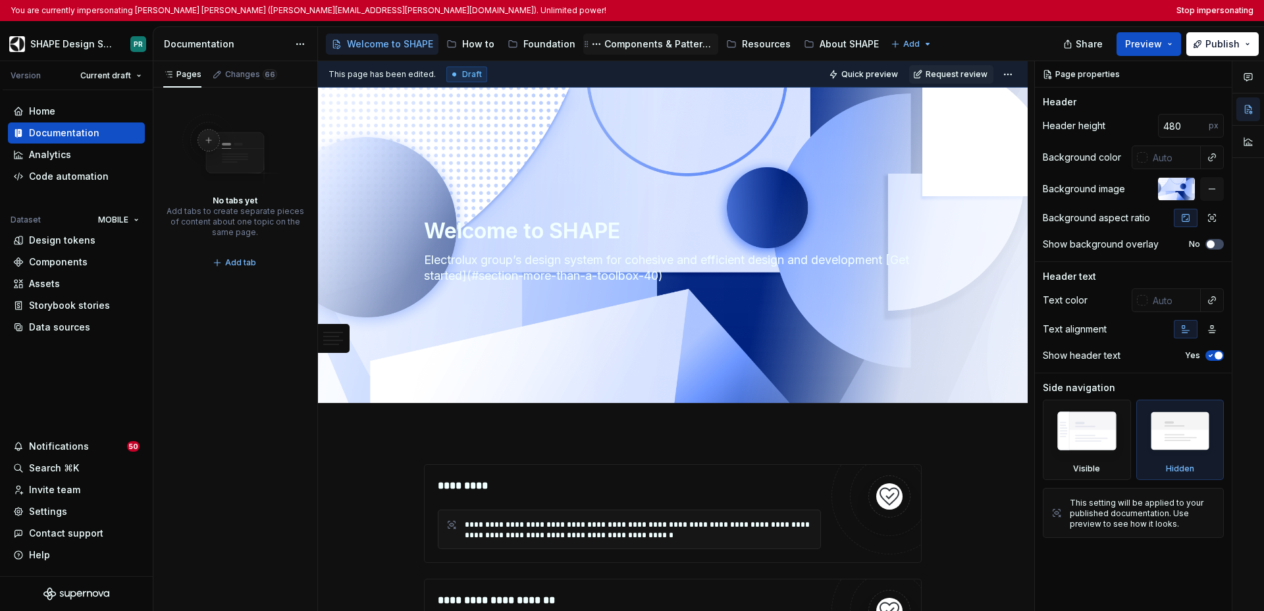
click at [636, 43] on div "Components & Patterns" at bounding box center [659, 44] width 109 height 13
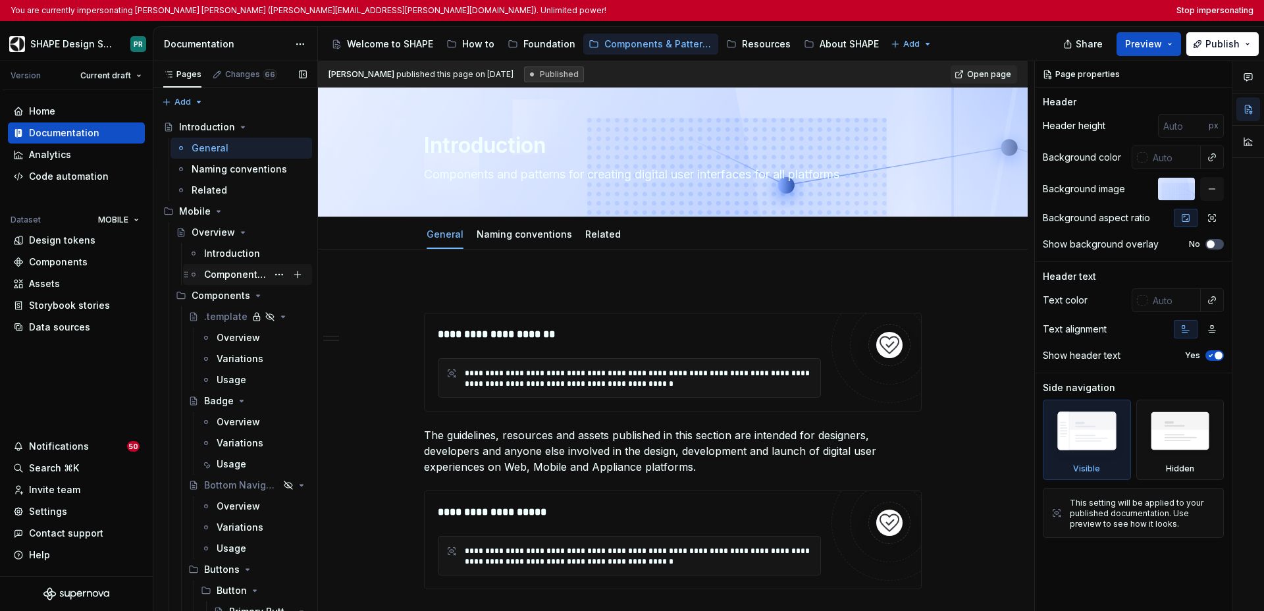
click at [240, 275] on div "Component Status" at bounding box center [235, 274] width 63 height 13
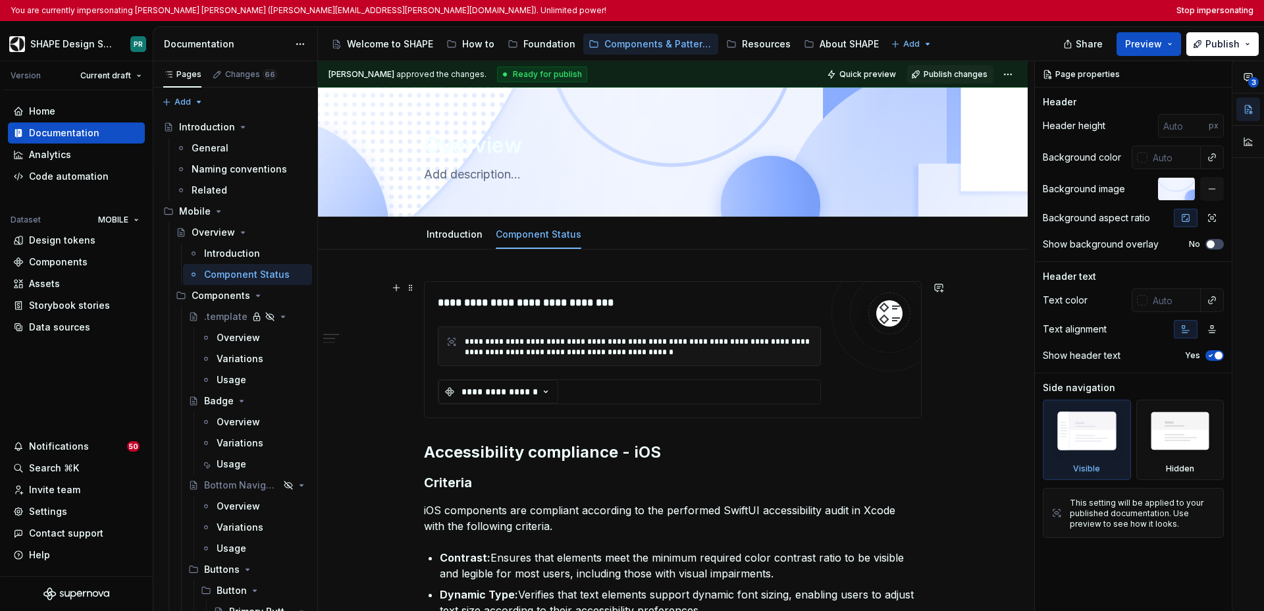
click at [727, 286] on div "**********" at bounding box center [673, 349] width 498 height 137
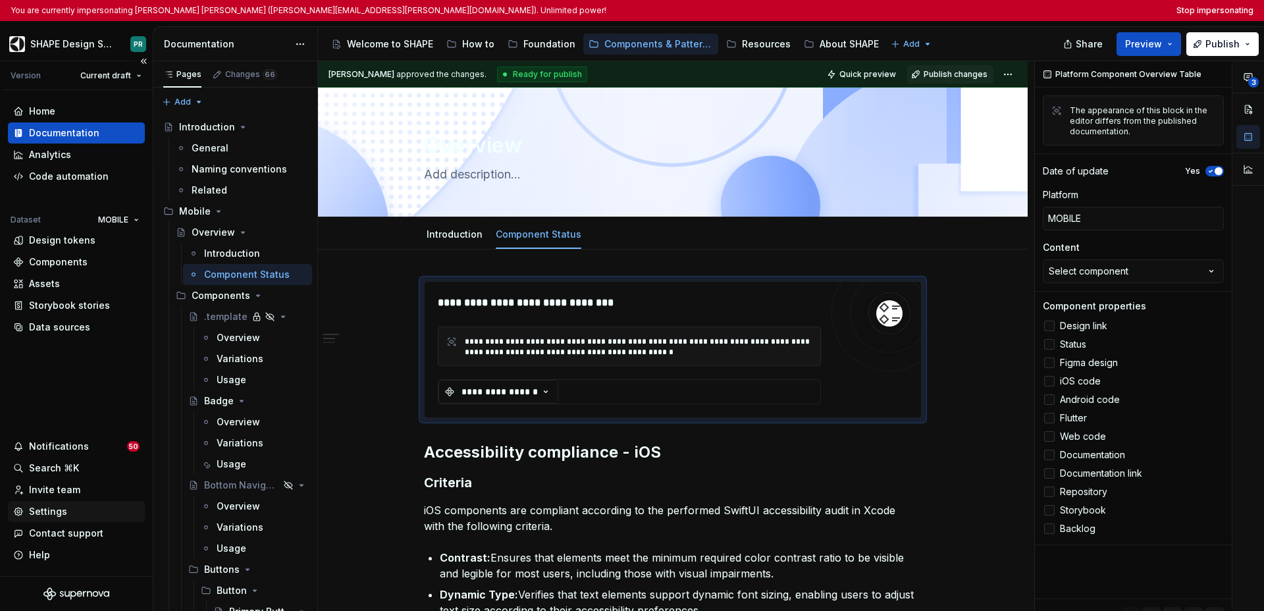
click at [55, 514] on div "Settings" at bounding box center [48, 511] width 38 height 13
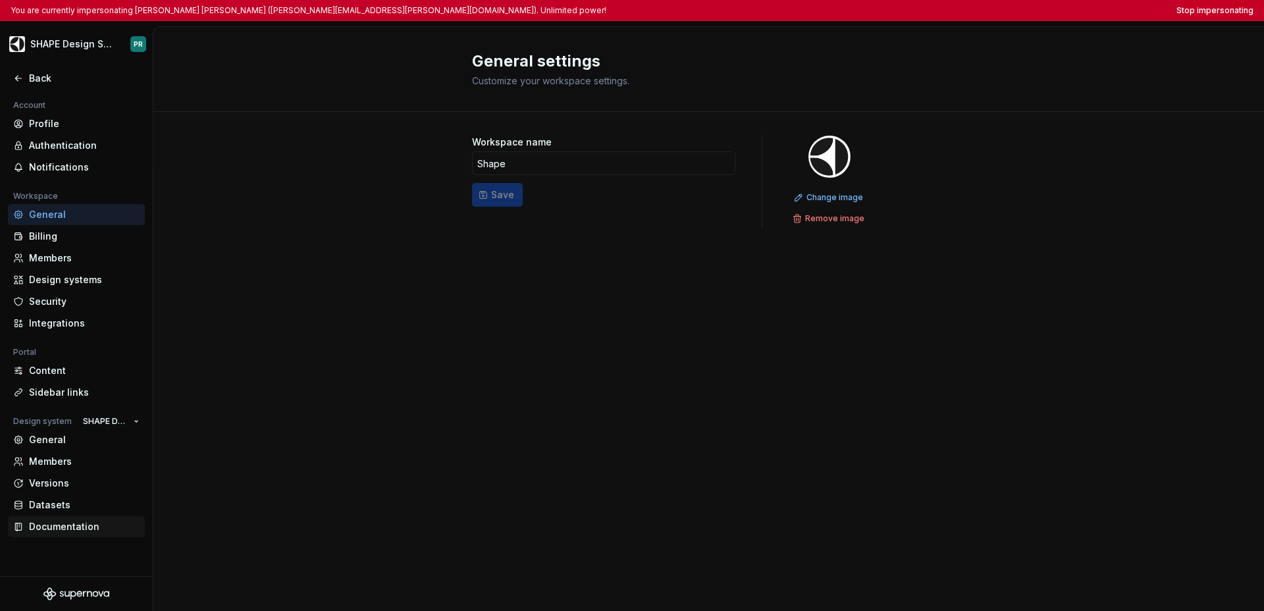
click at [84, 522] on div "Documentation" at bounding box center [84, 526] width 111 height 13
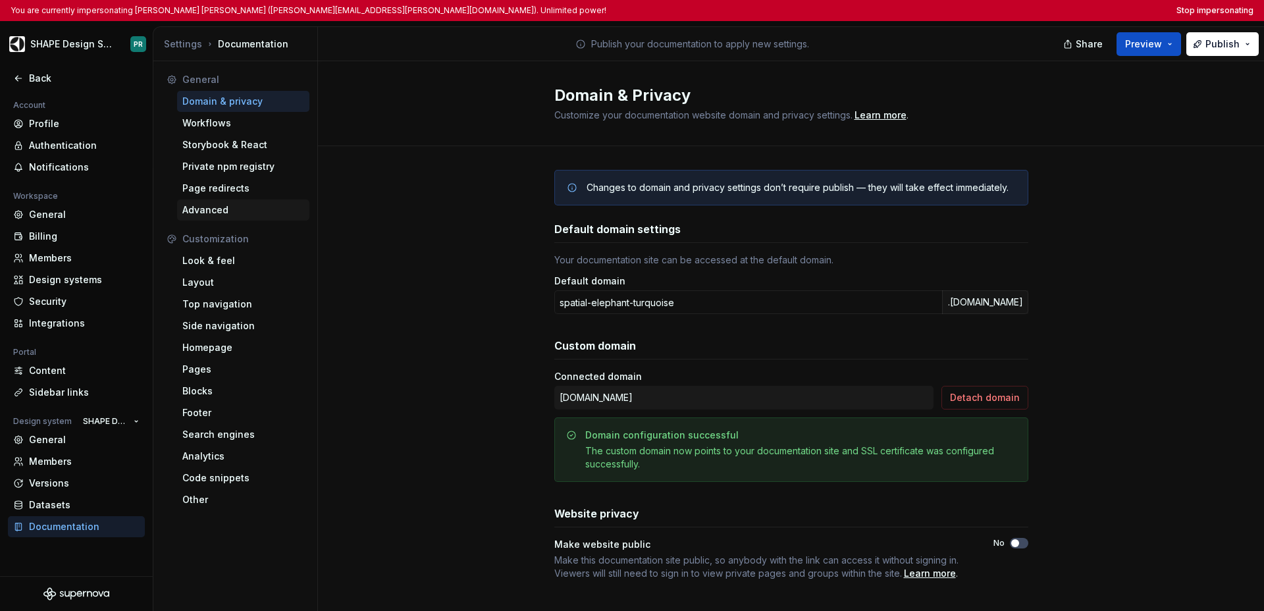
click at [221, 211] on div "Advanced" at bounding box center [243, 209] width 122 height 13
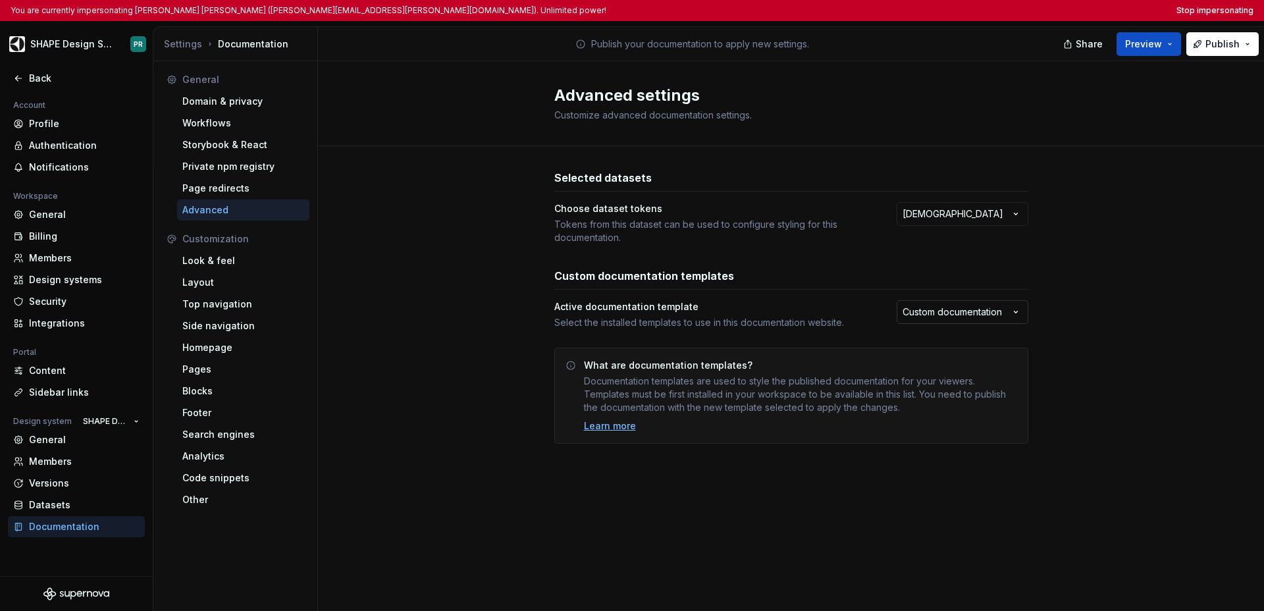
click at [909, 315] on html "You are currently impersonating Pablo Romero Jarén (pablo.romero-jaren@electrol…" at bounding box center [632, 305] width 1264 height 611
click at [909, 371] on html "You are currently impersonating Pablo Romero Jarén (pablo.romero-jaren@electrol…" at bounding box center [632, 305] width 1264 height 611
click at [29, 83] on div "Back" at bounding box center [84, 78] width 111 height 13
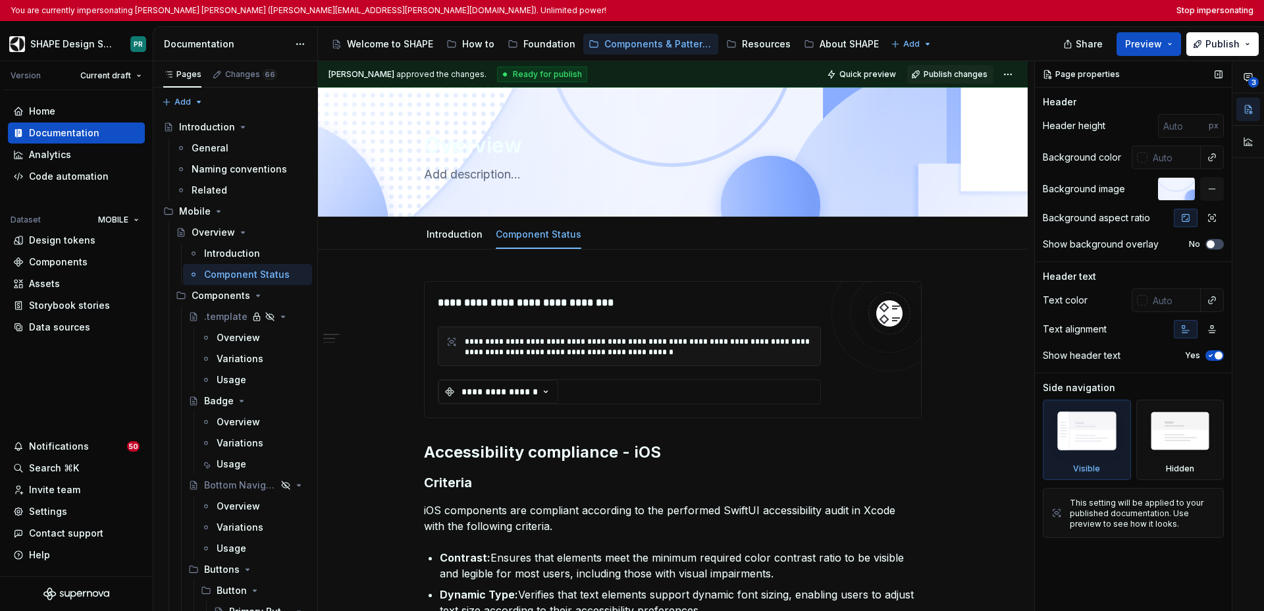
type textarea "*"
click at [909, 11] on button "Stop impersonating" at bounding box center [1215, 10] width 77 height 11
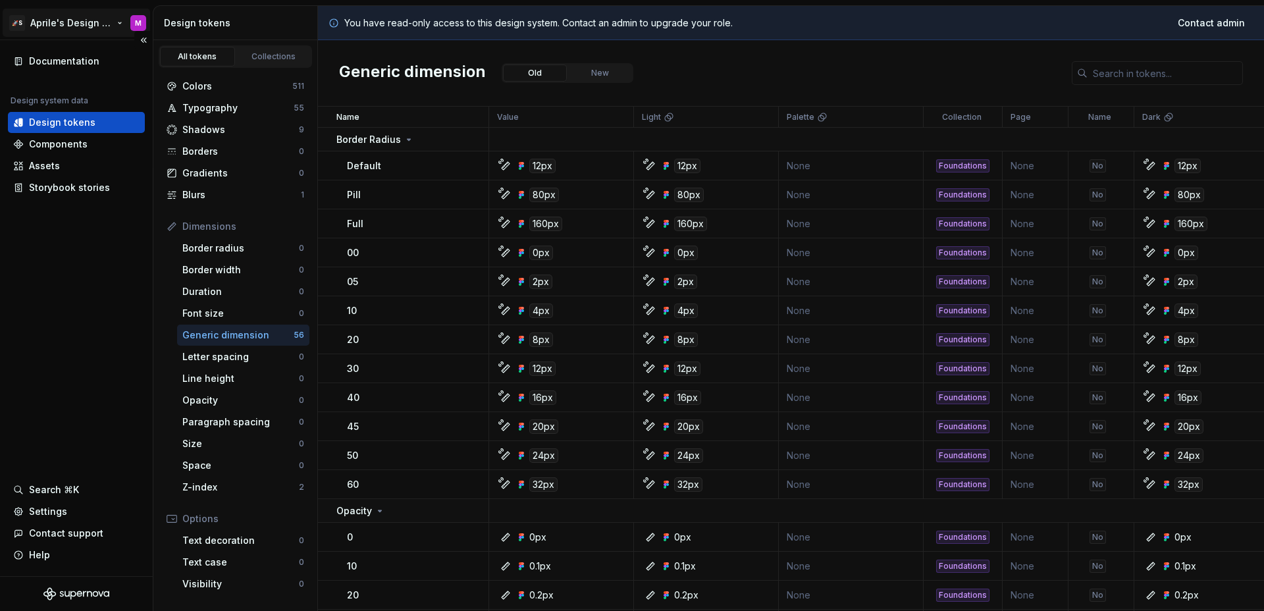
click at [63, 22] on html "🚀S Aprile's Design System M Documentation Design system data Design tokens Comp…" at bounding box center [632, 305] width 1264 height 611
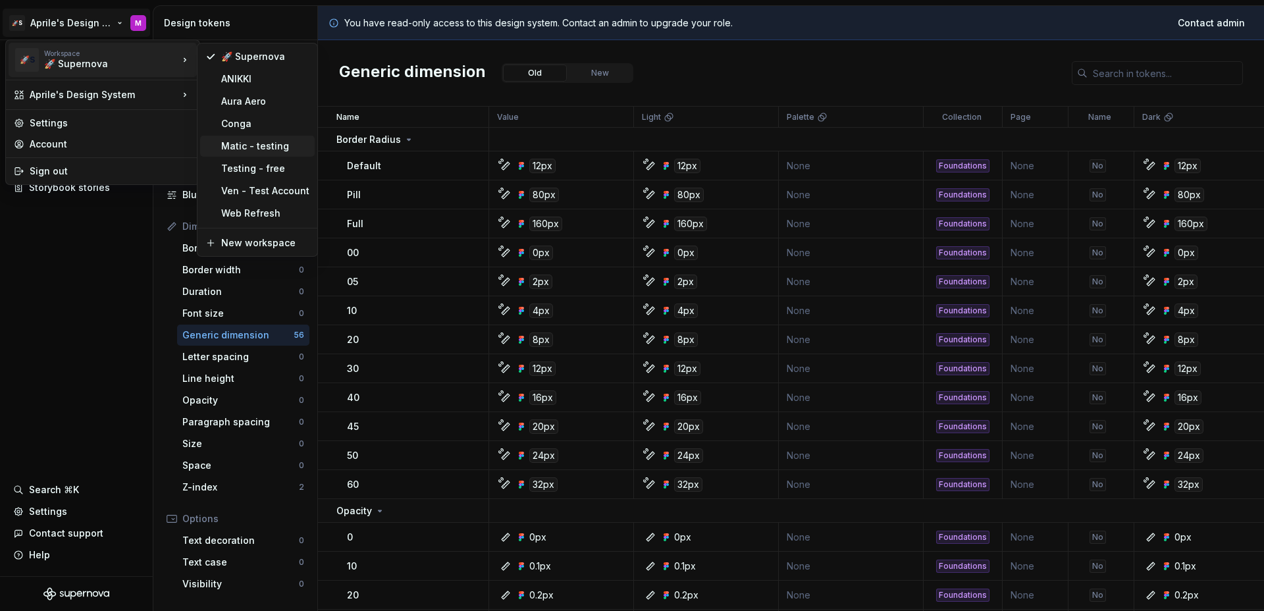
click at [279, 146] on div "Matic - testing" at bounding box center [265, 146] width 88 height 13
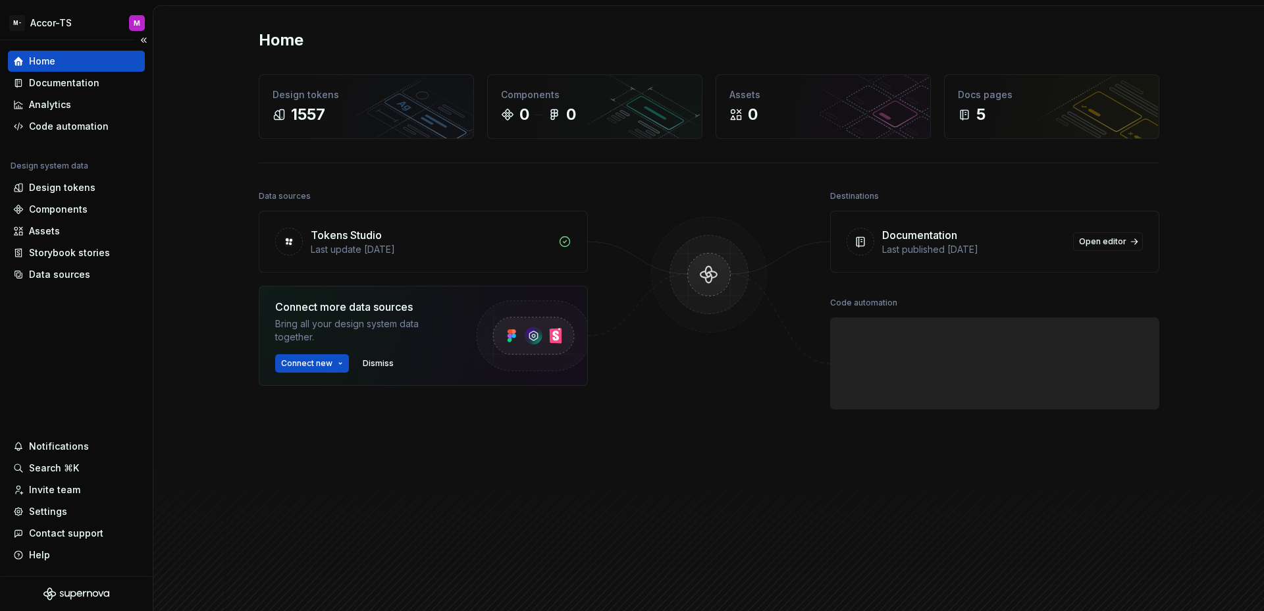
click at [34, 314] on div "Home Documentation Analytics Code automation Design system data Design tokens C…" at bounding box center [76, 308] width 153 height 536
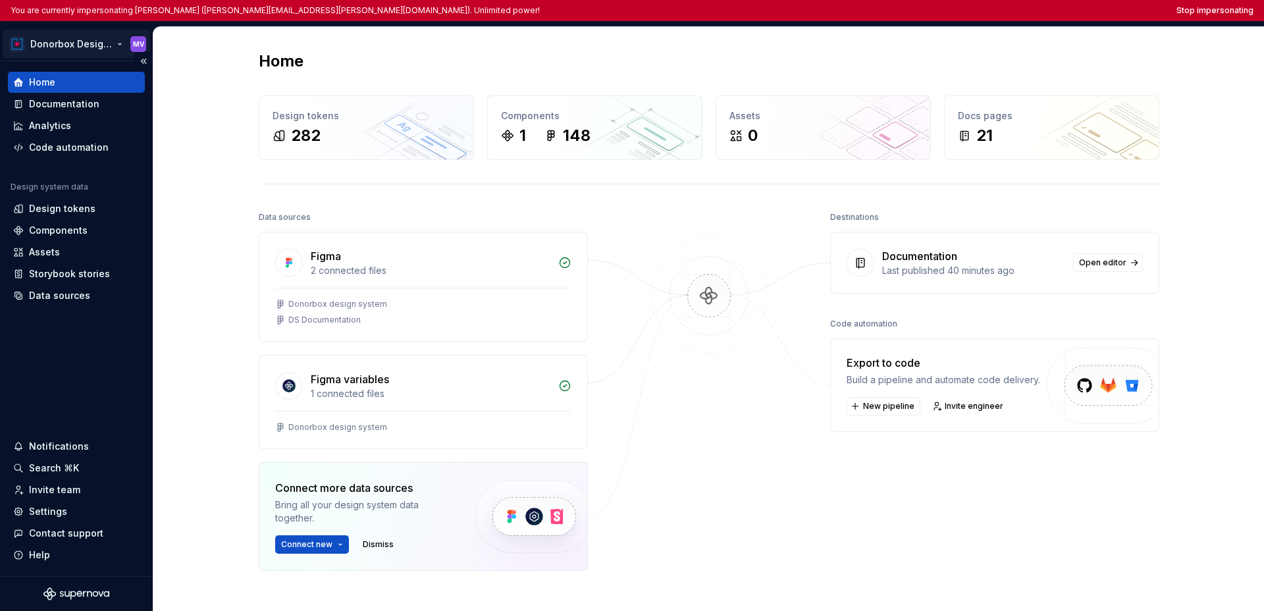
click at [92, 45] on html "You are currently impersonating [PERSON_NAME] ([PERSON_NAME][EMAIL_ADDRESS][PER…" at bounding box center [632, 305] width 1264 height 611
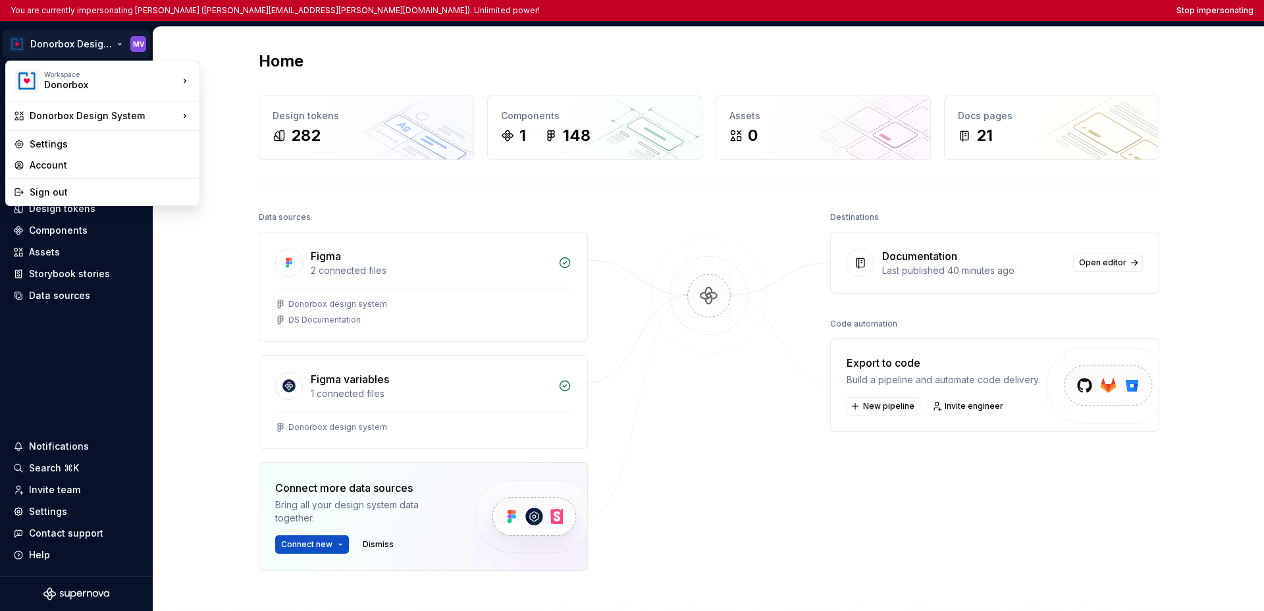
click at [78, 331] on html "You are currently impersonating [PERSON_NAME] ([PERSON_NAME][EMAIL_ADDRESS][PER…" at bounding box center [632, 305] width 1264 height 611
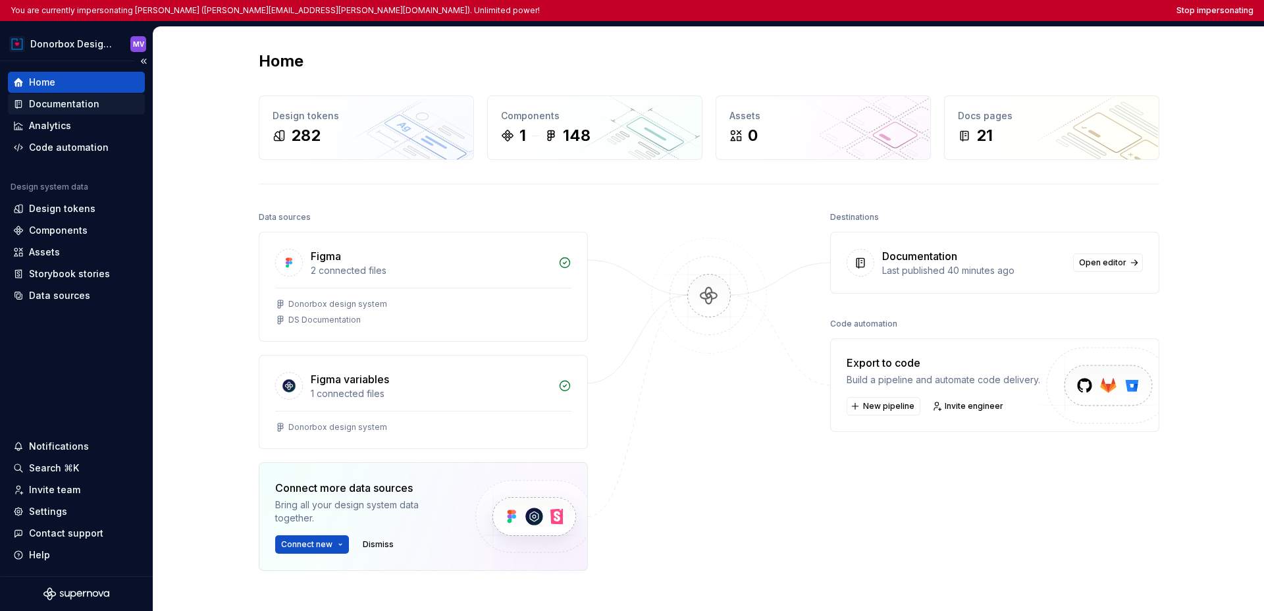
click at [69, 104] on div "Documentation" at bounding box center [64, 103] width 70 height 13
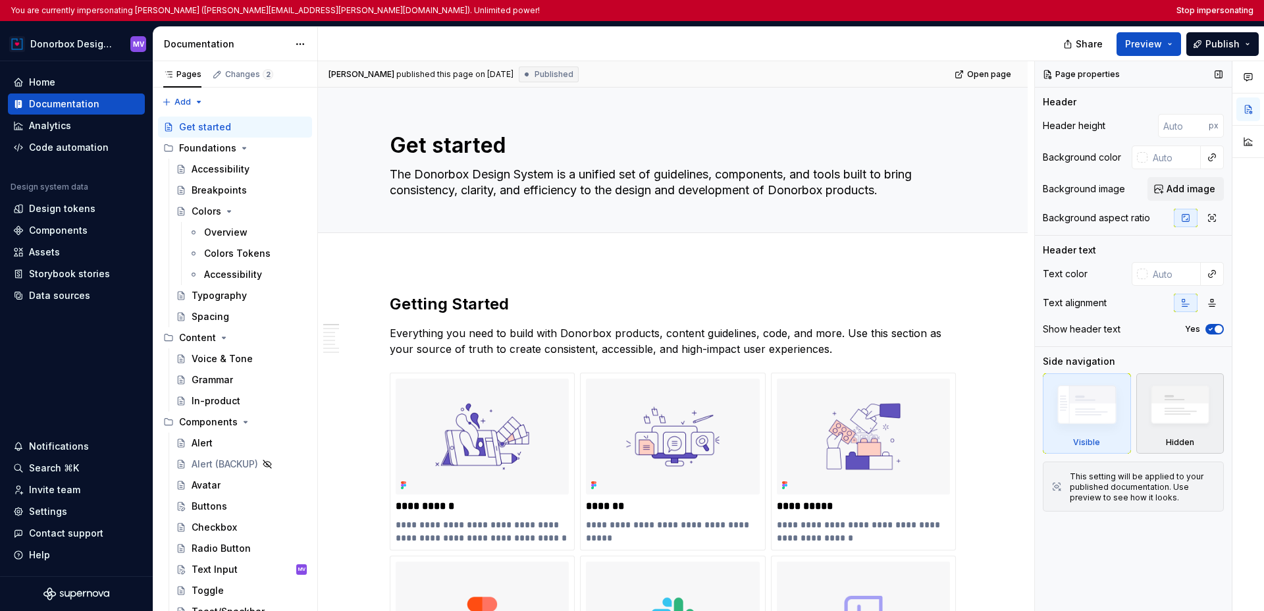
scroll to position [8, 0]
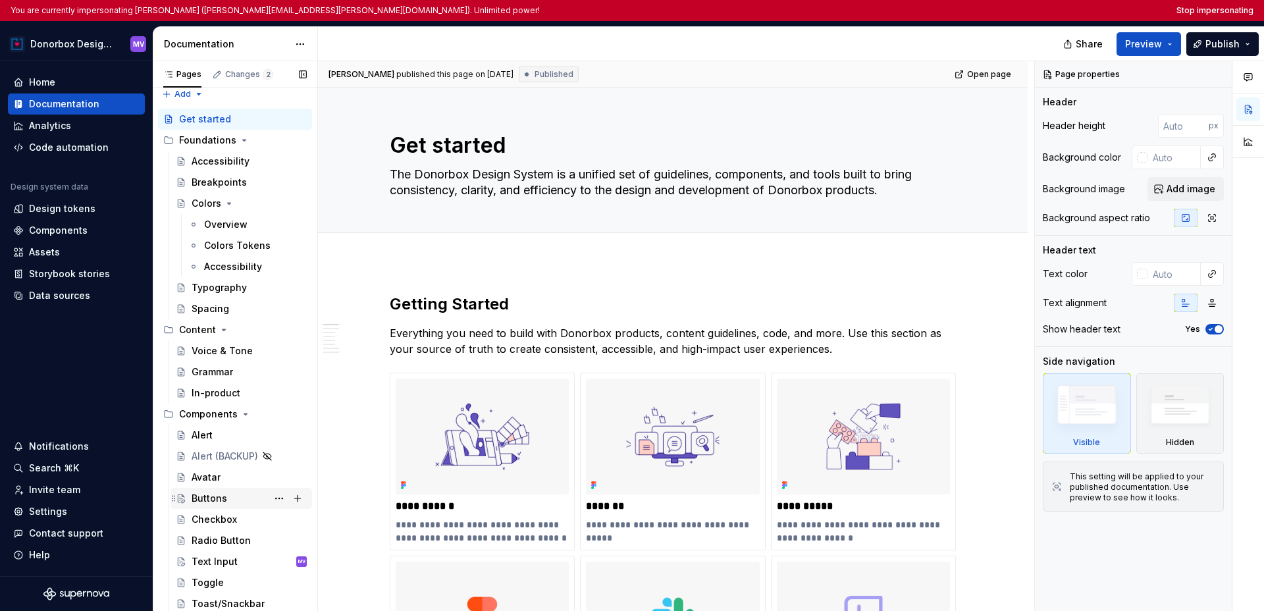
click at [217, 502] on div "Buttons" at bounding box center [210, 498] width 36 height 13
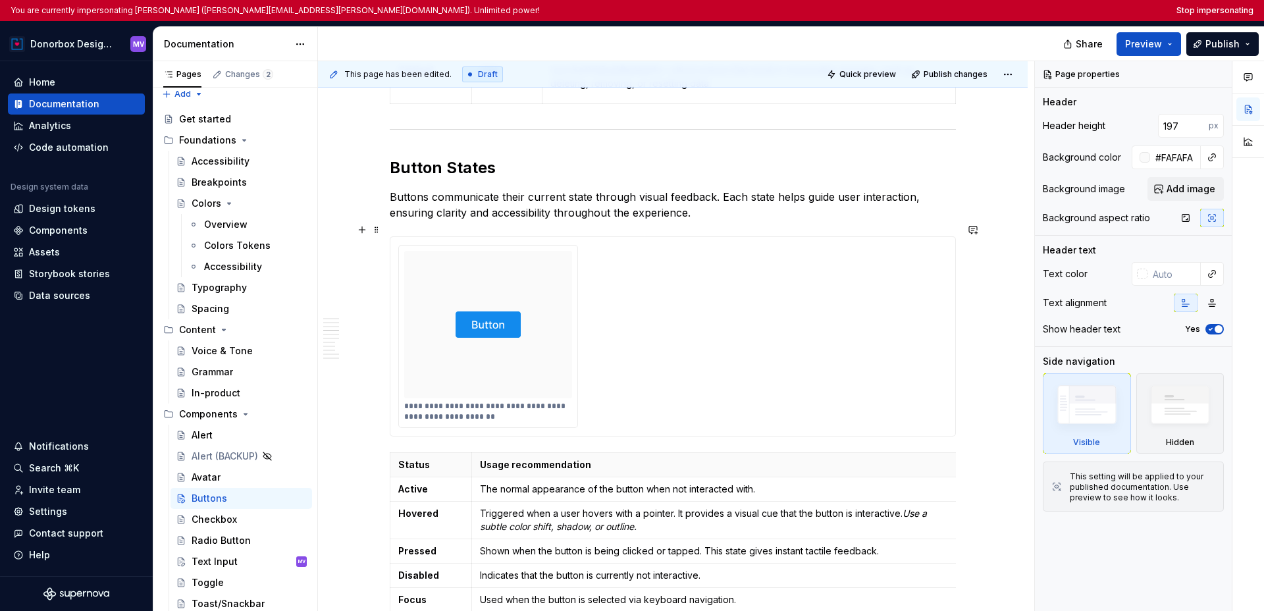
scroll to position [1829, 0]
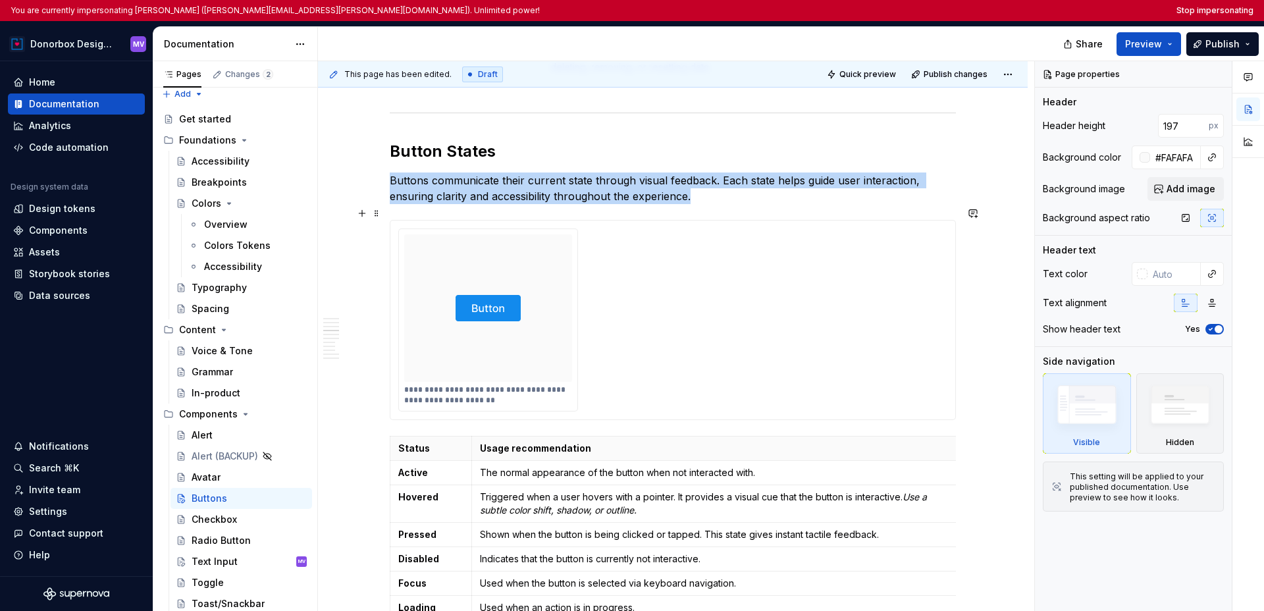
click at [573, 314] on div "**********" at bounding box center [488, 320] width 178 height 182
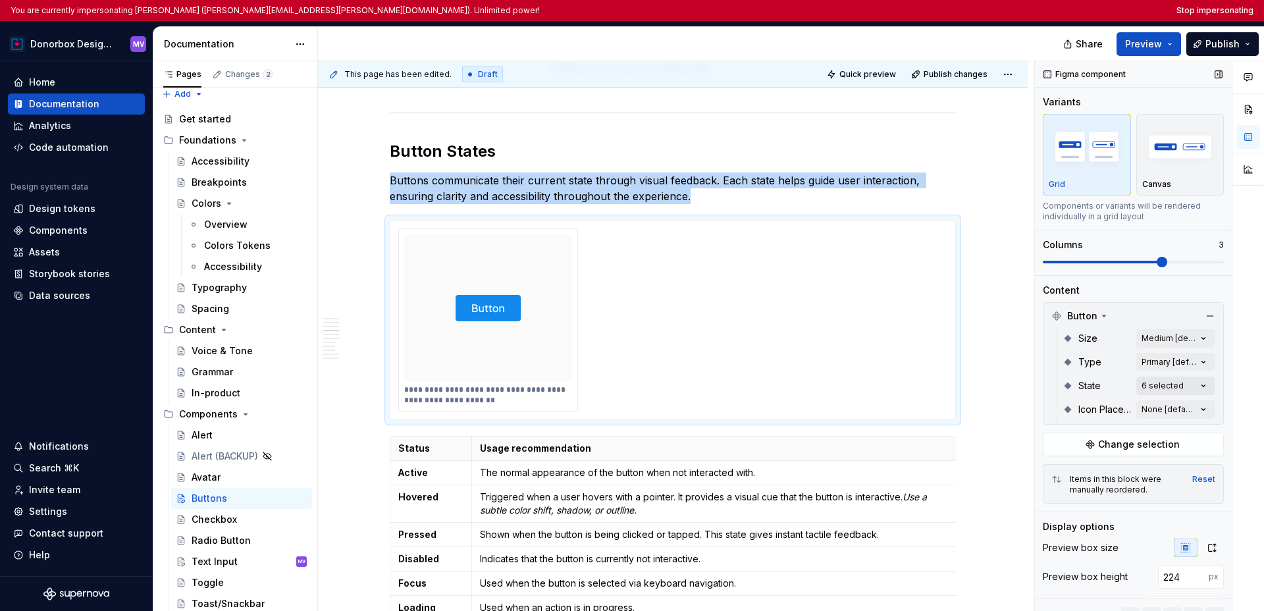
click at [909, 385] on div "Comments Open comments No comments yet Select ‘Comment’ from the block context …" at bounding box center [1149, 347] width 229 height 572
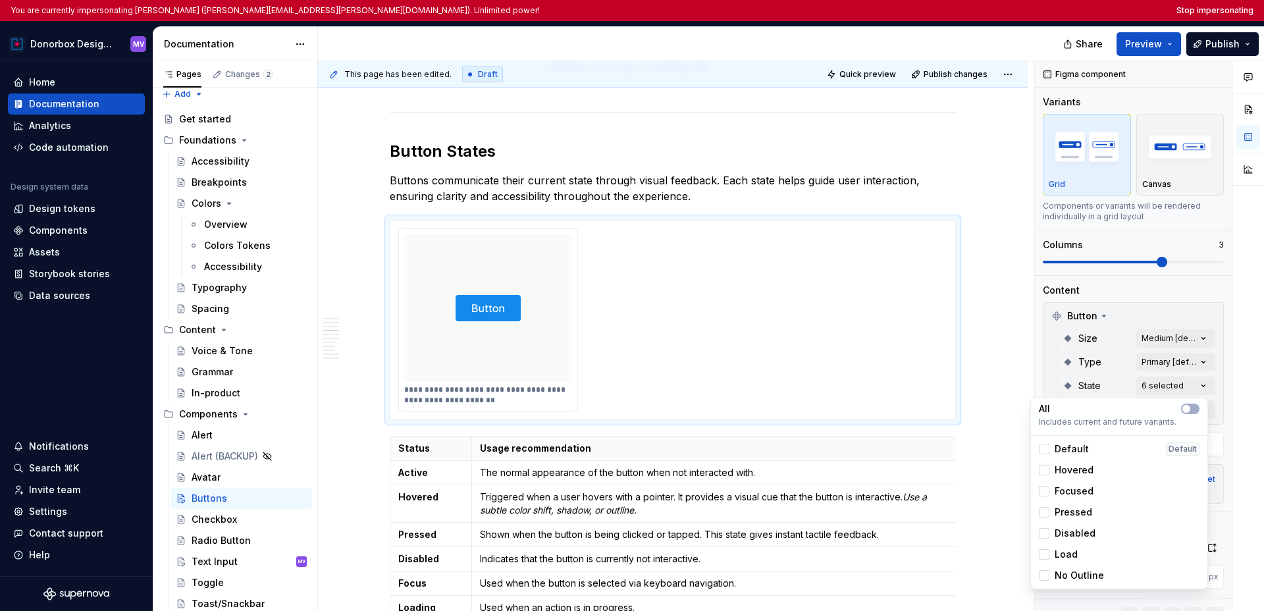
click at [909, 388] on div "Comments Open comments No comments yet Select ‘Comment’ from the block context …" at bounding box center [1149, 347] width 229 height 572
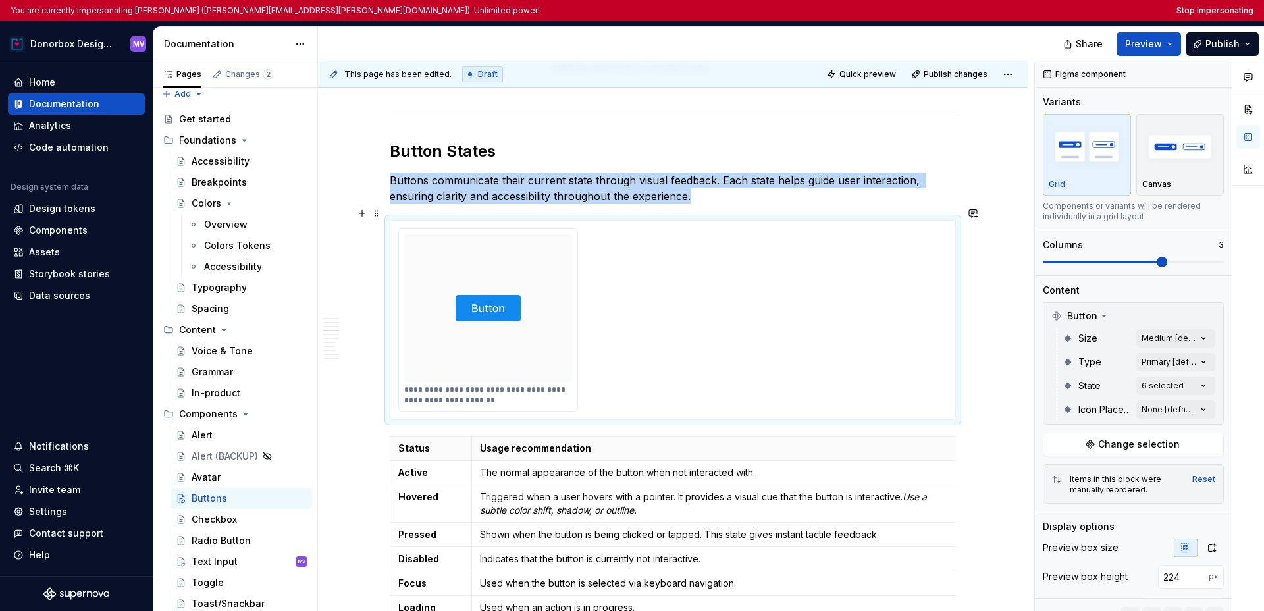
click at [478, 308] on img at bounding box center [488, 308] width 65 height 137
type textarea "*"
click at [909, 11] on button "Stop impersonating" at bounding box center [1215, 10] width 77 height 11
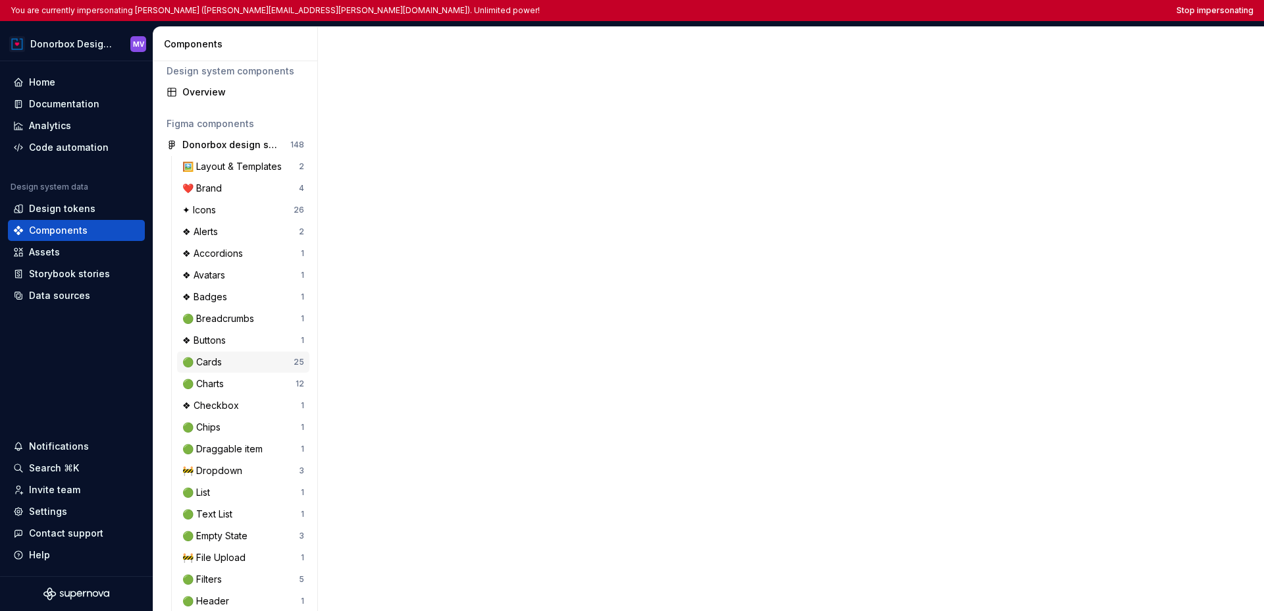
scroll to position [17, 0]
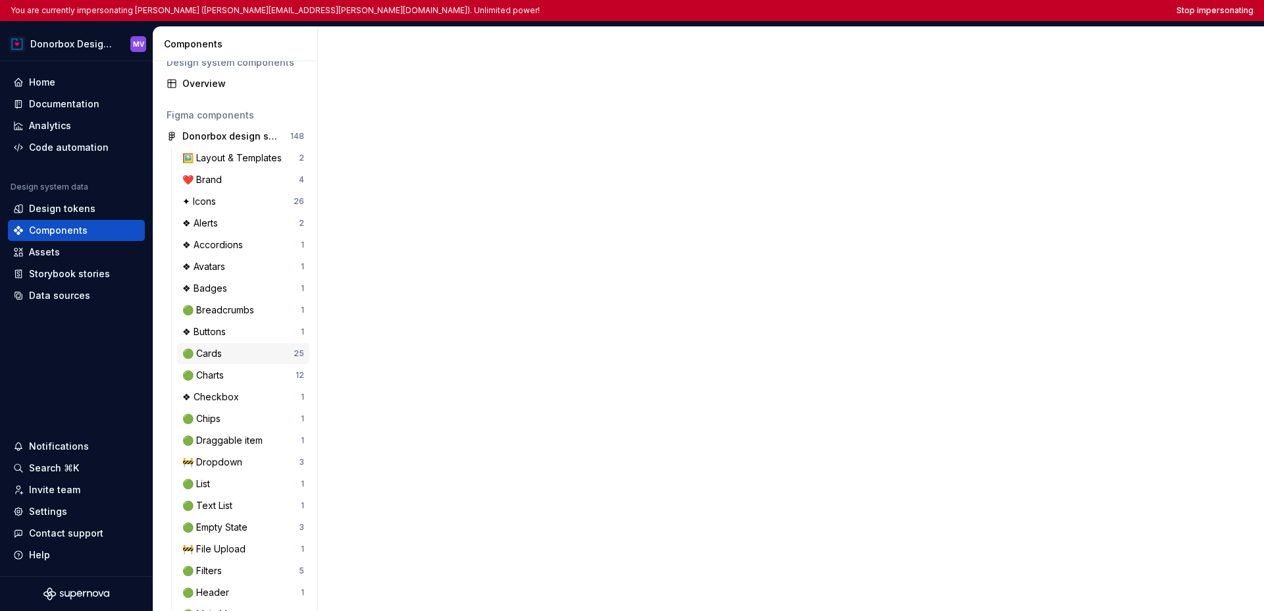
click at [244, 361] on div "🟢 Cards 25" at bounding box center [243, 353] width 132 height 21
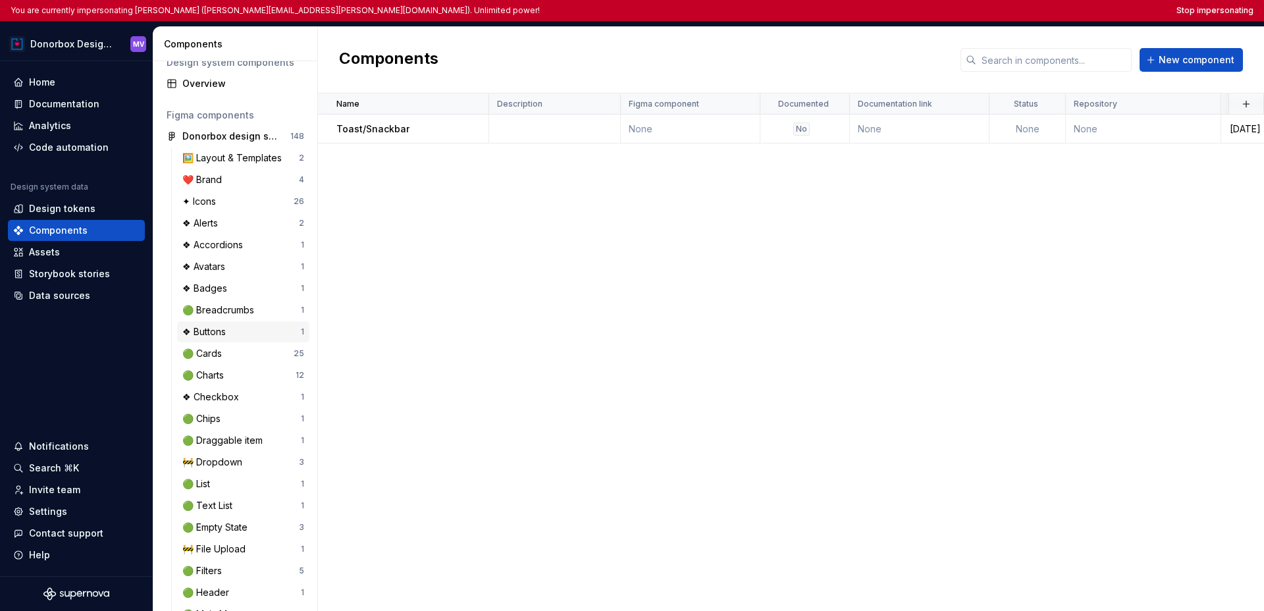
click at [241, 329] on div "❖ Buttons" at bounding box center [241, 331] width 119 height 13
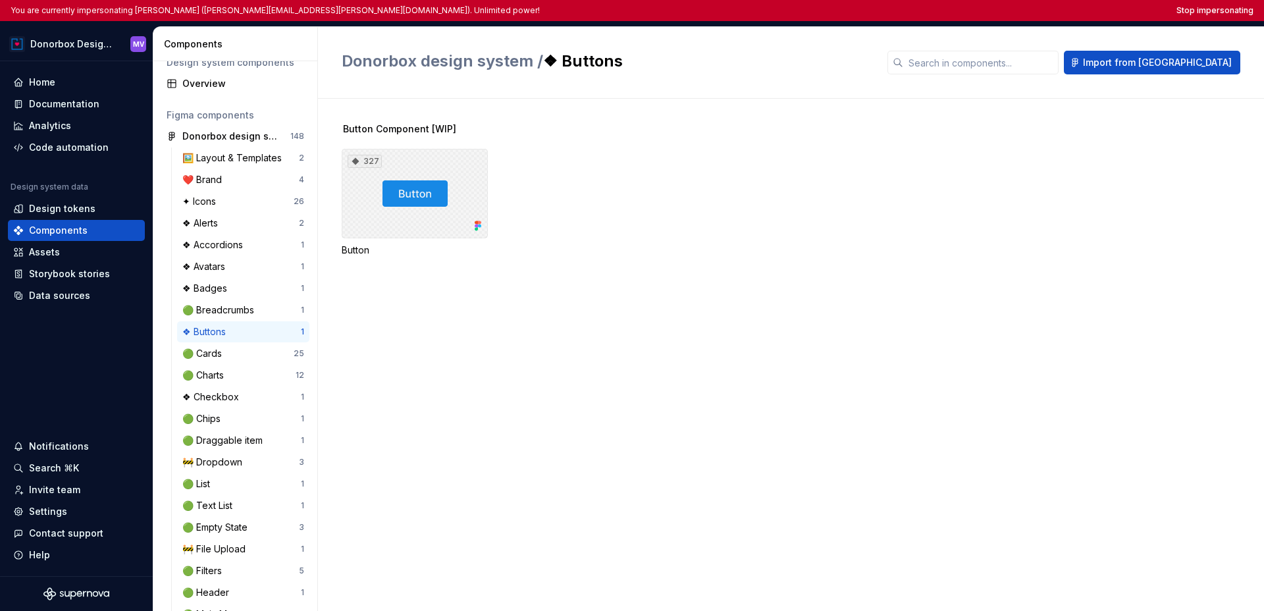
click at [404, 207] on div "327" at bounding box center [415, 194] width 146 height 90
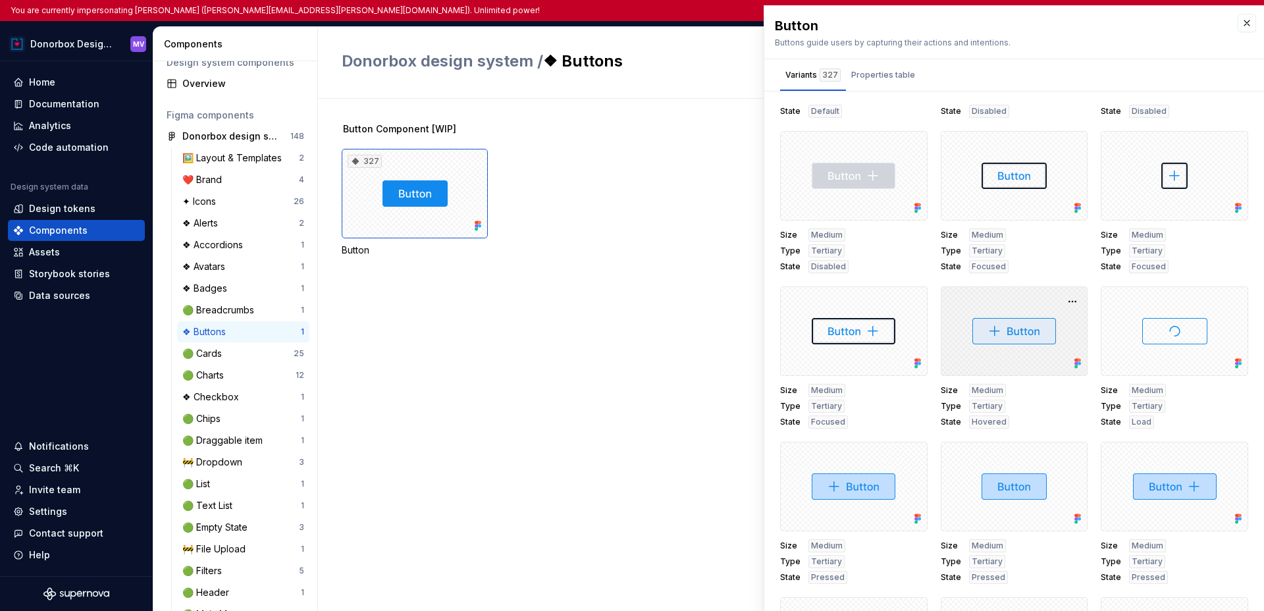
scroll to position [7314, 0]
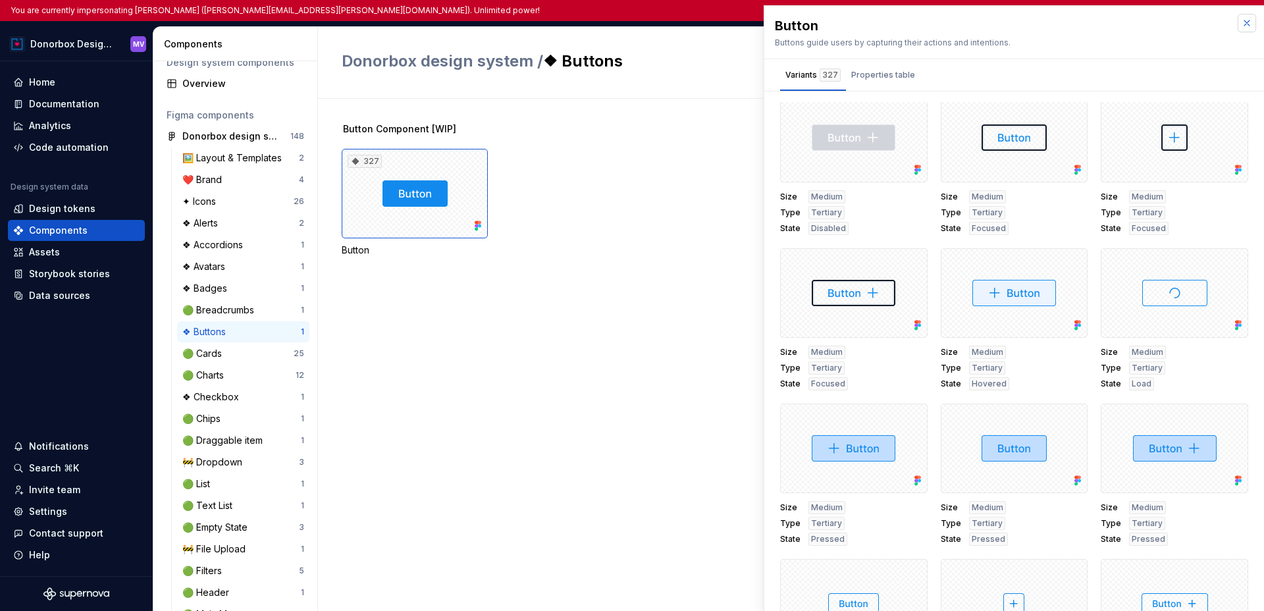
click at [1238, 25] on button "button" at bounding box center [1247, 23] width 18 height 18
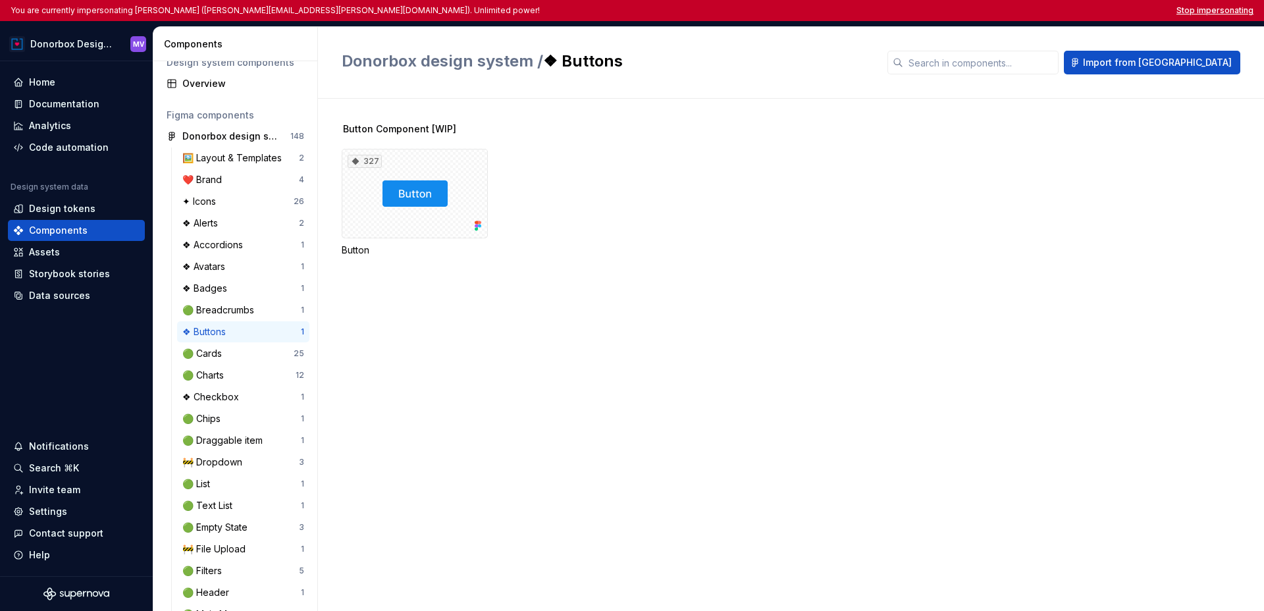
click at [1199, 13] on button "Stop impersonating" at bounding box center [1215, 10] width 77 height 11
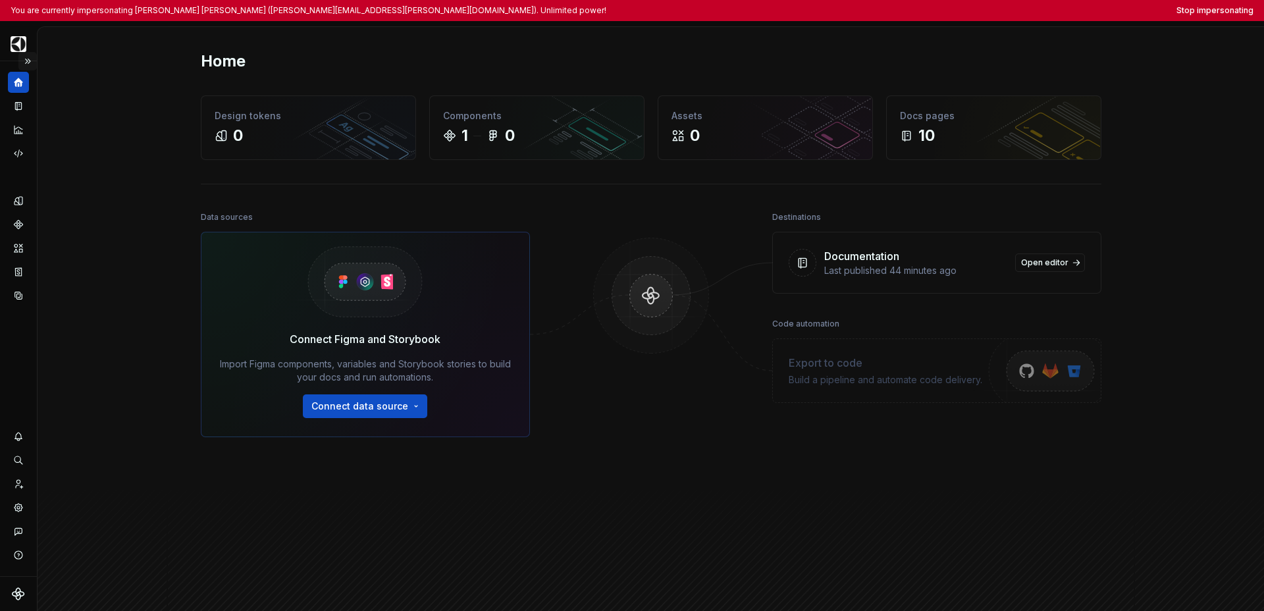
click at [28, 63] on button "Expand sidebar" at bounding box center [27, 61] width 18 height 18
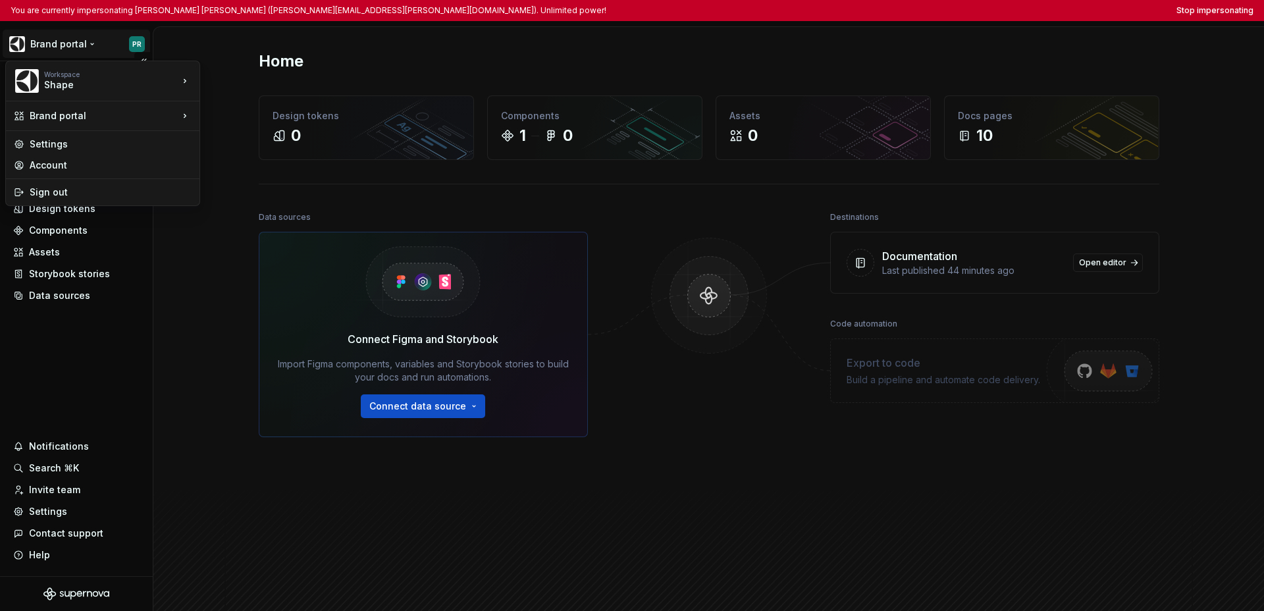
click at [53, 47] on html "You are currently impersonating Pablo Romero Jarén (pablo.romero-jaren@electrol…" at bounding box center [632, 305] width 1264 height 611
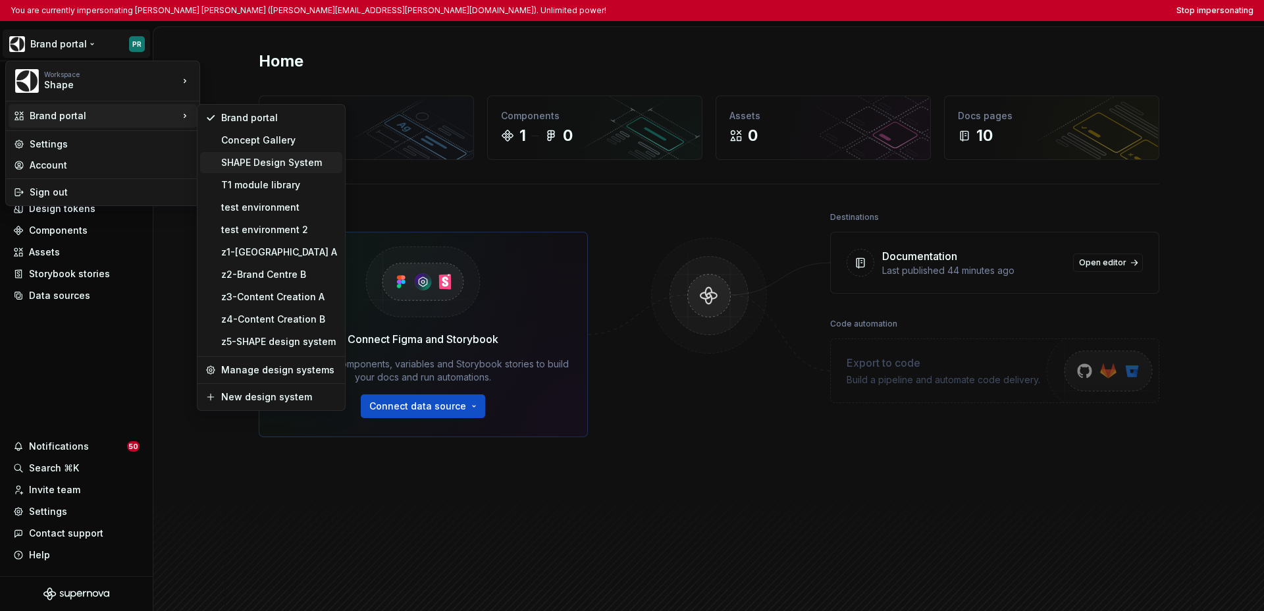
click at [240, 163] on div "SHAPE Design System" at bounding box center [279, 162] width 116 height 13
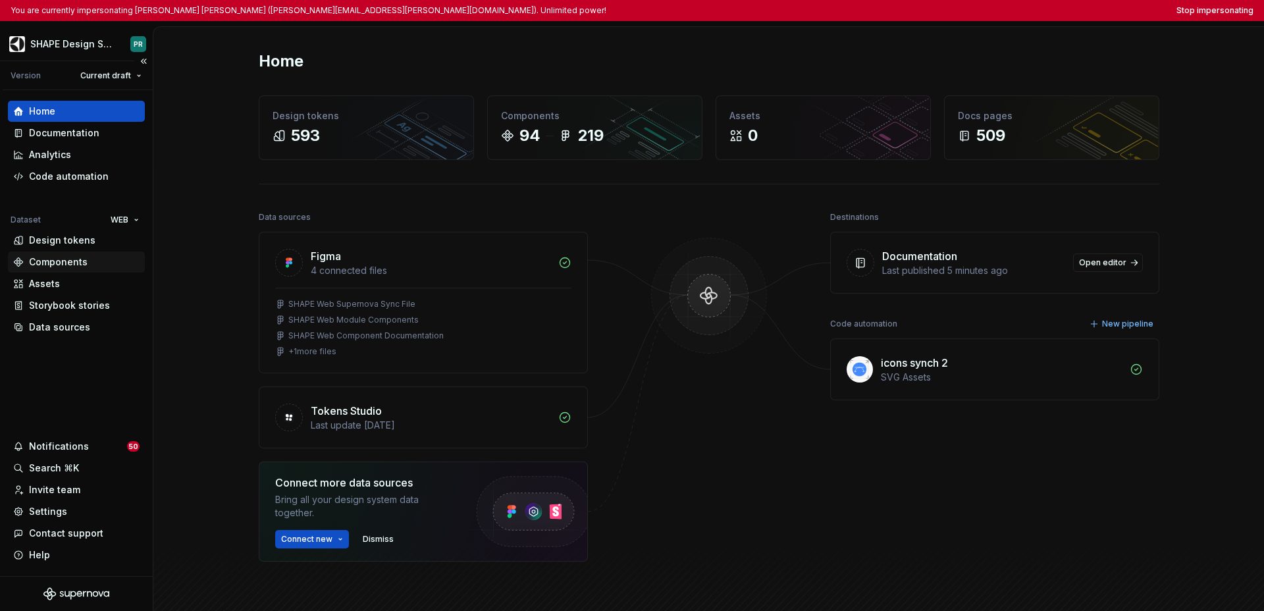
click at [43, 266] on div "Components" at bounding box center [58, 262] width 59 height 13
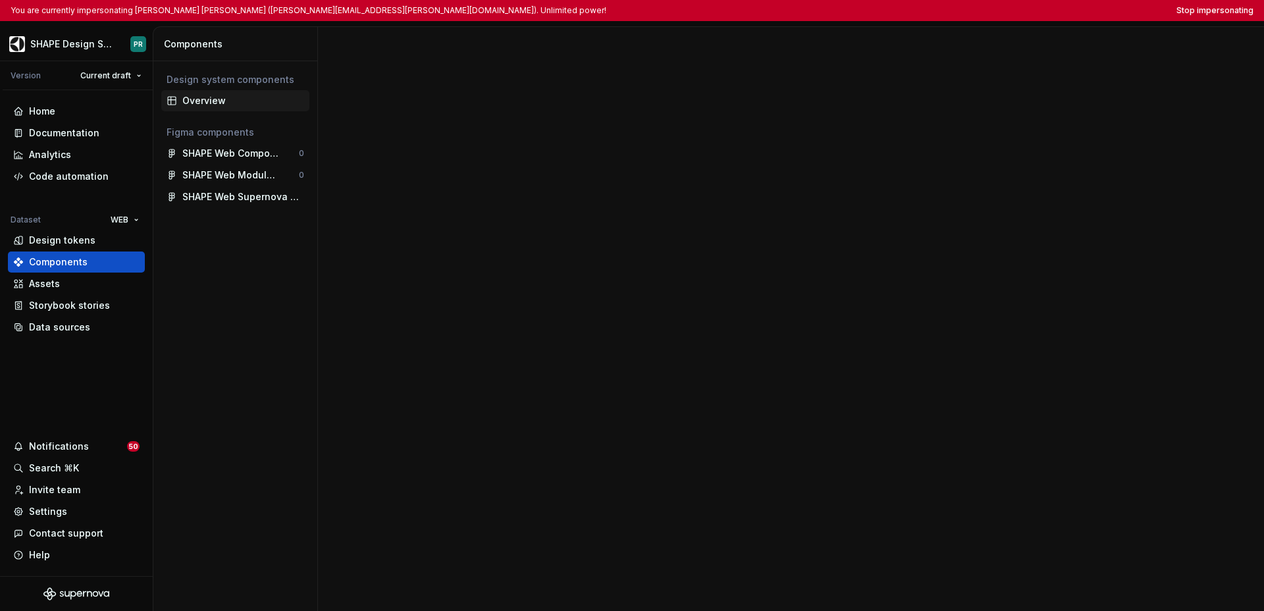
click at [213, 109] on div "Overview" at bounding box center [235, 100] width 148 height 21
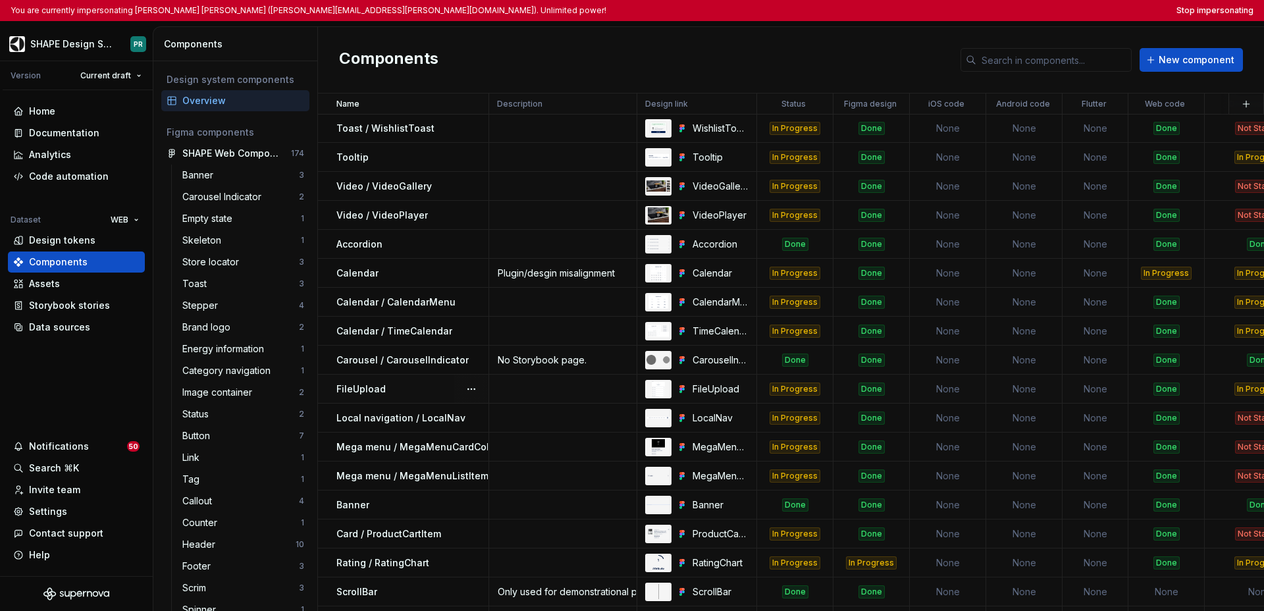
scroll to position [2234, 0]
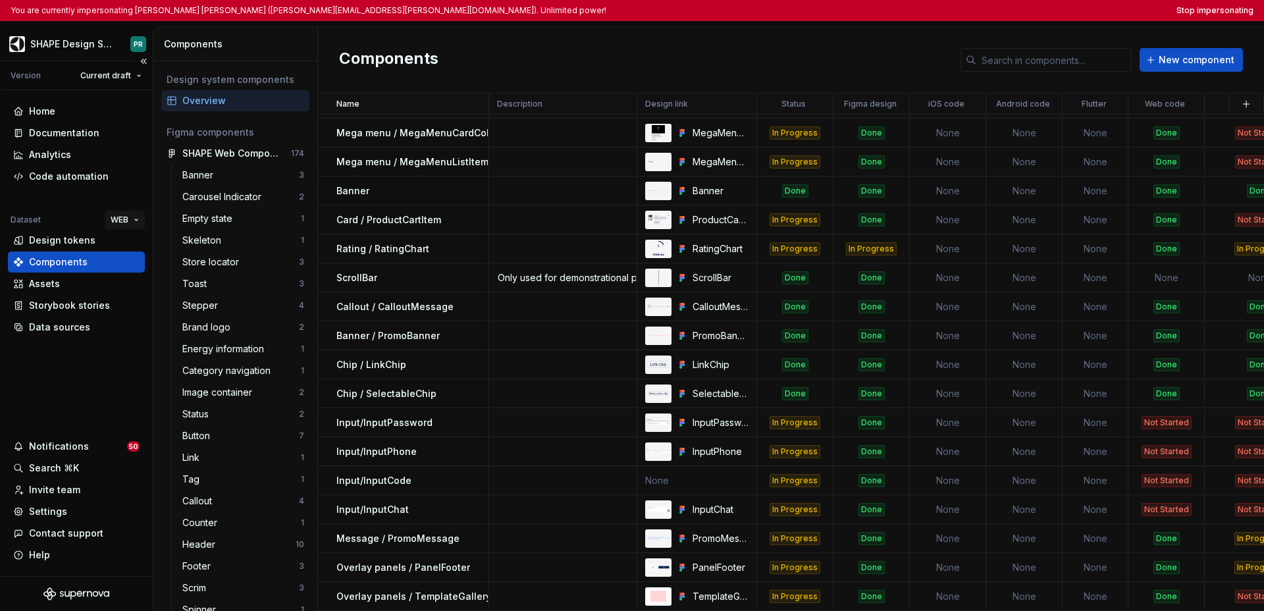
click at [113, 227] on html "You are currently impersonating Pablo Romero Jarén (pablo.romero-jaren@electrol…" at bounding box center [632, 305] width 1264 height 611
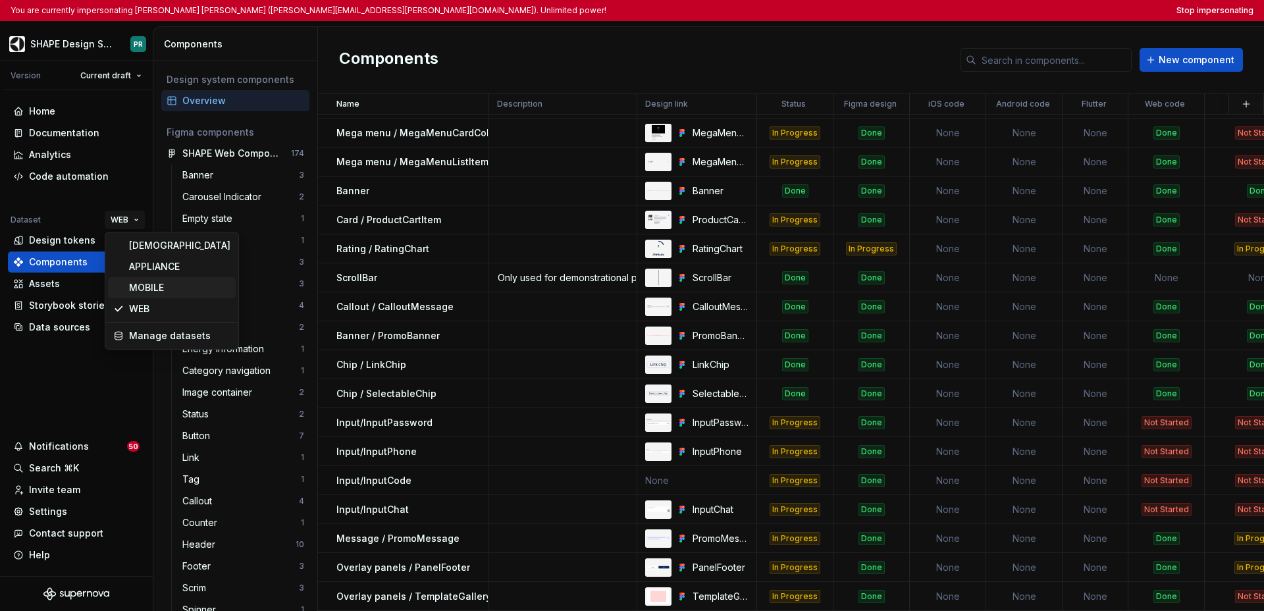
click at [137, 290] on div "MOBILE" at bounding box center [179, 287] width 101 height 13
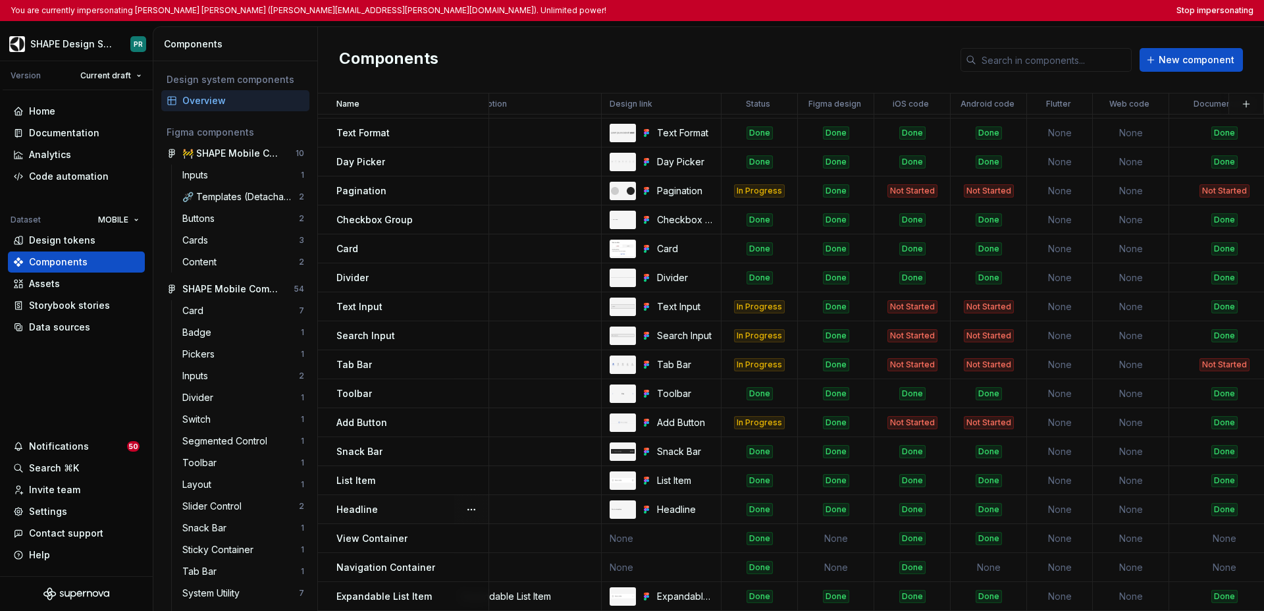
scroll to position [380, 0]
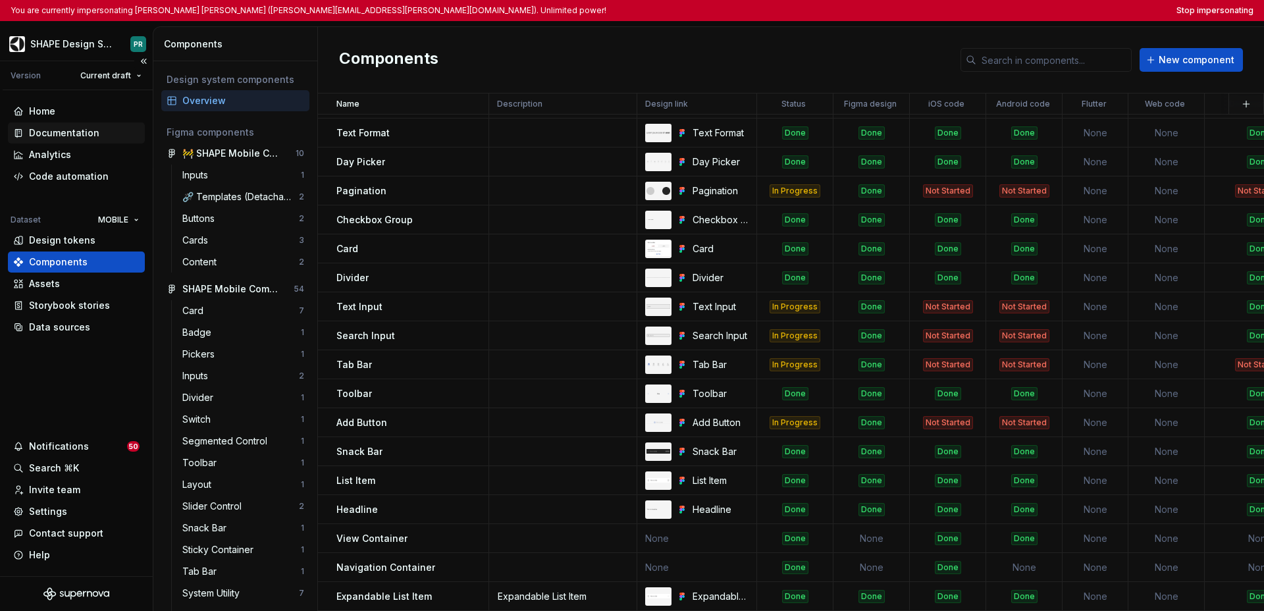
click at [67, 131] on div "Documentation" at bounding box center [64, 132] width 70 height 13
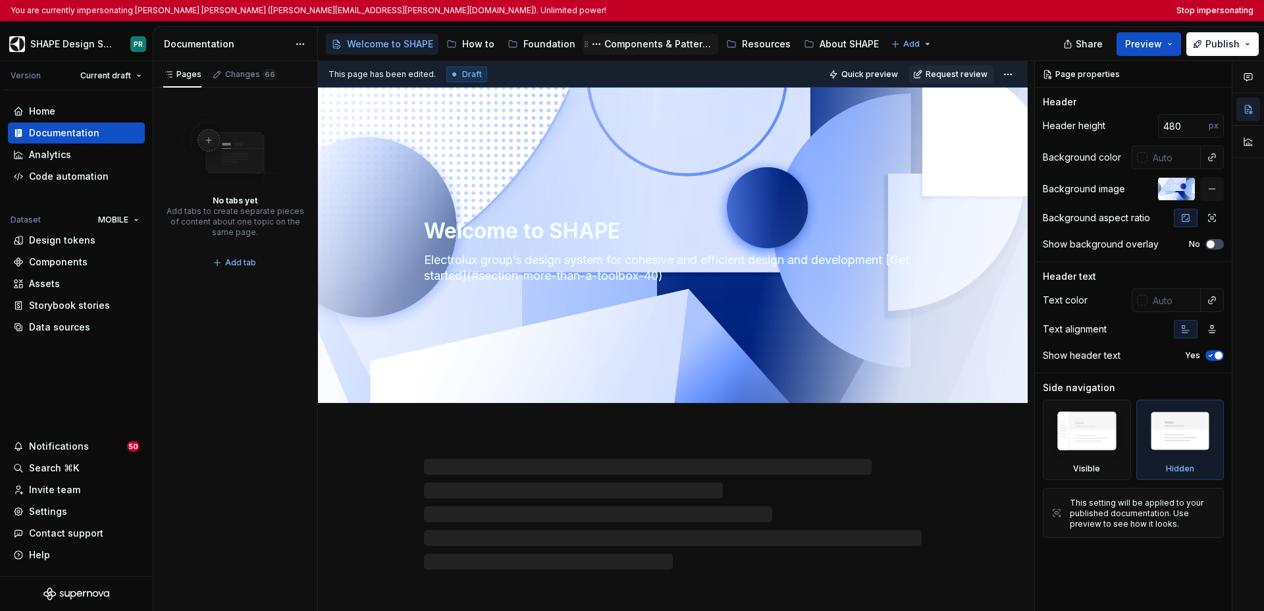
click at [643, 45] on div "Components & Patterns" at bounding box center [659, 44] width 109 height 13
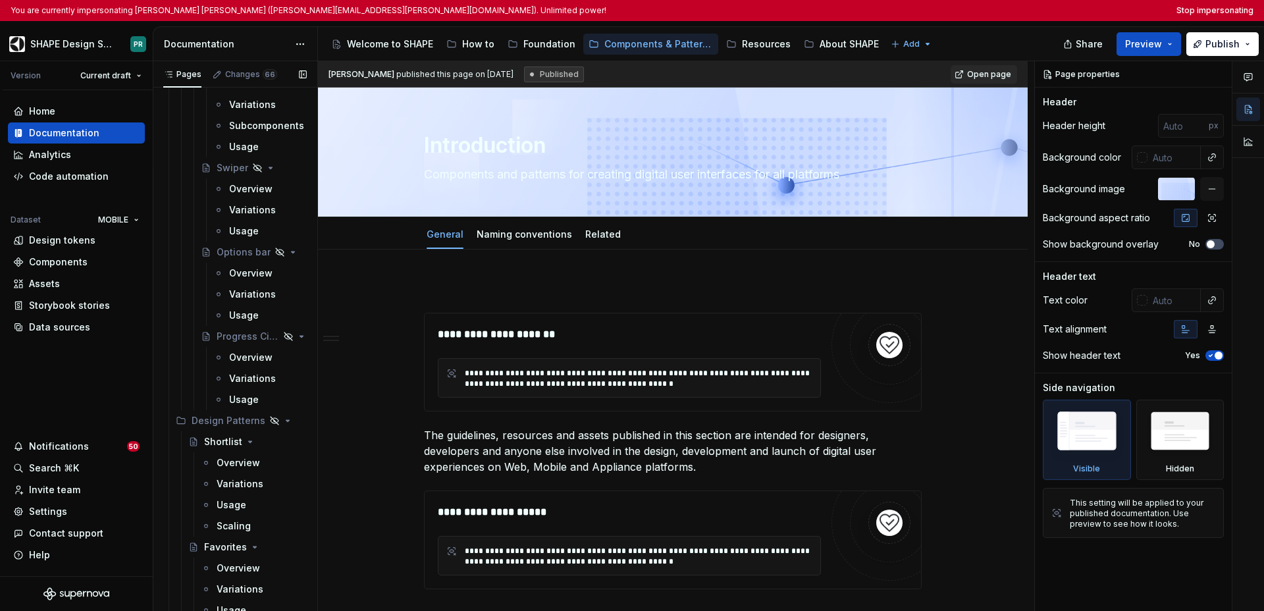
scroll to position [4200, 0]
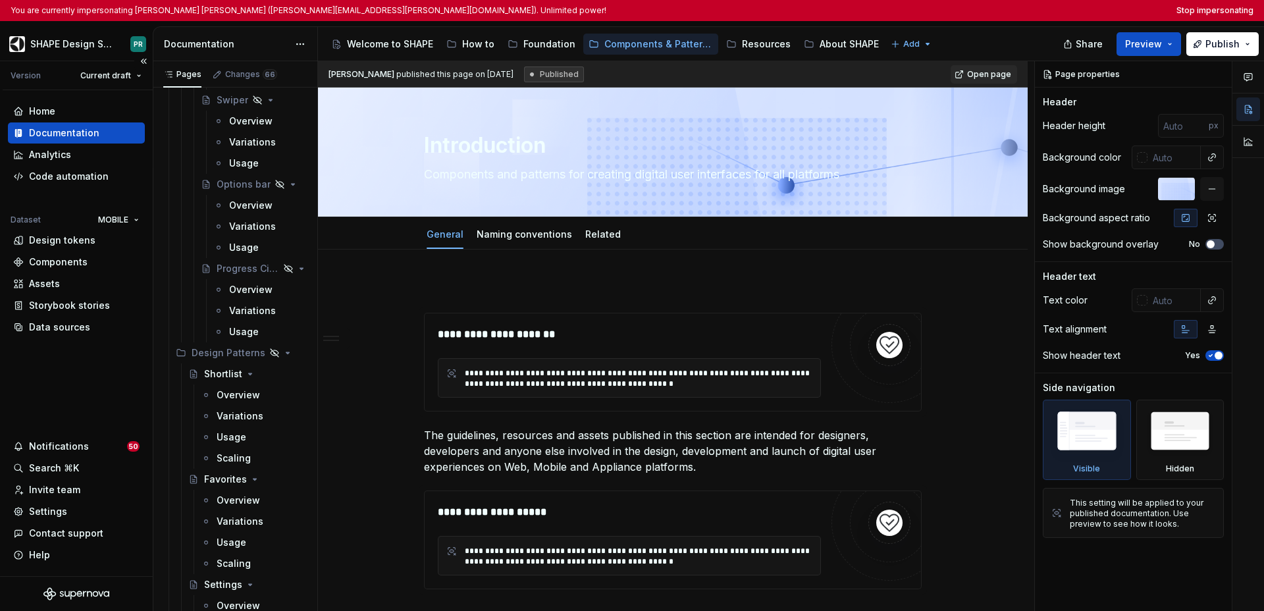
click at [92, 389] on div "Home Documentation Analytics Code automation Dataset MOBILE Design tokens Compo…" at bounding box center [76, 333] width 153 height 486
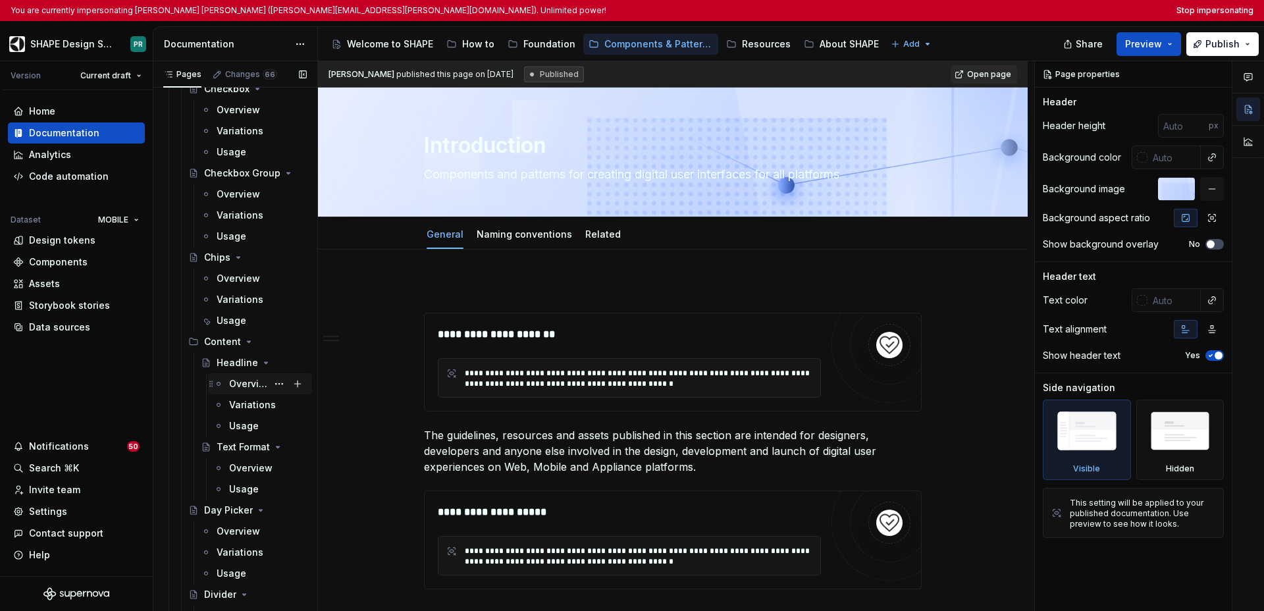
scroll to position [953, 0]
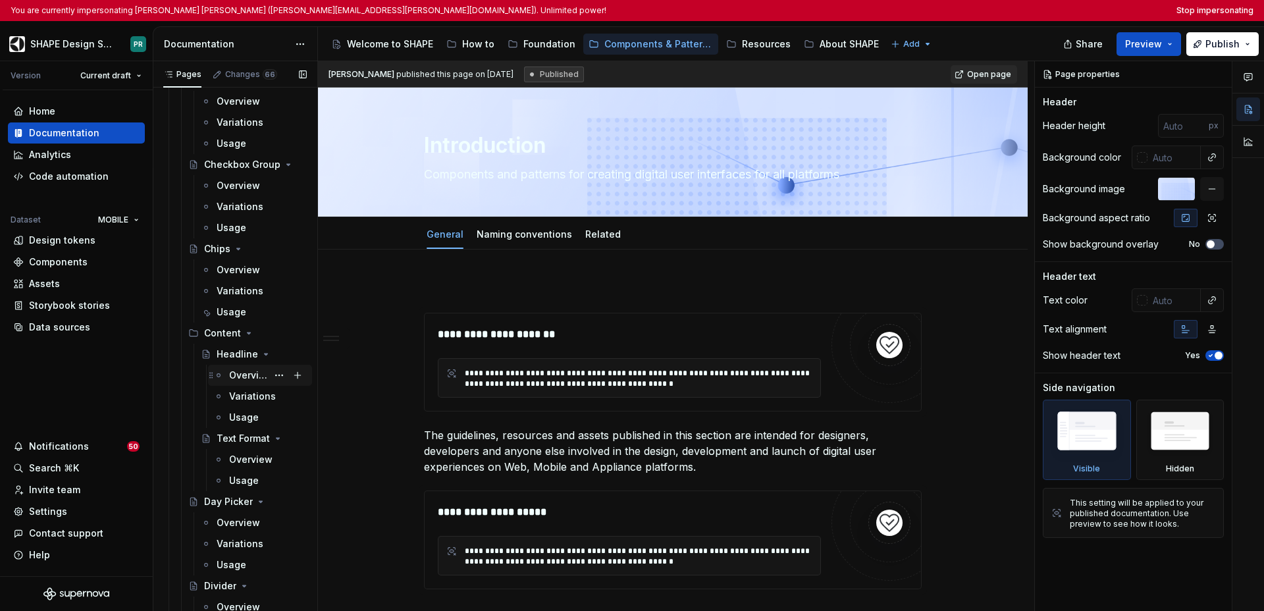
click at [243, 377] on div "Overview" at bounding box center [248, 375] width 38 height 13
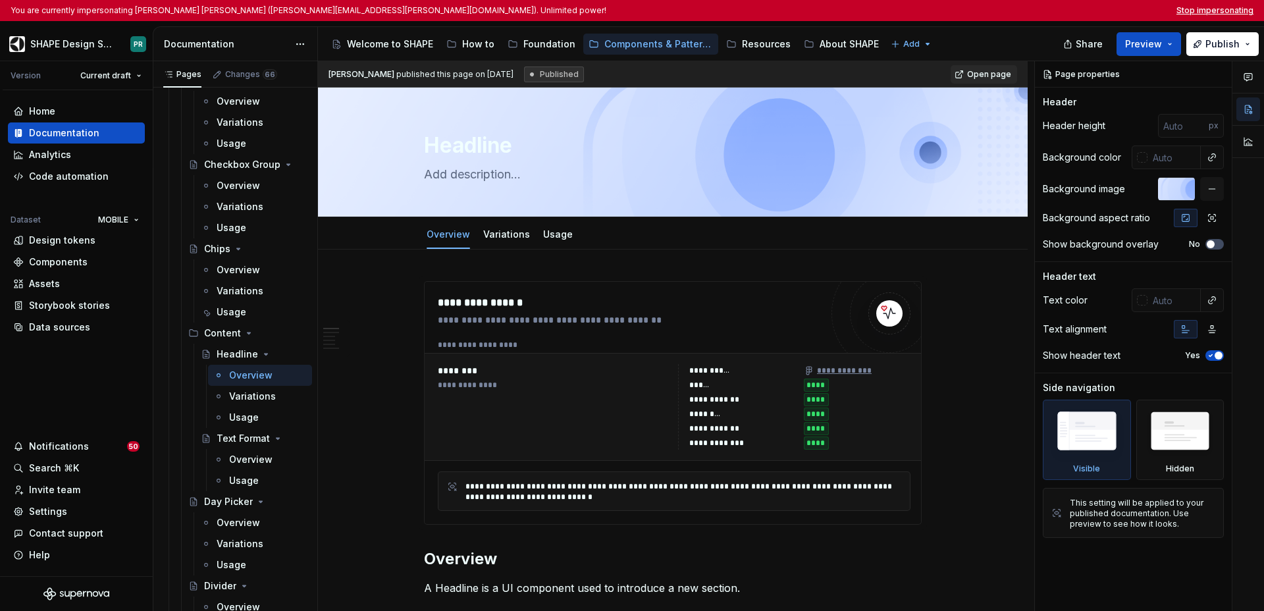
click at [909, 12] on button "Stop impersonating" at bounding box center [1215, 10] width 77 height 11
type textarea "*"
